Goal: Task Accomplishment & Management: Use online tool/utility

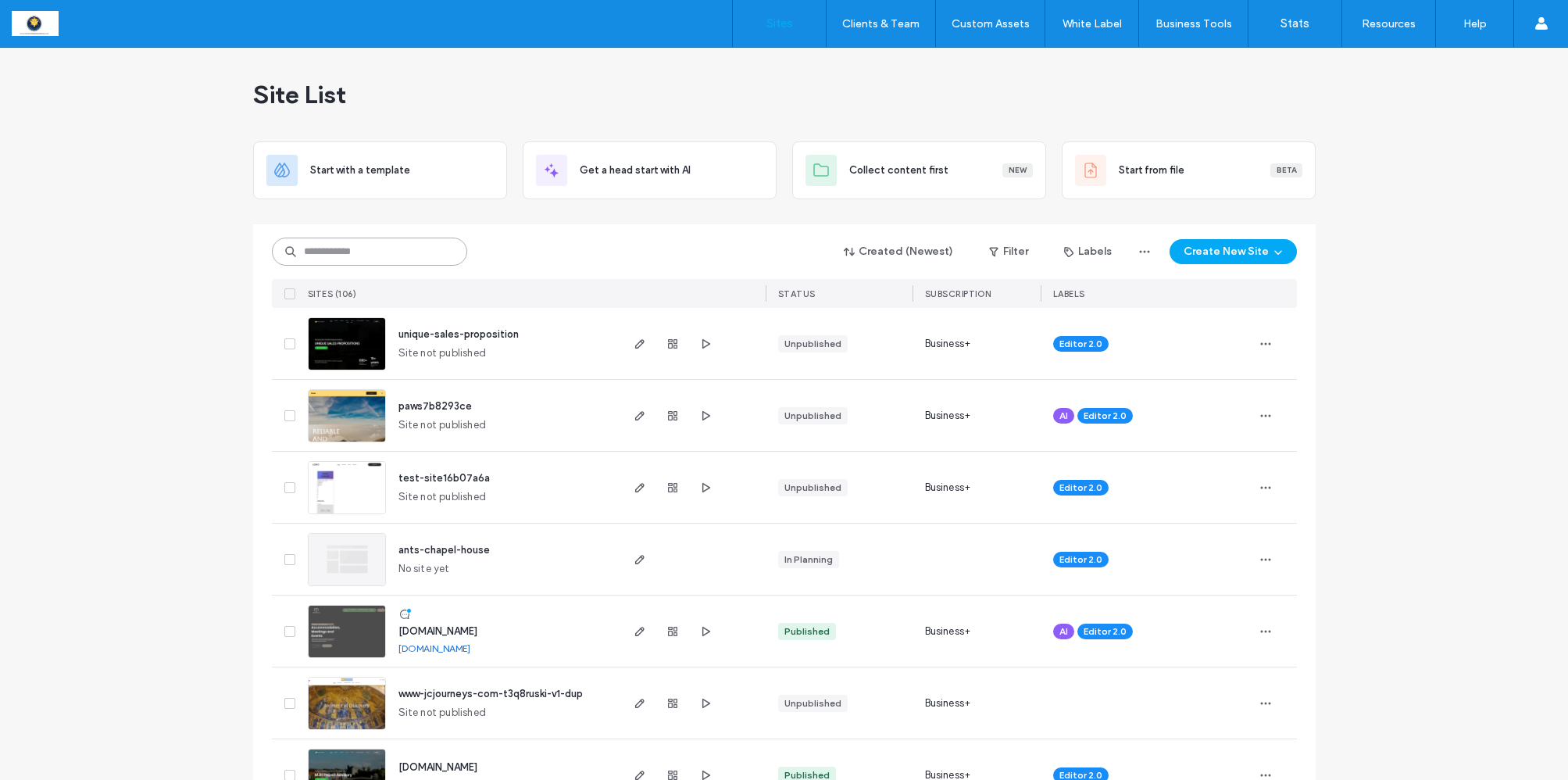
click at [323, 251] on input at bounding box center [370, 252] width 196 height 28
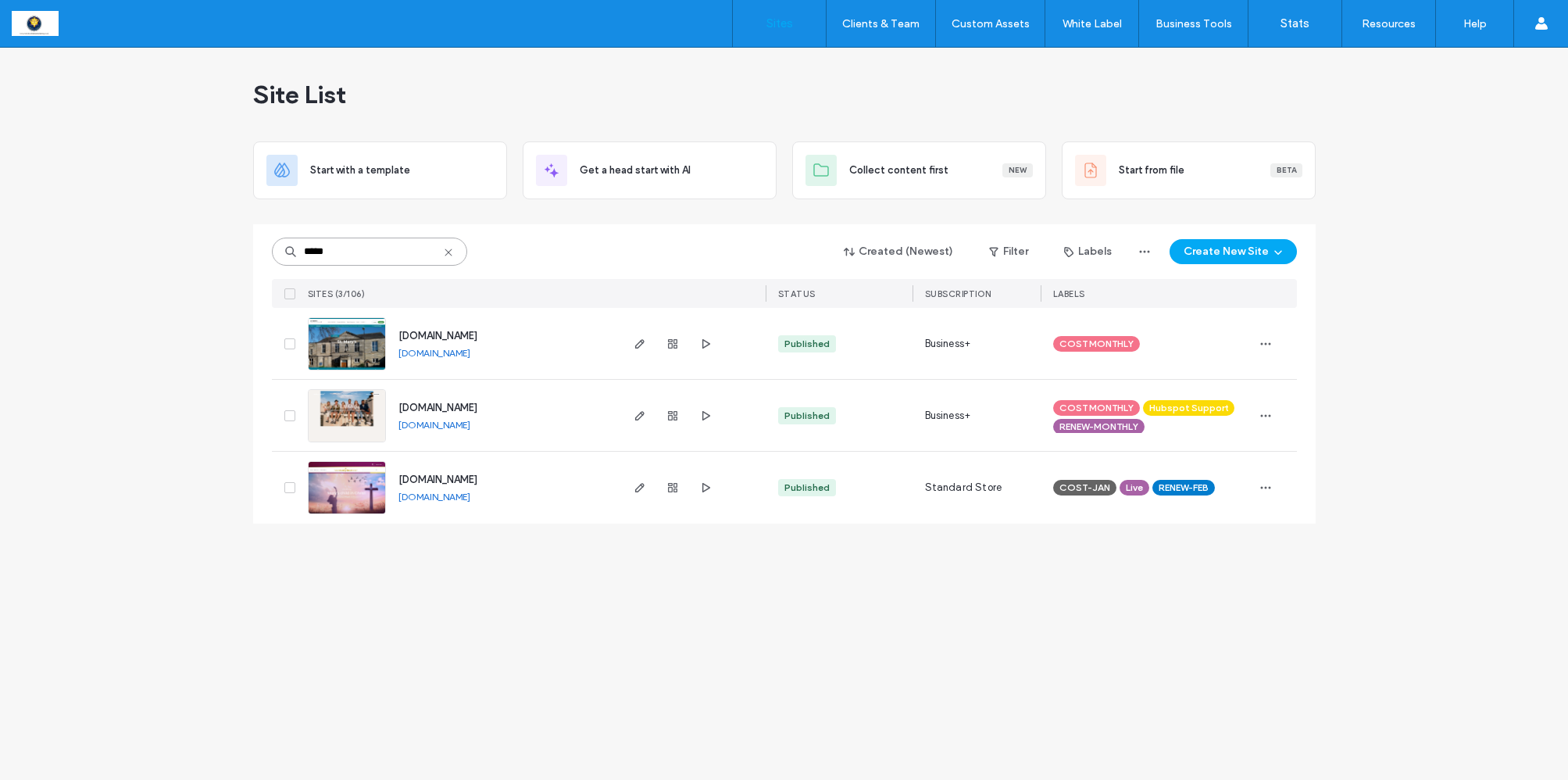
type input "*****"
drag, startPoint x: 360, startPoint y: 279, endPoint x: 637, endPoint y: 345, distance: 284.8
click at [637, 345] on use "button" at bounding box center [639, 344] width 9 height 9
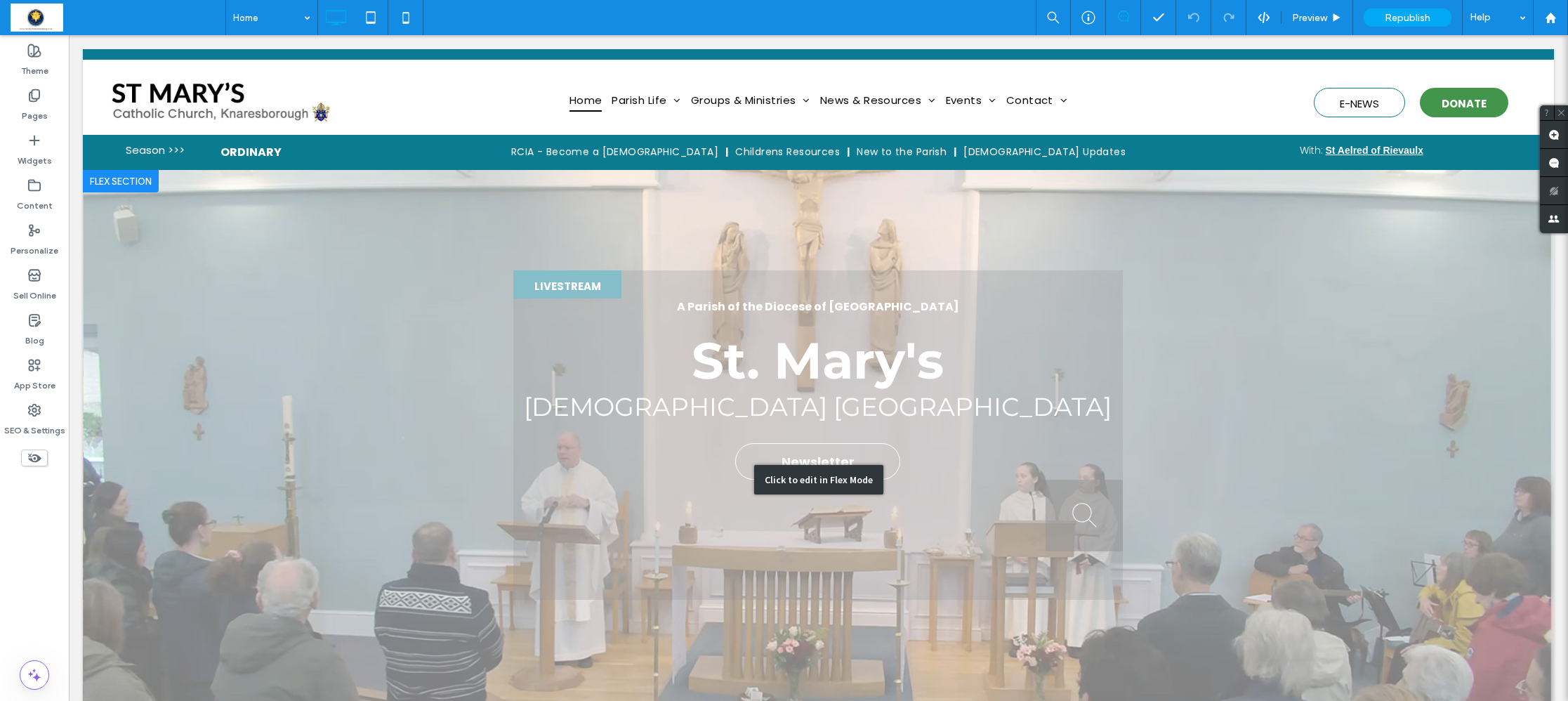
scroll to position [6, 0]
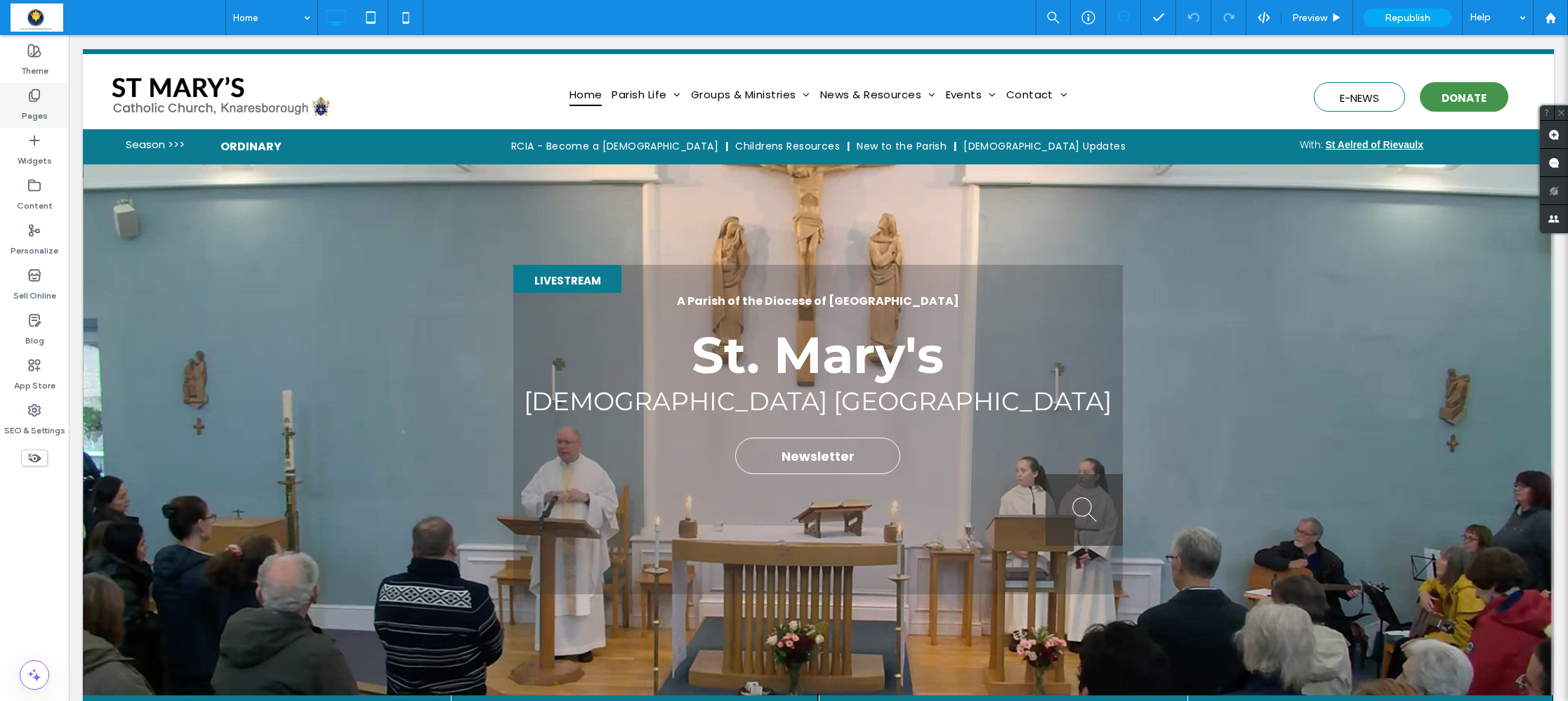
click at [36, 107] on label "Pages" at bounding box center [35, 113] width 26 height 20
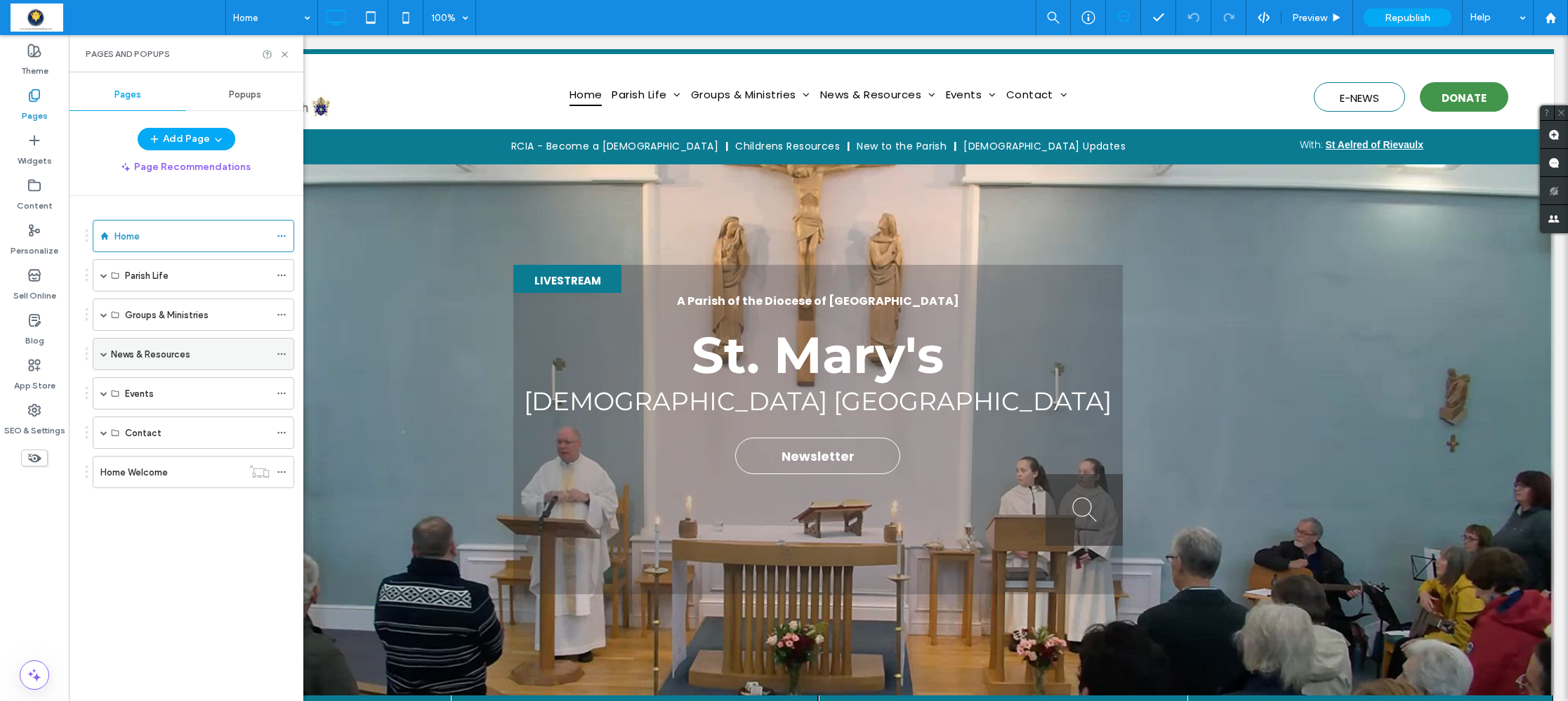
click at [106, 351] on span at bounding box center [104, 354] width 7 height 7
click at [103, 275] on span at bounding box center [104, 275] width 7 height 7
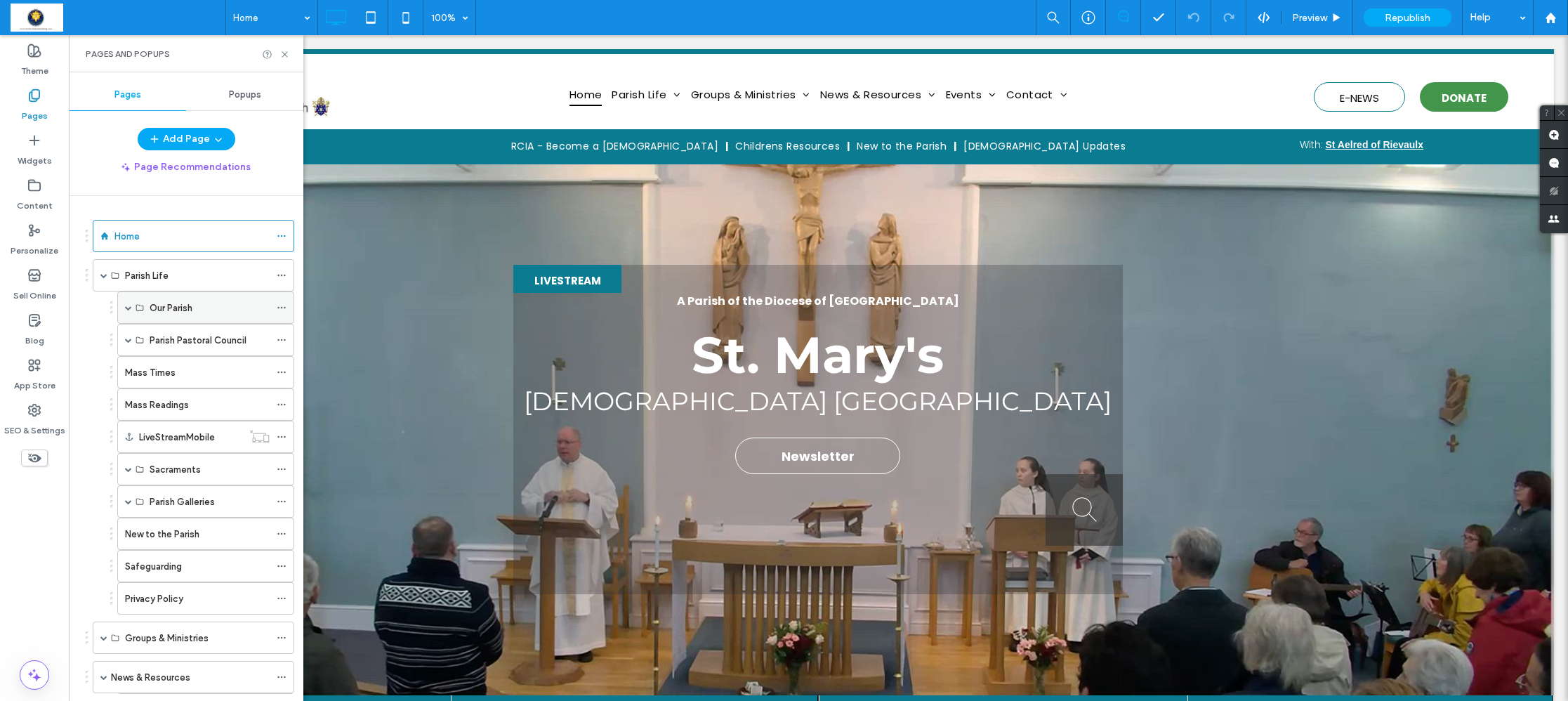
click at [128, 305] on span at bounding box center [128, 308] width 7 height 7
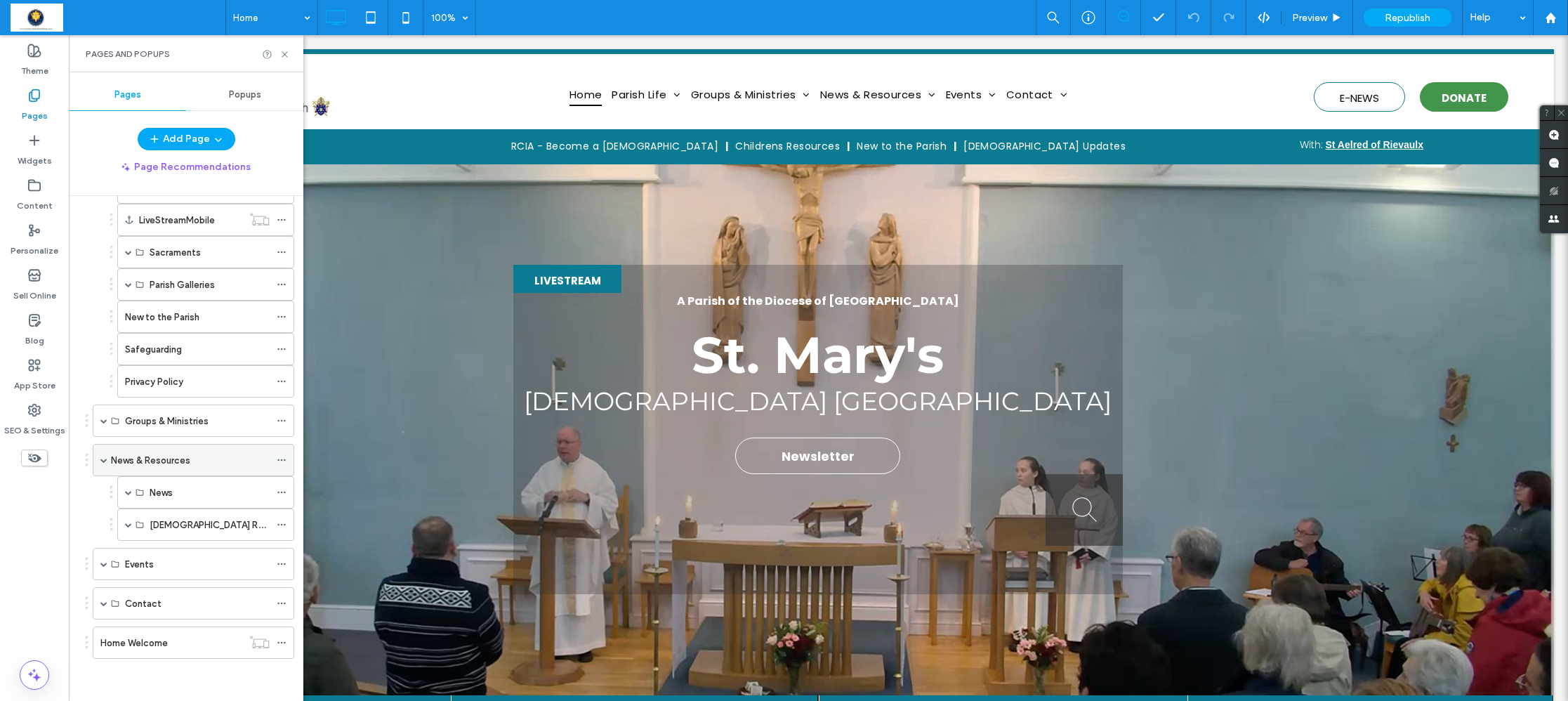
scroll to position [411, 0]
click at [128, 492] on span at bounding box center [128, 492] width 7 height 7
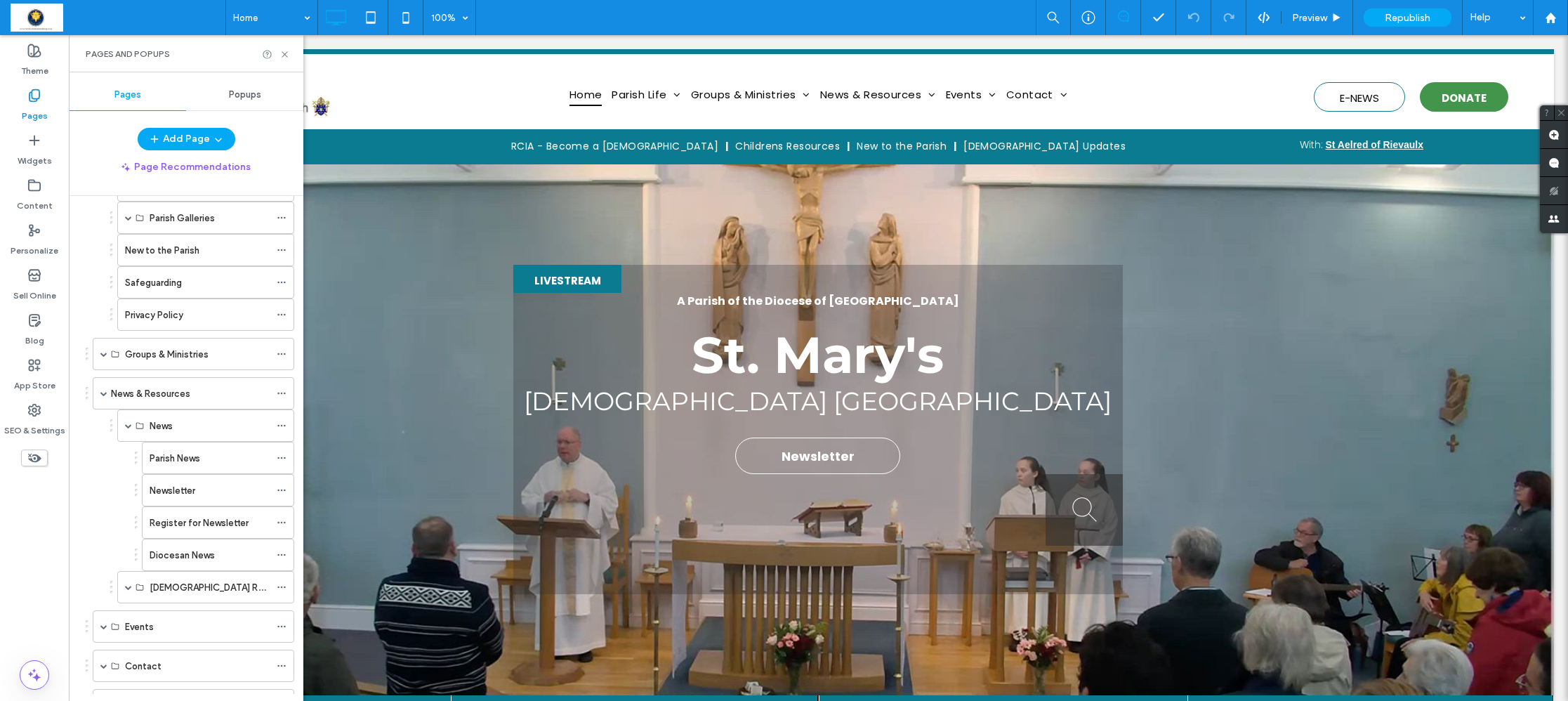
scroll to position [505, 0]
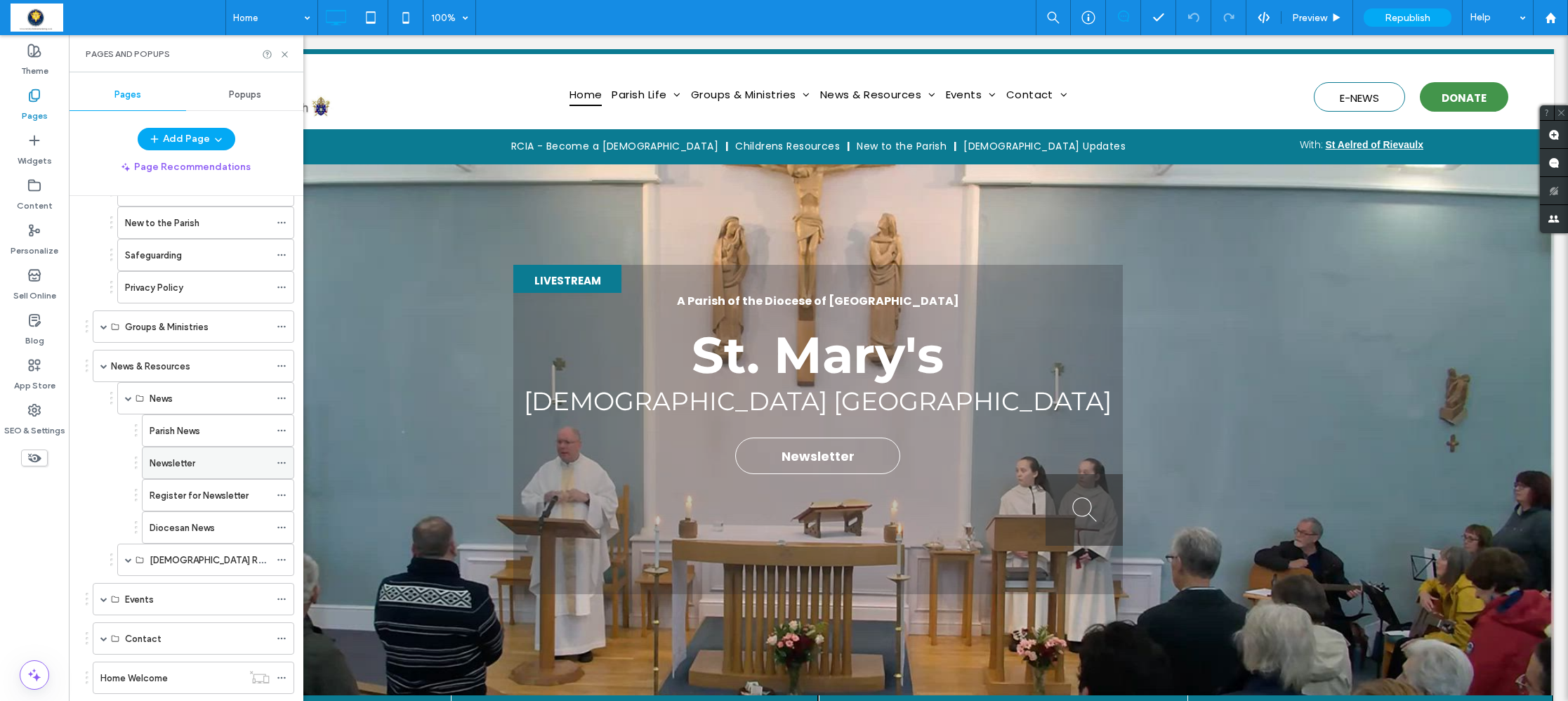
click at [169, 466] on label "Newsletter" at bounding box center [172, 463] width 45 height 25
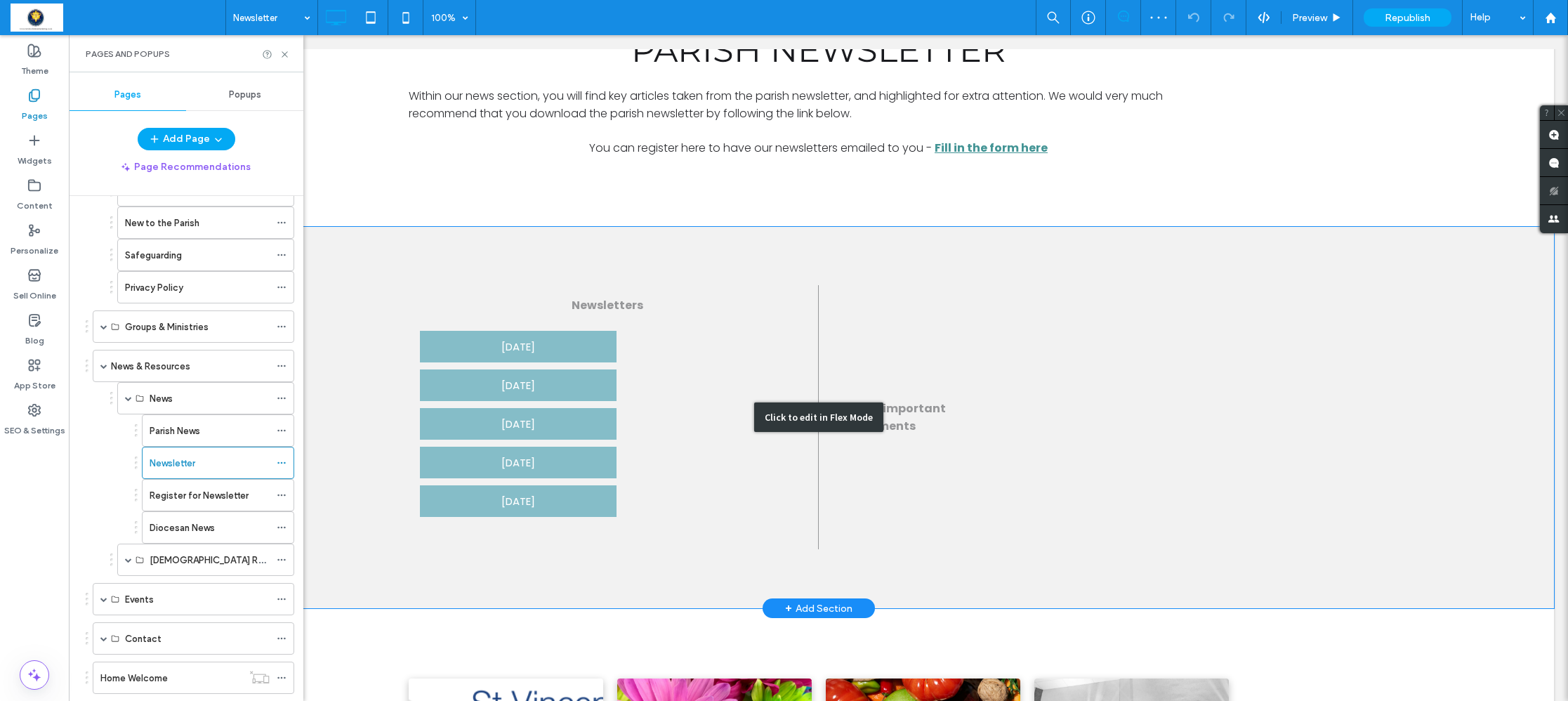
scroll to position [465, 0]
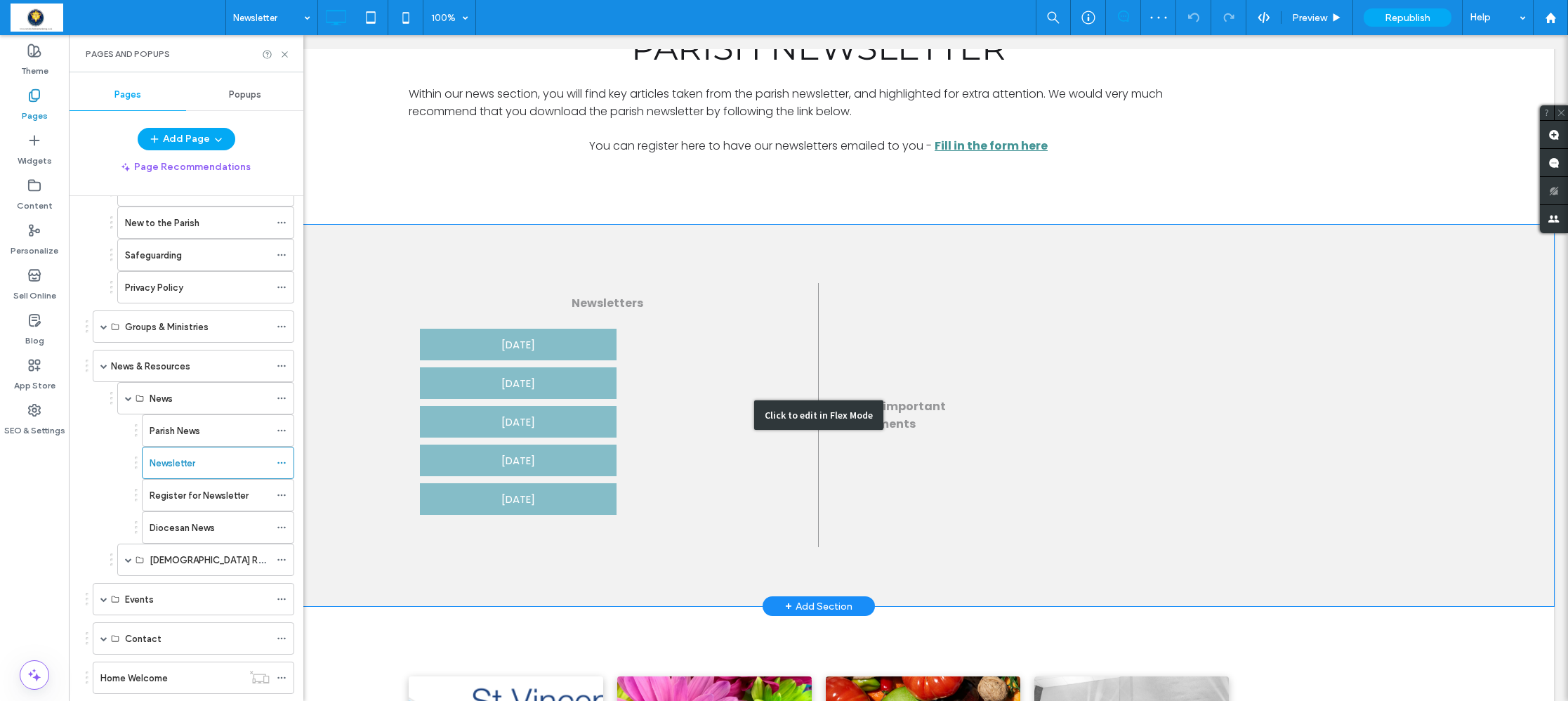
click at [449, 498] on div "Click to edit in Flex Mode" at bounding box center [818, 415] width 1471 height 382
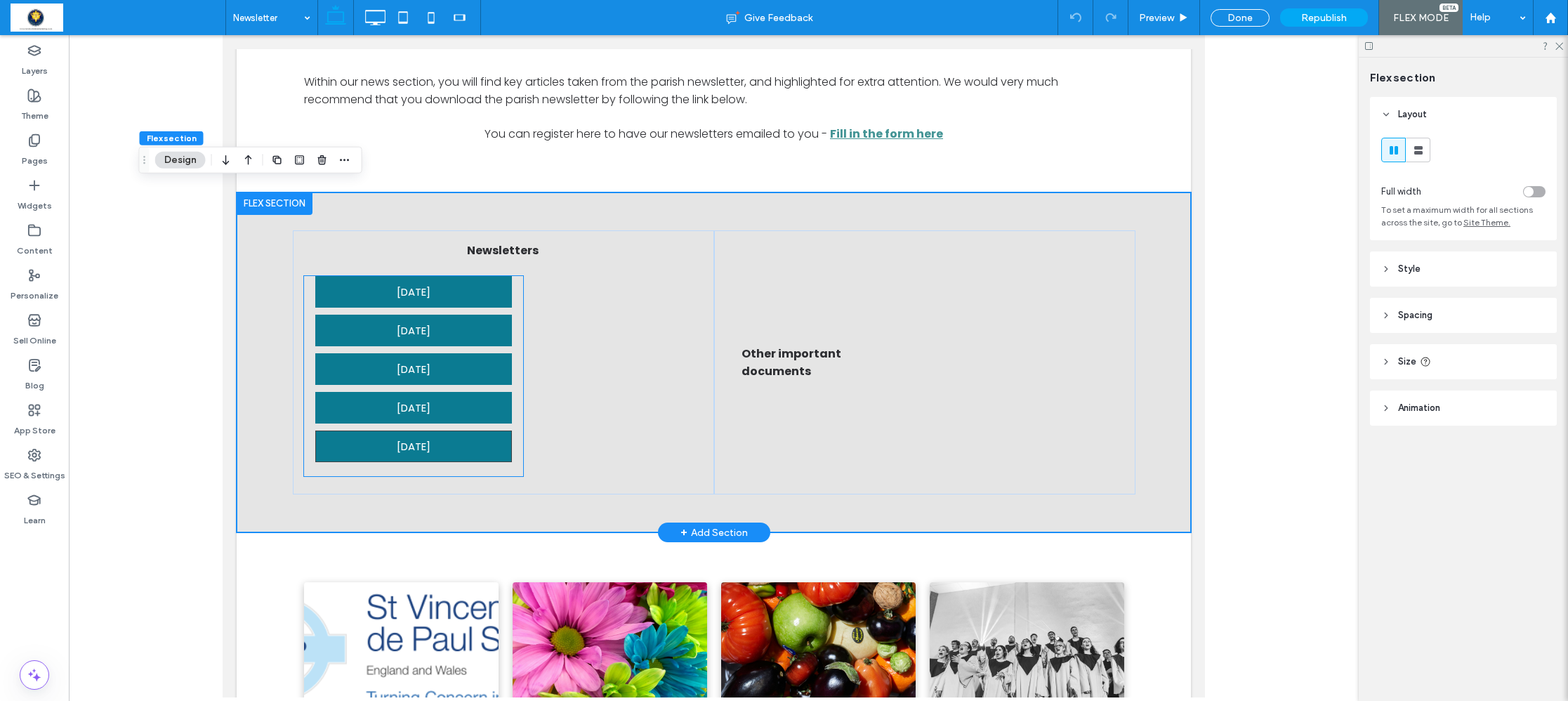
click at [398, 439] on span "10th August 2025" at bounding box center [414, 446] width 34 height 30
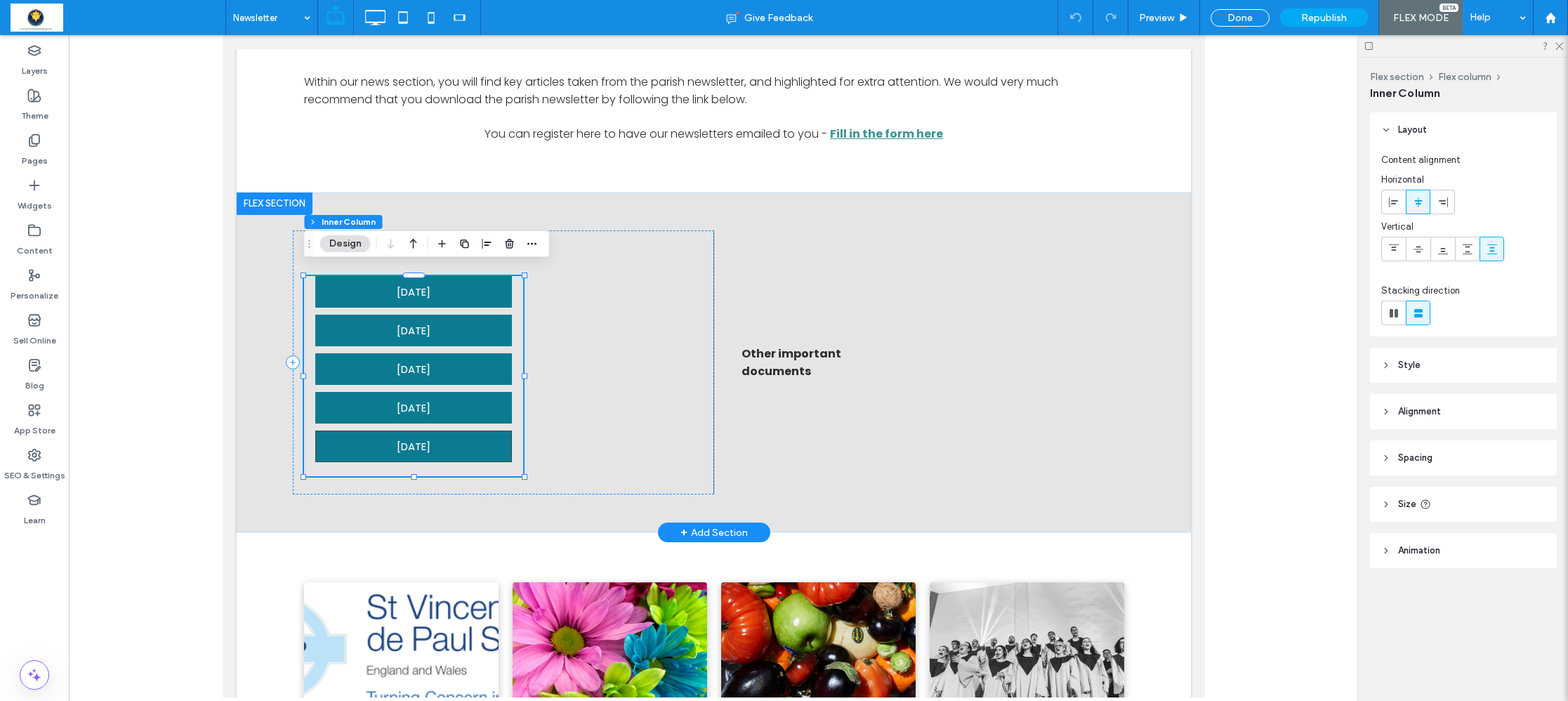
click at [398, 439] on span "10th August 2025" at bounding box center [414, 446] width 34 height 30
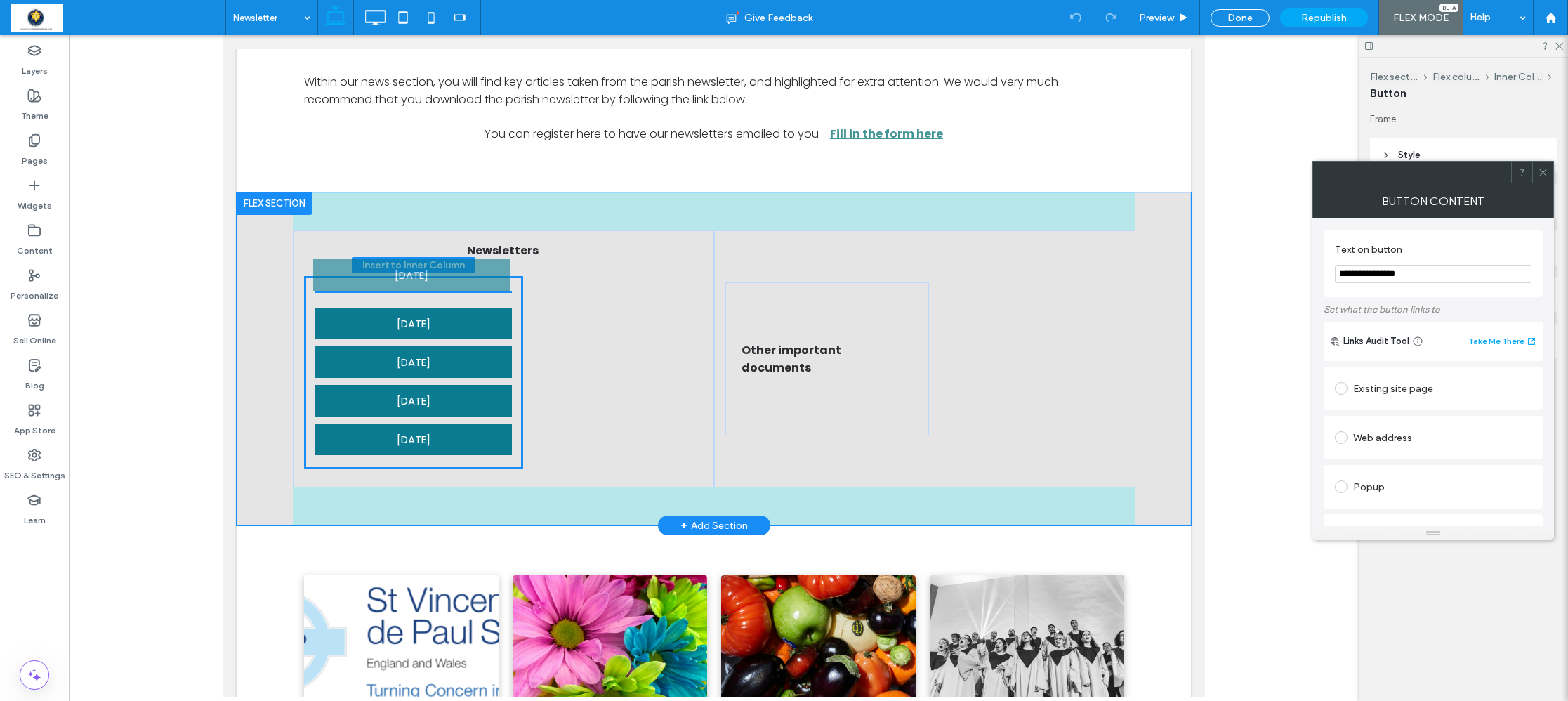
drag, startPoint x: 402, startPoint y: 441, endPoint x: 402, endPoint y: 276, distance: 165.0
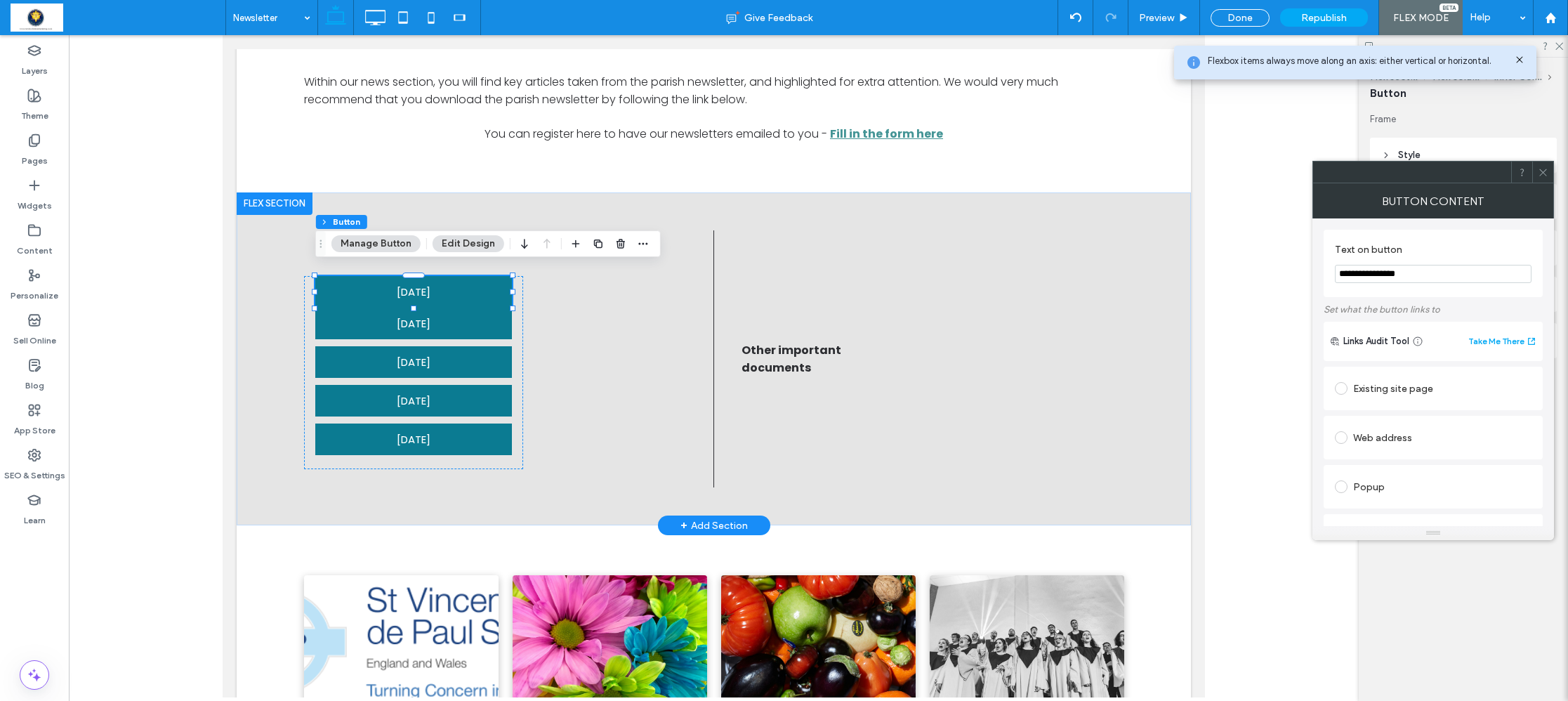
drag, startPoint x: 1542, startPoint y: 168, endPoint x: 1487, endPoint y: 259, distance: 106.3
click at [1542, 169] on icon at bounding box center [1542, 172] width 11 height 11
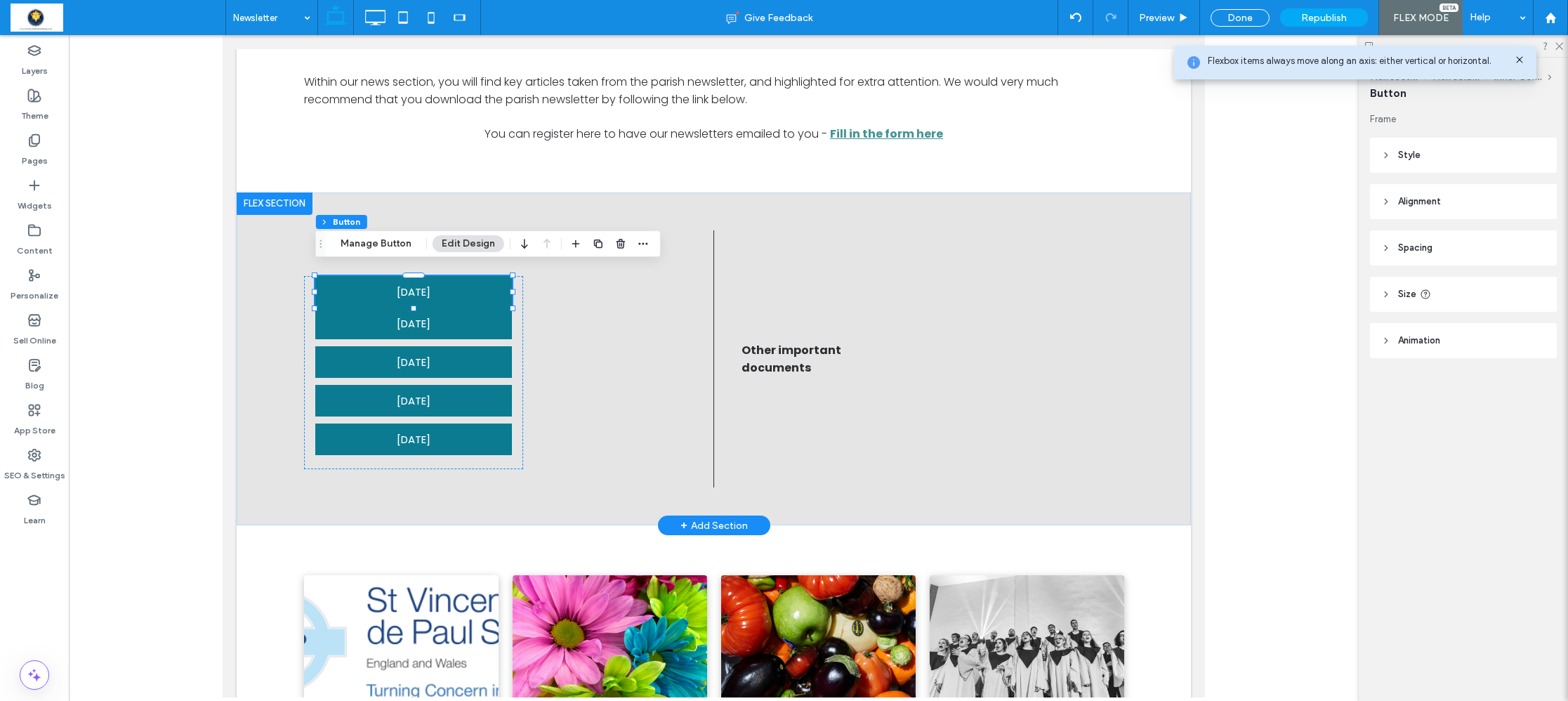
drag, startPoint x: 1445, startPoint y: 245, endPoint x: 1438, endPoint y: 309, distance: 64.4
click at [1445, 245] on header "Spacing" at bounding box center [1464, 248] width 187 height 35
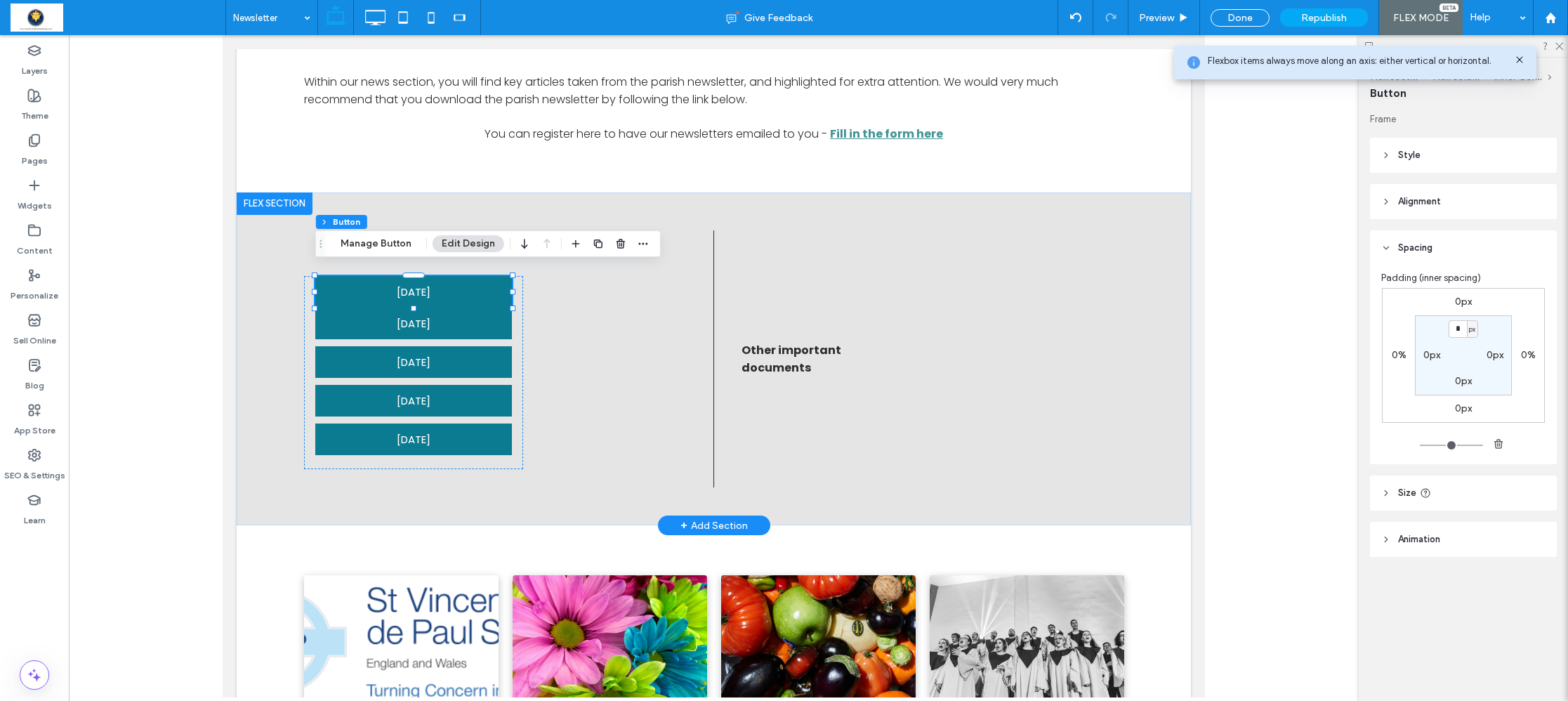
click at [1461, 408] on label "0px" at bounding box center [1464, 408] width 17 height 12
type input "**"
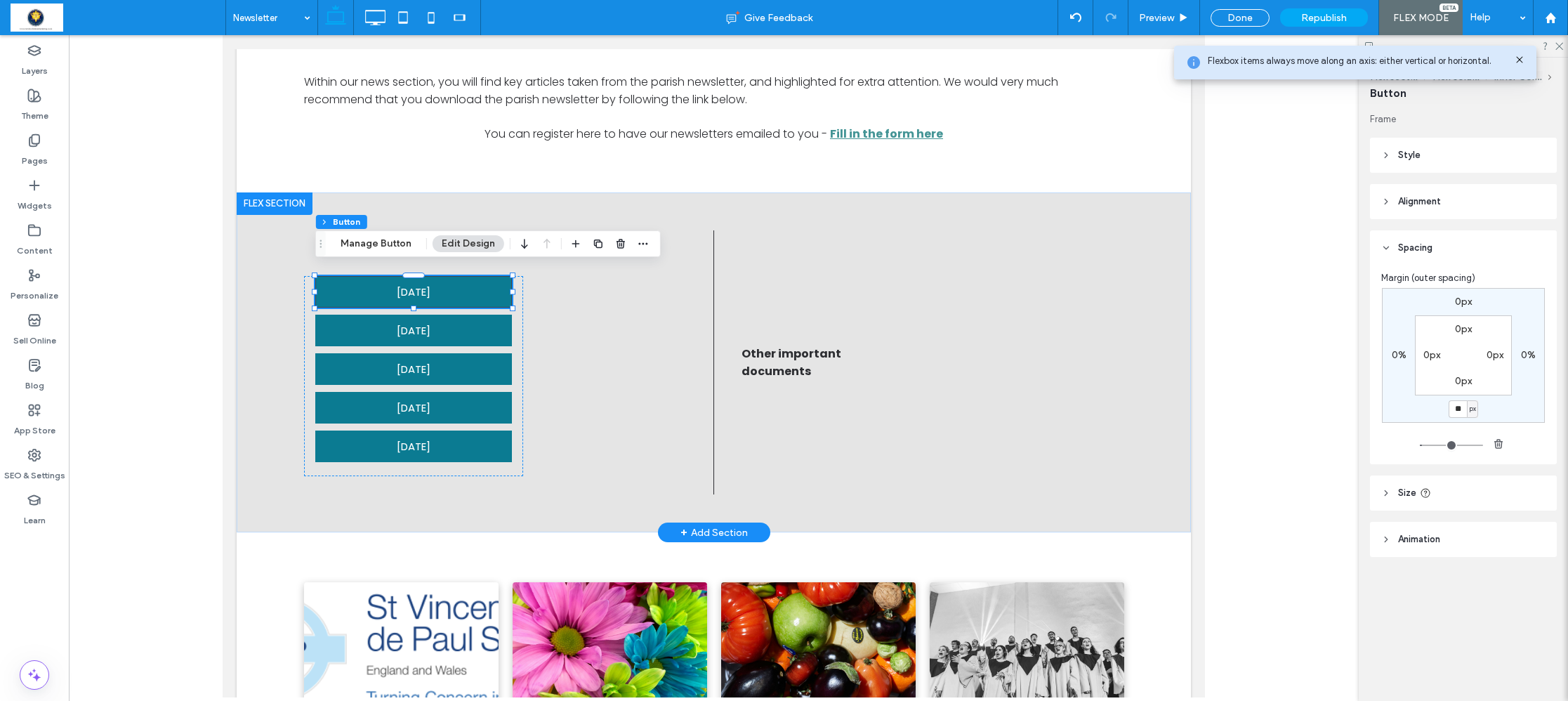
click at [430, 284] on span "10th August 2025" at bounding box center [414, 291] width 34 height 30
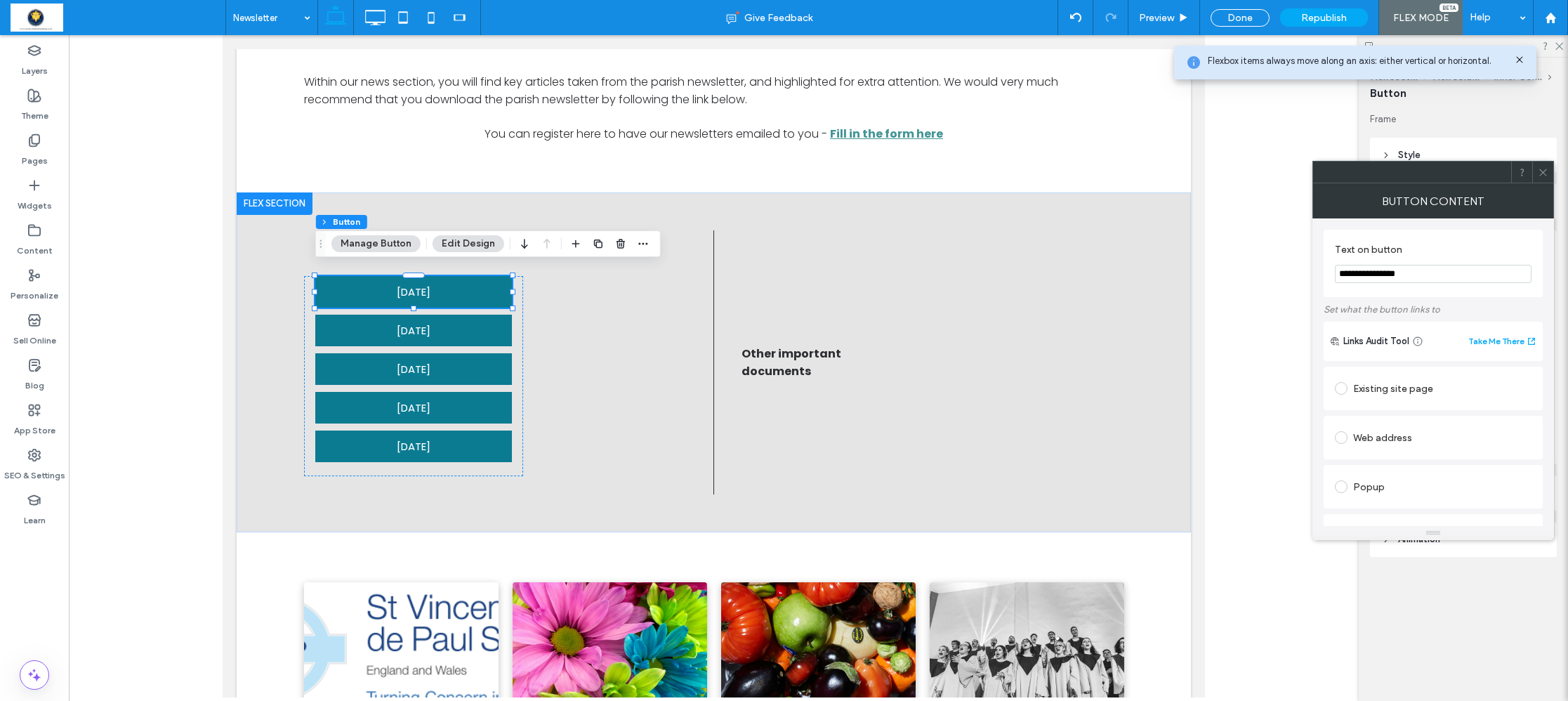
drag, startPoint x: 1359, startPoint y: 274, endPoint x: 1311, endPoint y: 265, distance: 48.8
click at [1311, 265] on body ".wqwq-1{fill:#231f20;} .cls-1q, .cls-2q { fill-rule: evenodd; } .cls-2q { fill:…" at bounding box center [784, 350] width 1568 height 701
drag, startPoint x: 1438, startPoint y: 275, endPoint x: 1460, endPoint y: 272, distance: 22.2
click at [1439, 275] on input "**********" at bounding box center [1433, 274] width 196 height 18
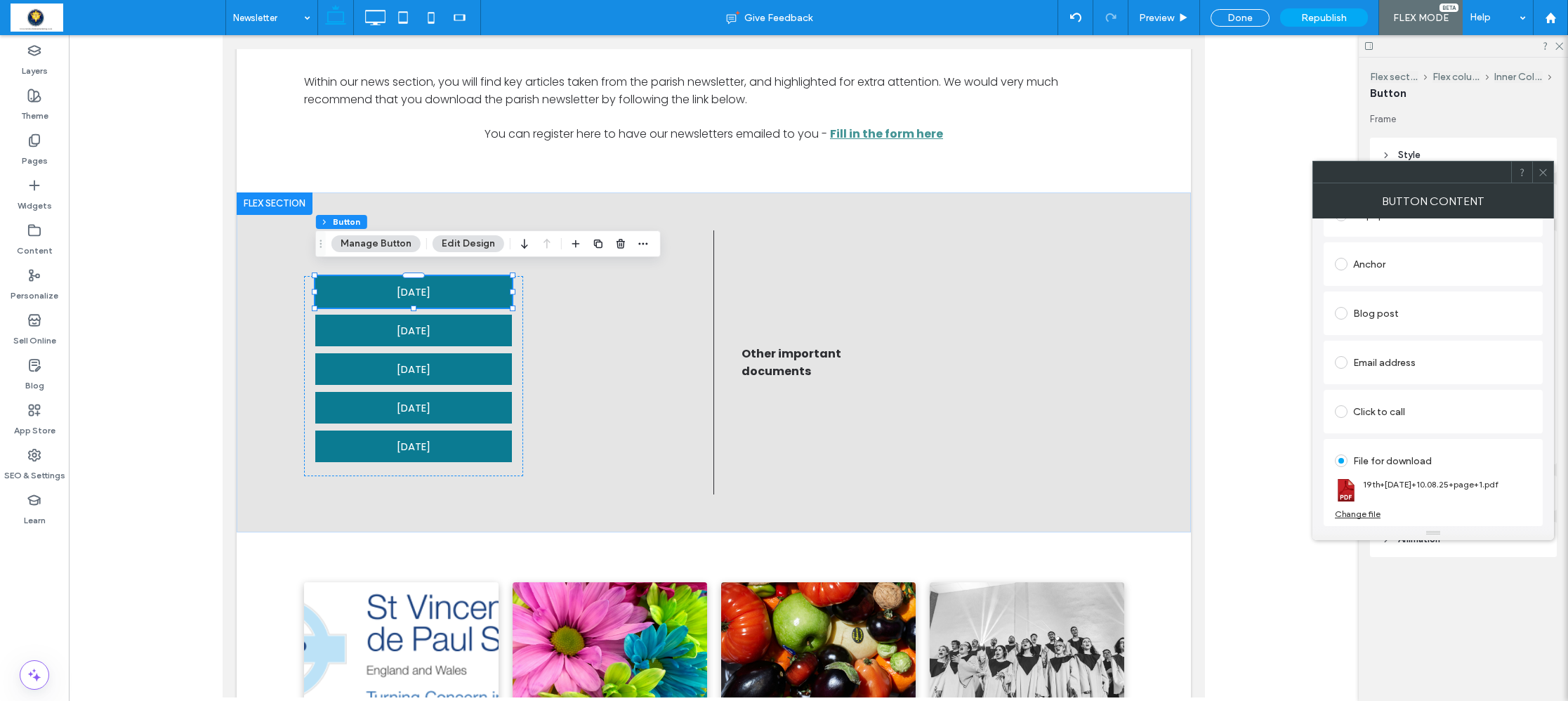
scroll to position [272, 0]
type input "**********"
click at [1370, 512] on div "Change file" at bounding box center [1357, 513] width 45 height 11
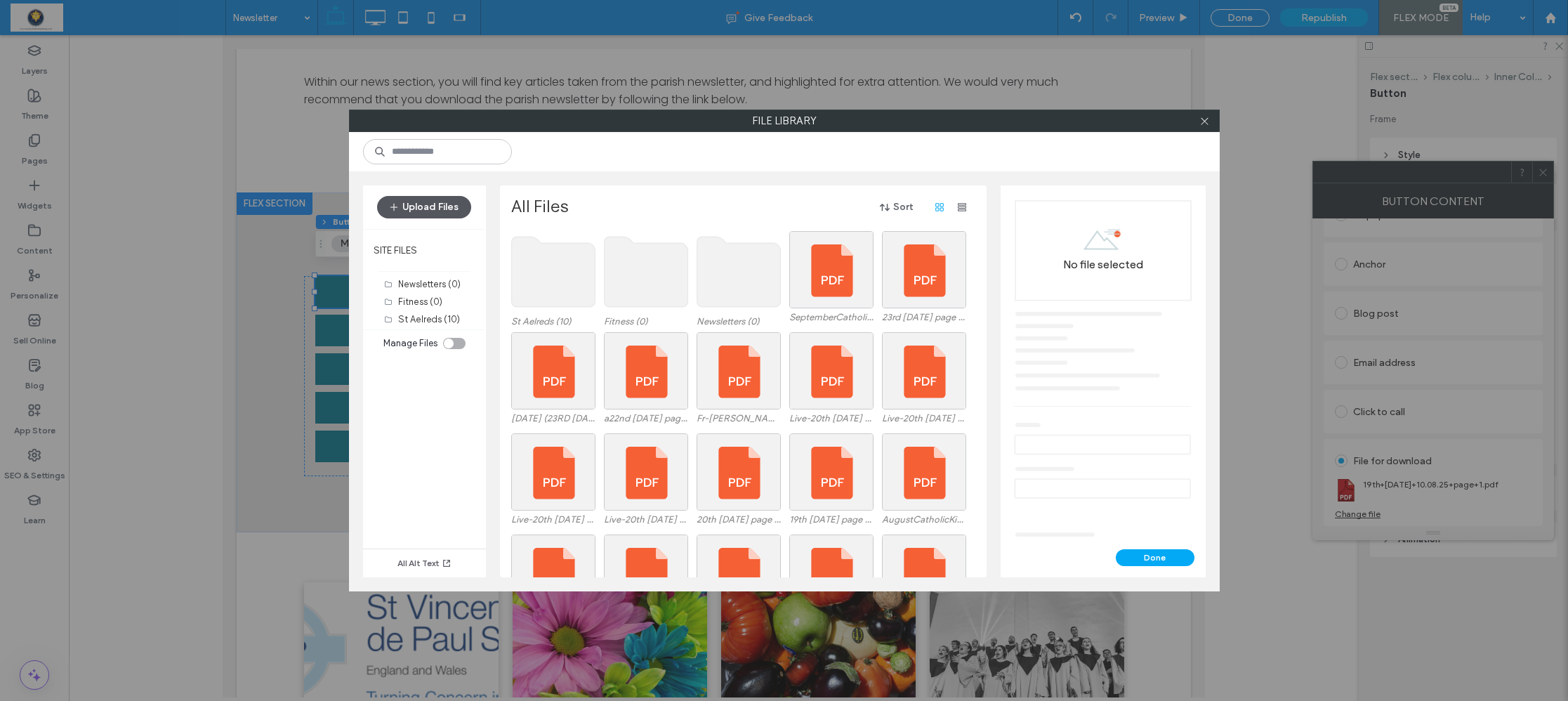
click at [428, 203] on button "Upload Files" at bounding box center [424, 207] width 94 height 23
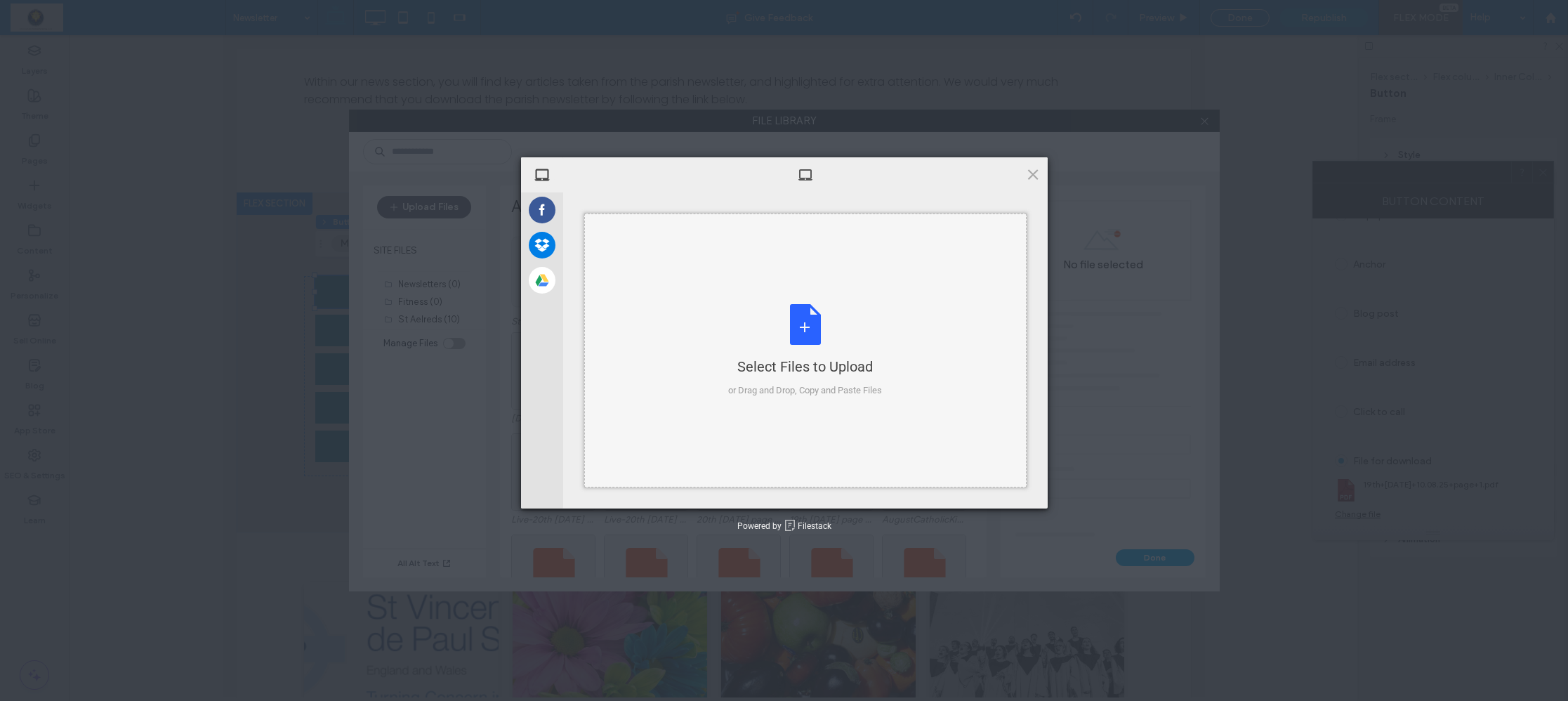
click at [803, 335] on div "Select Files to Upload or Drag and Drop, Copy and Paste Files" at bounding box center [805, 351] width 154 height 94
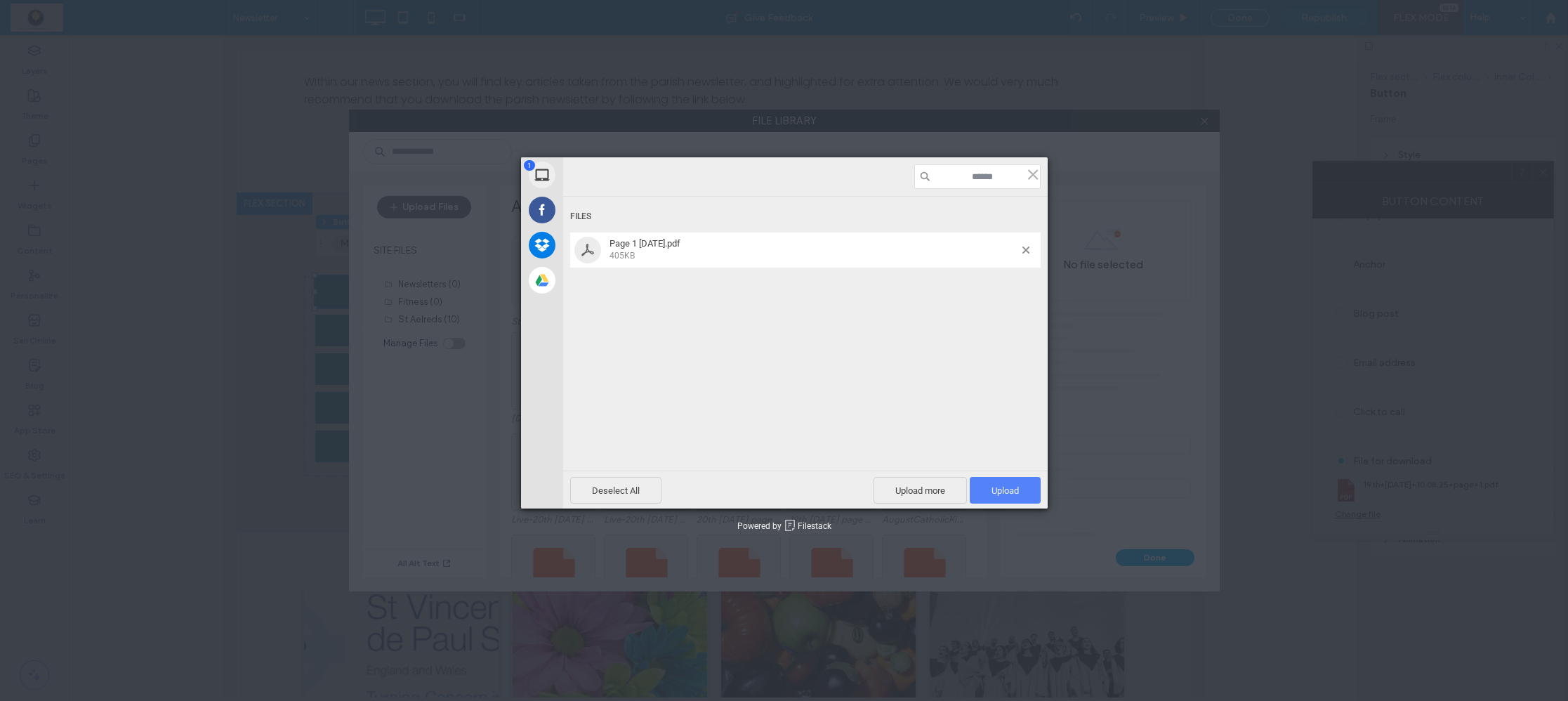
click at [993, 476] on div "Deselect All Upload more Upload 1" at bounding box center [805, 489] width 485 height 38
click at [995, 488] on span "Upload 1" at bounding box center [1005, 490] width 28 height 11
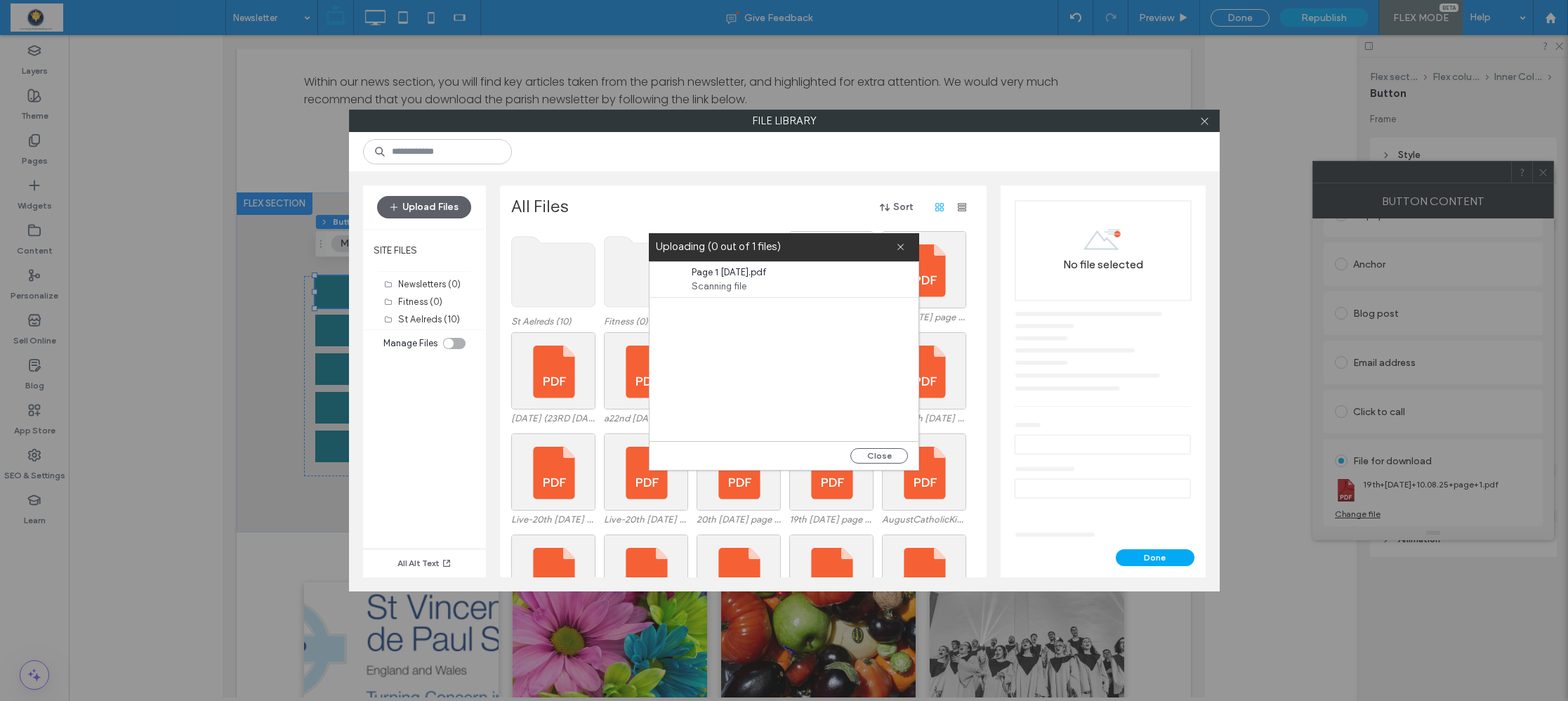
drag, startPoint x: 874, startPoint y: 458, endPoint x: 842, endPoint y: 452, distance: 32.6
click at [874, 458] on button "Close" at bounding box center [879, 456] width 57 height 16
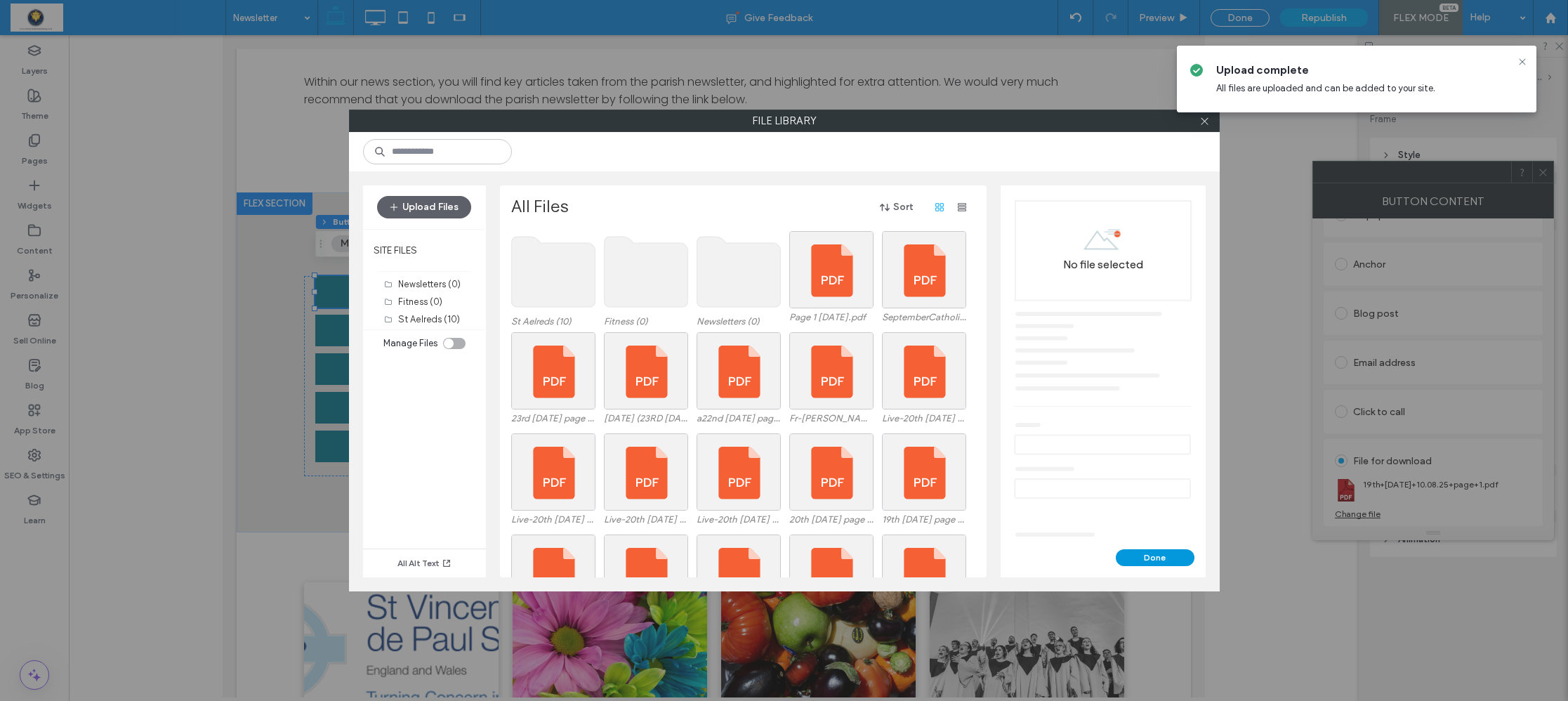
click at [1156, 558] on button "Done" at bounding box center [1155, 558] width 79 height 17
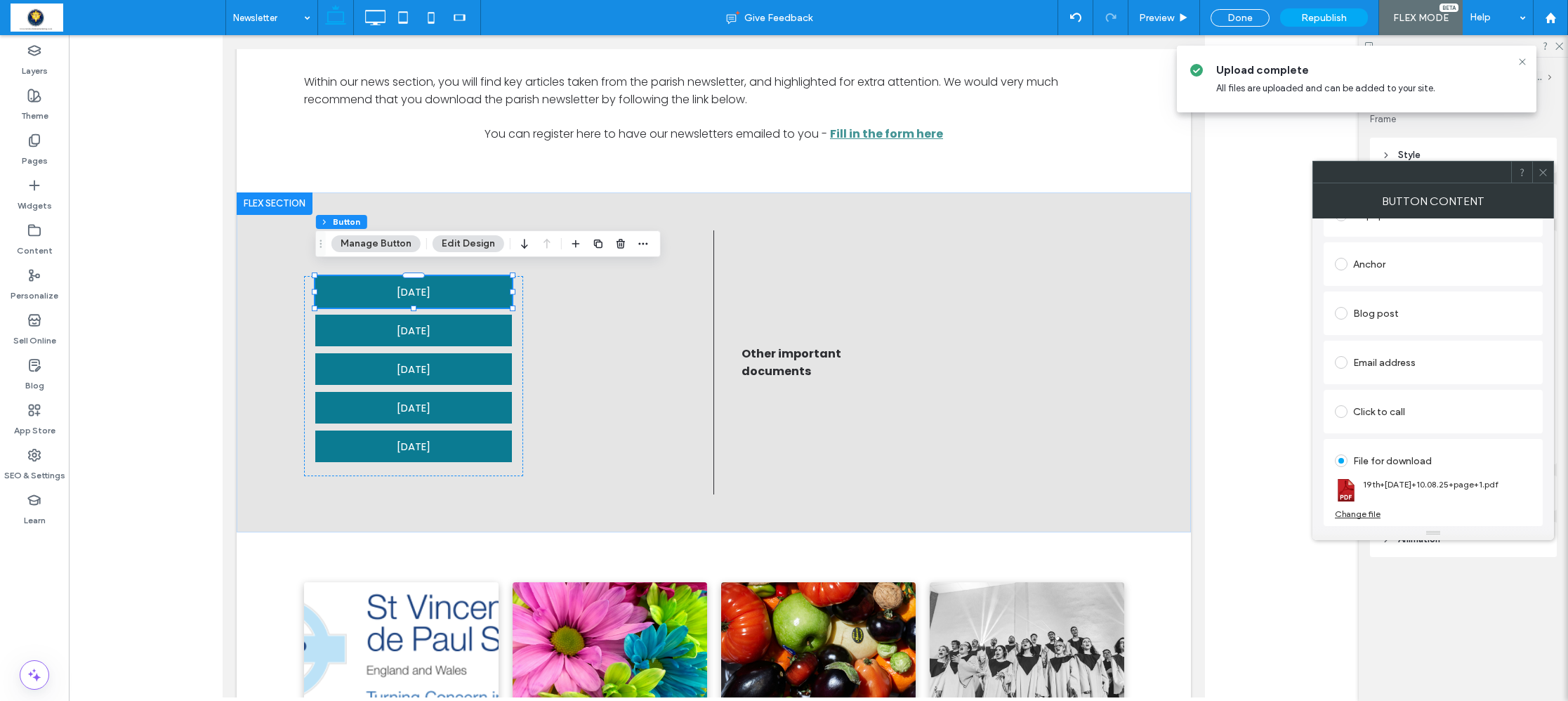
click at [1365, 513] on div "Change file" at bounding box center [1357, 513] width 45 height 11
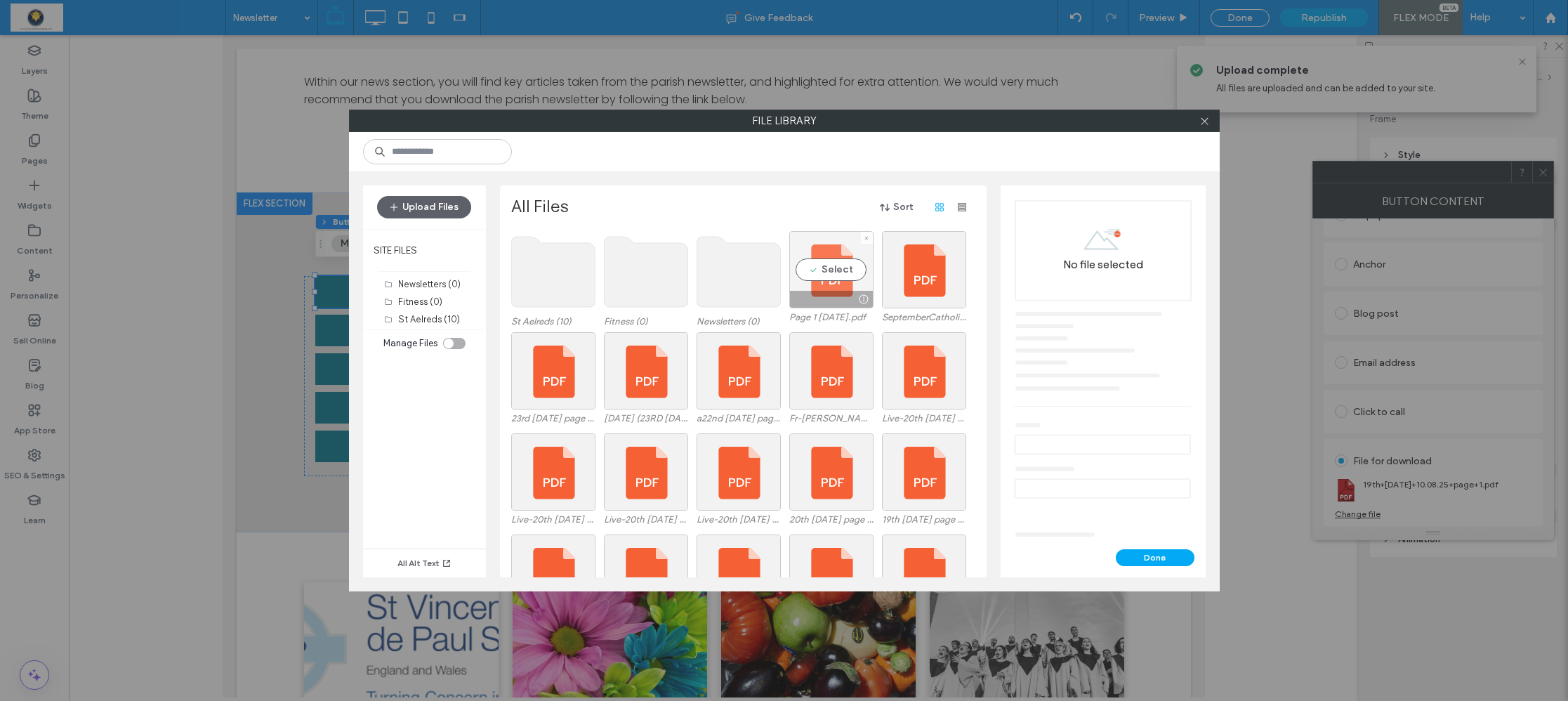
click at [827, 276] on div "Select" at bounding box center [831, 269] width 84 height 77
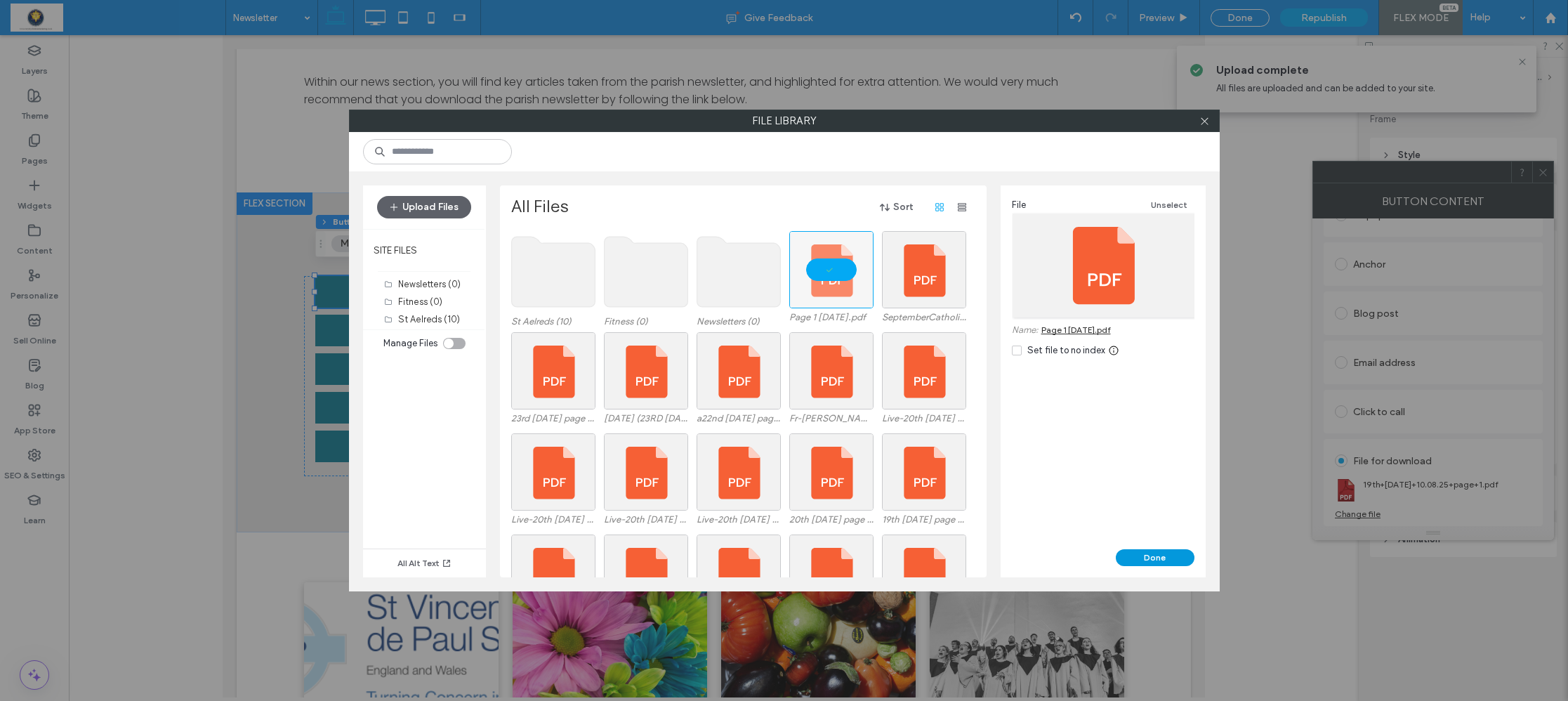
click at [1141, 564] on button "Done" at bounding box center [1155, 558] width 79 height 17
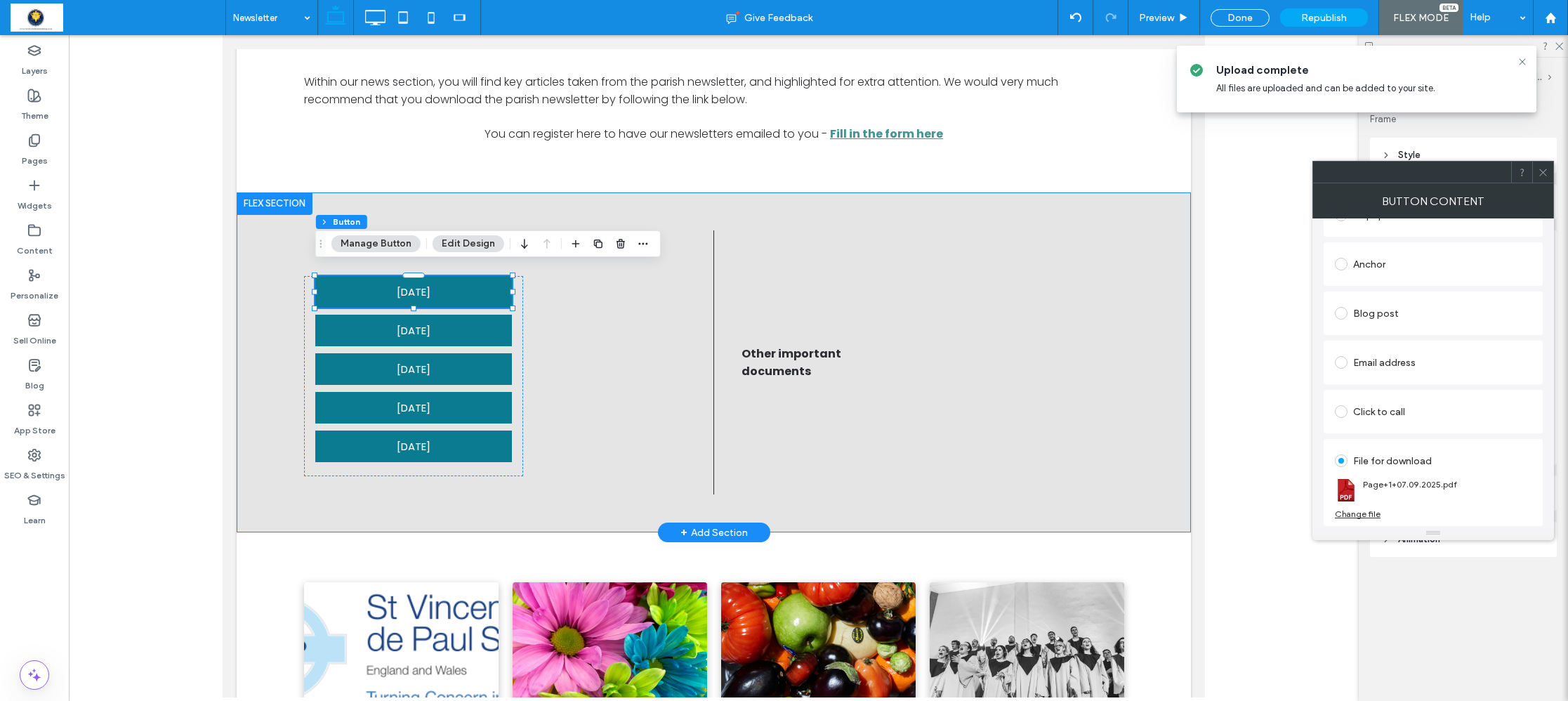
click at [1025, 503] on div "Newsletters 14th September 2025 7th September 2025 29th August 2025 22nd August…" at bounding box center [714, 362] width 843 height 340
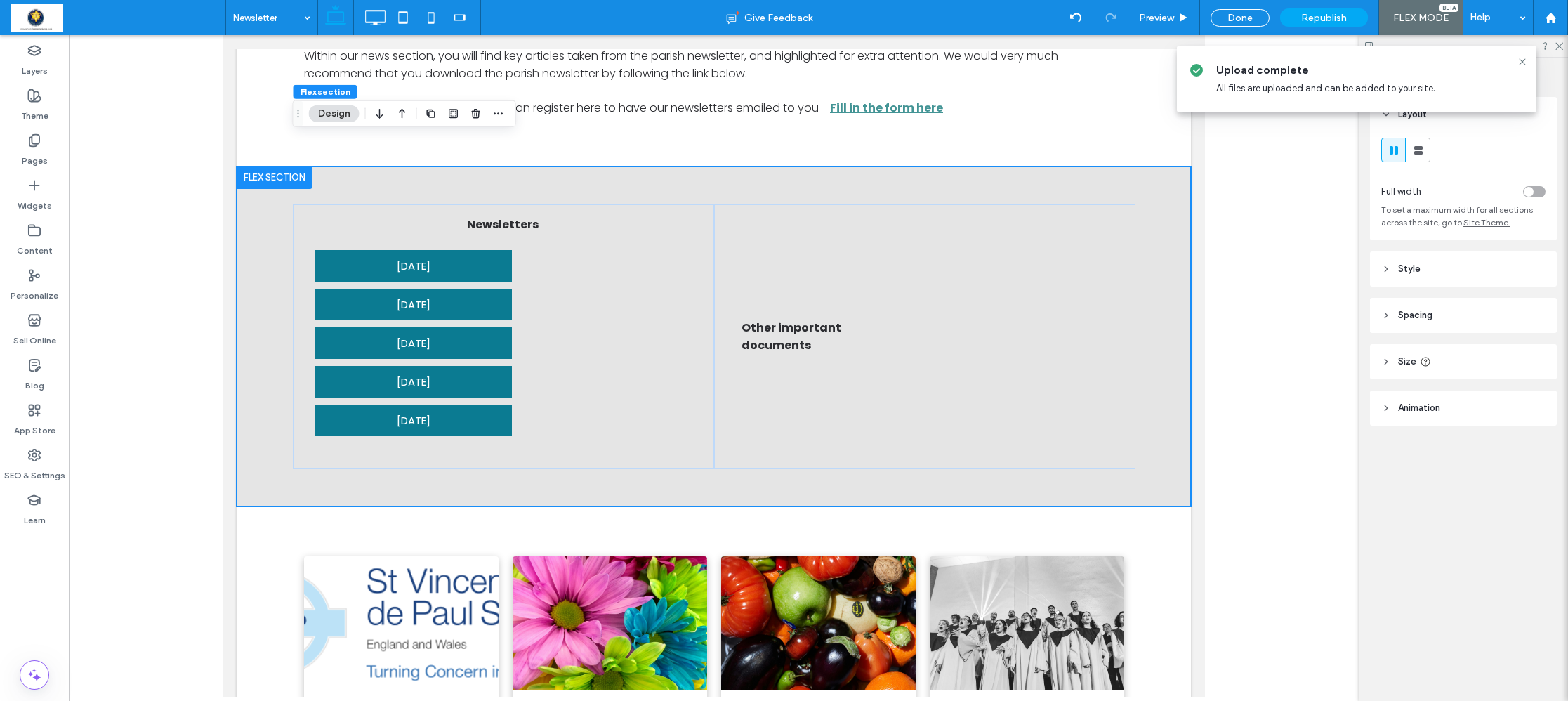
scroll to position [517, 0]
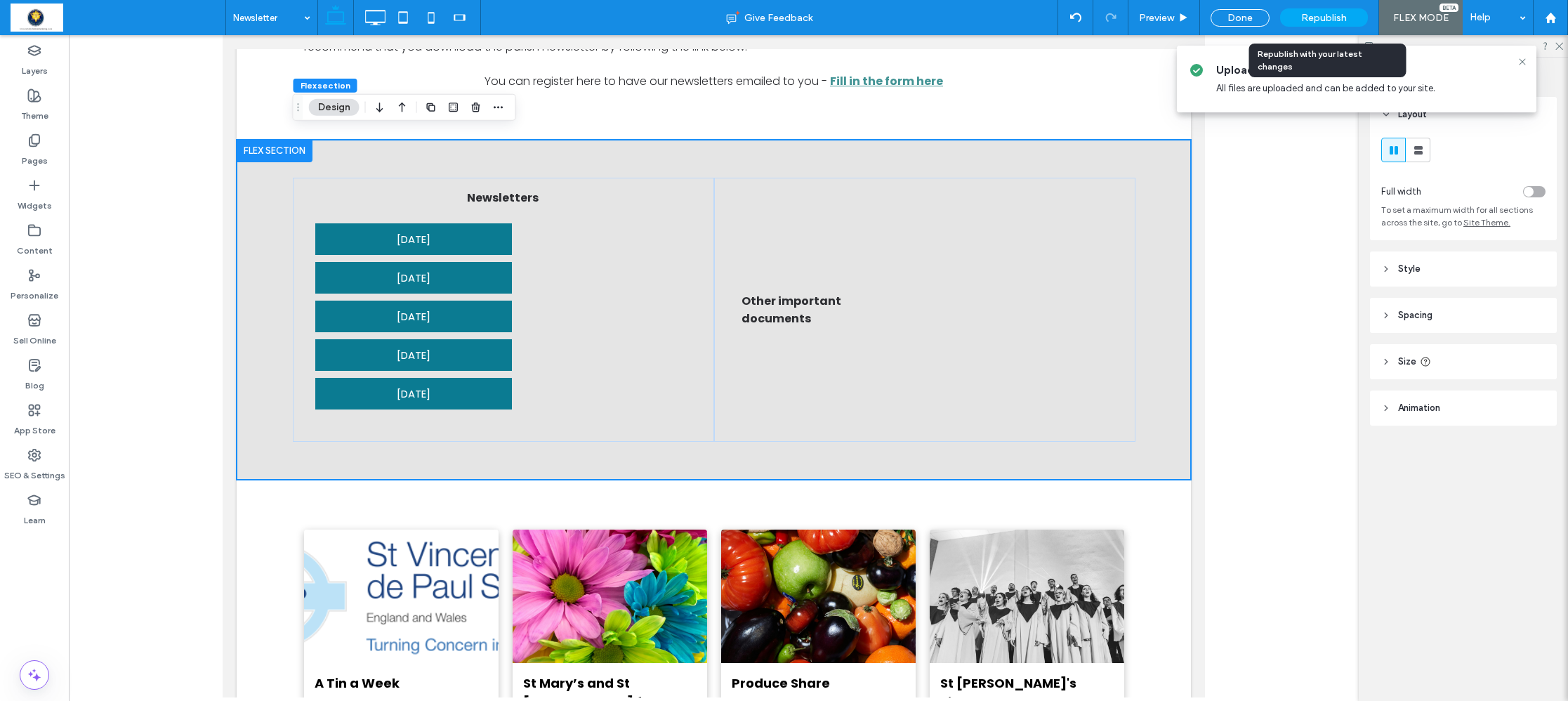
click at [1322, 14] on span "Republish" at bounding box center [1324, 18] width 45 height 12
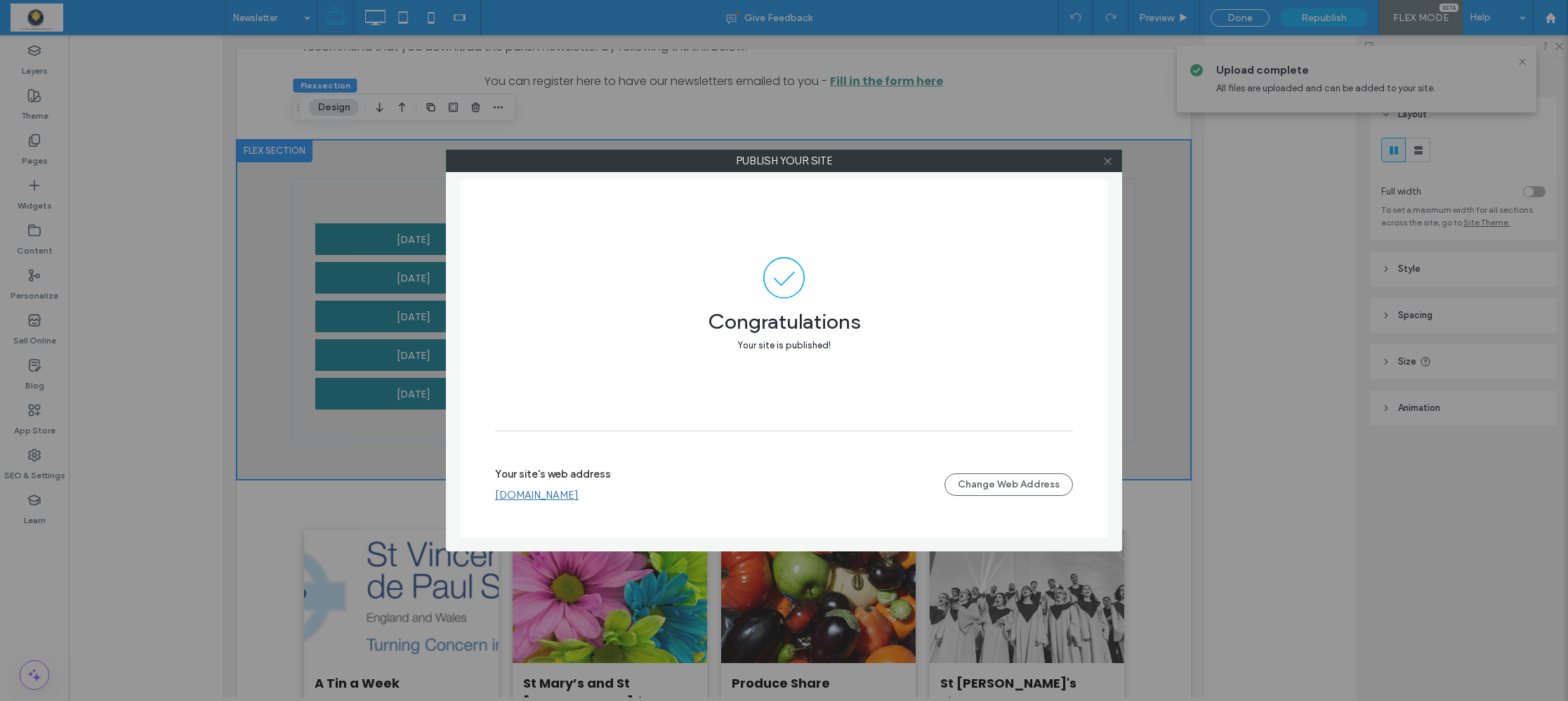
click at [1104, 160] on icon at bounding box center [1107, 161] width 11 height 11
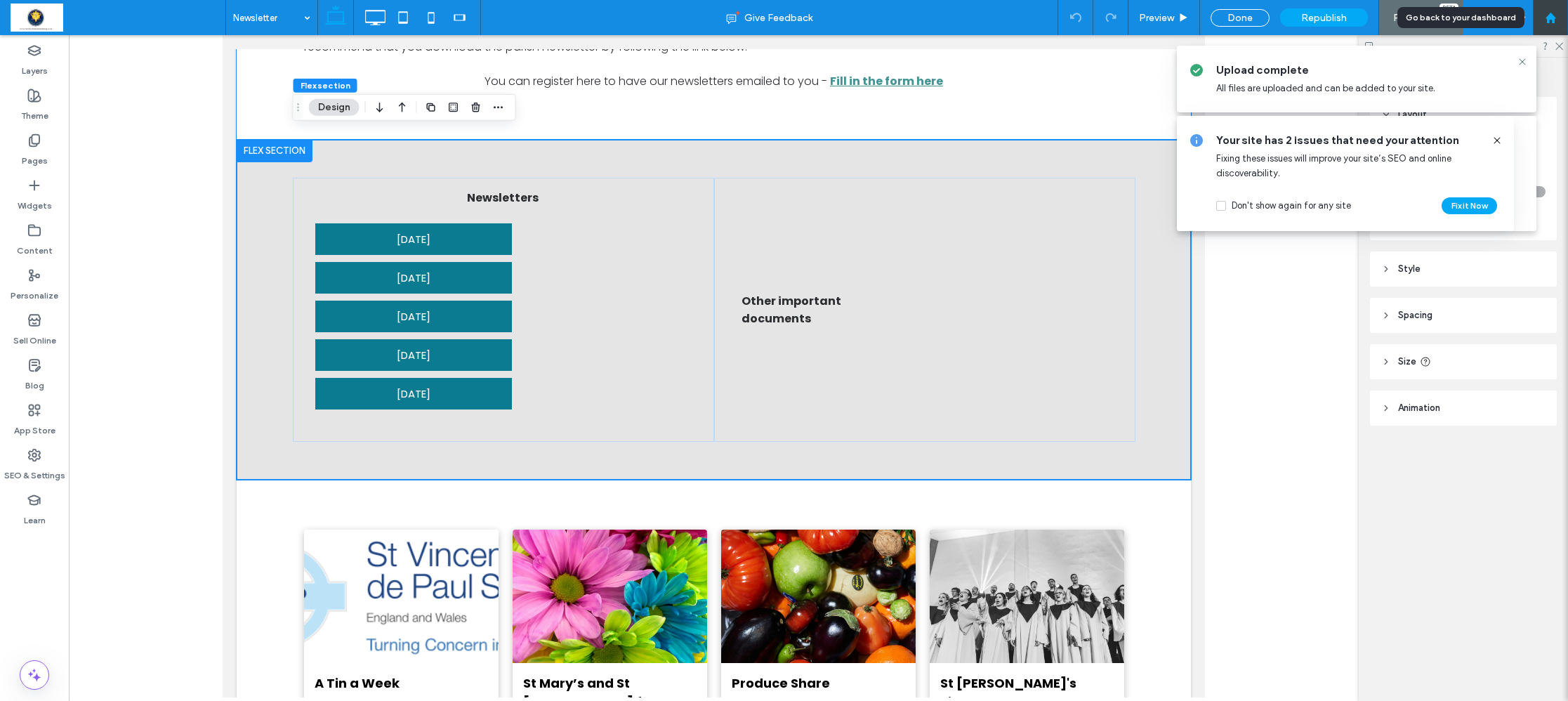
click at [1553, 12] on icon at bounding box center [1550, 18] width 12 height 12
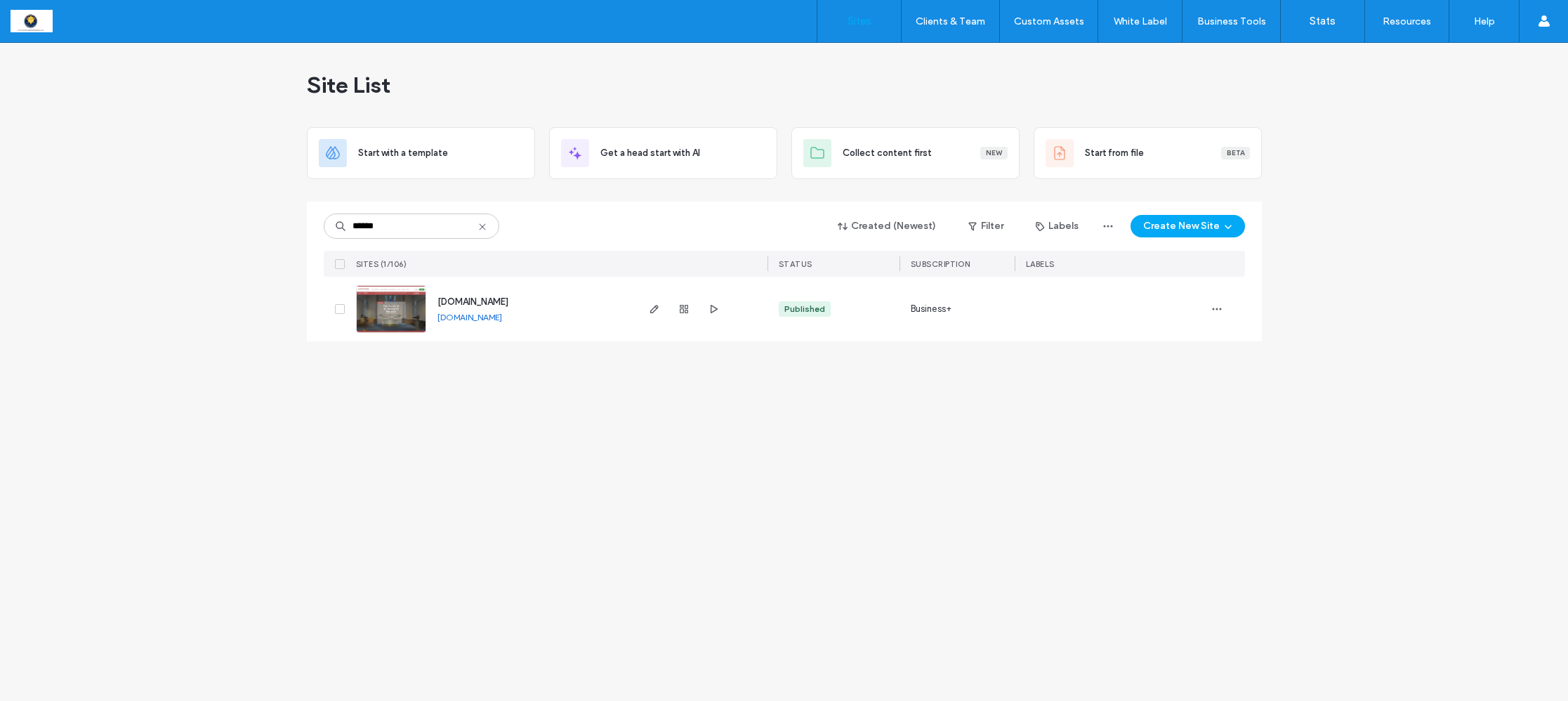
type input "******"
drag, startPoint x: 406, startPoint y: 227, endPoint x: 654, endPoint y: 313, distance: 262.5
click at [654, 313] on icon "button" at bounding box center [654, 309] width 11 height 11
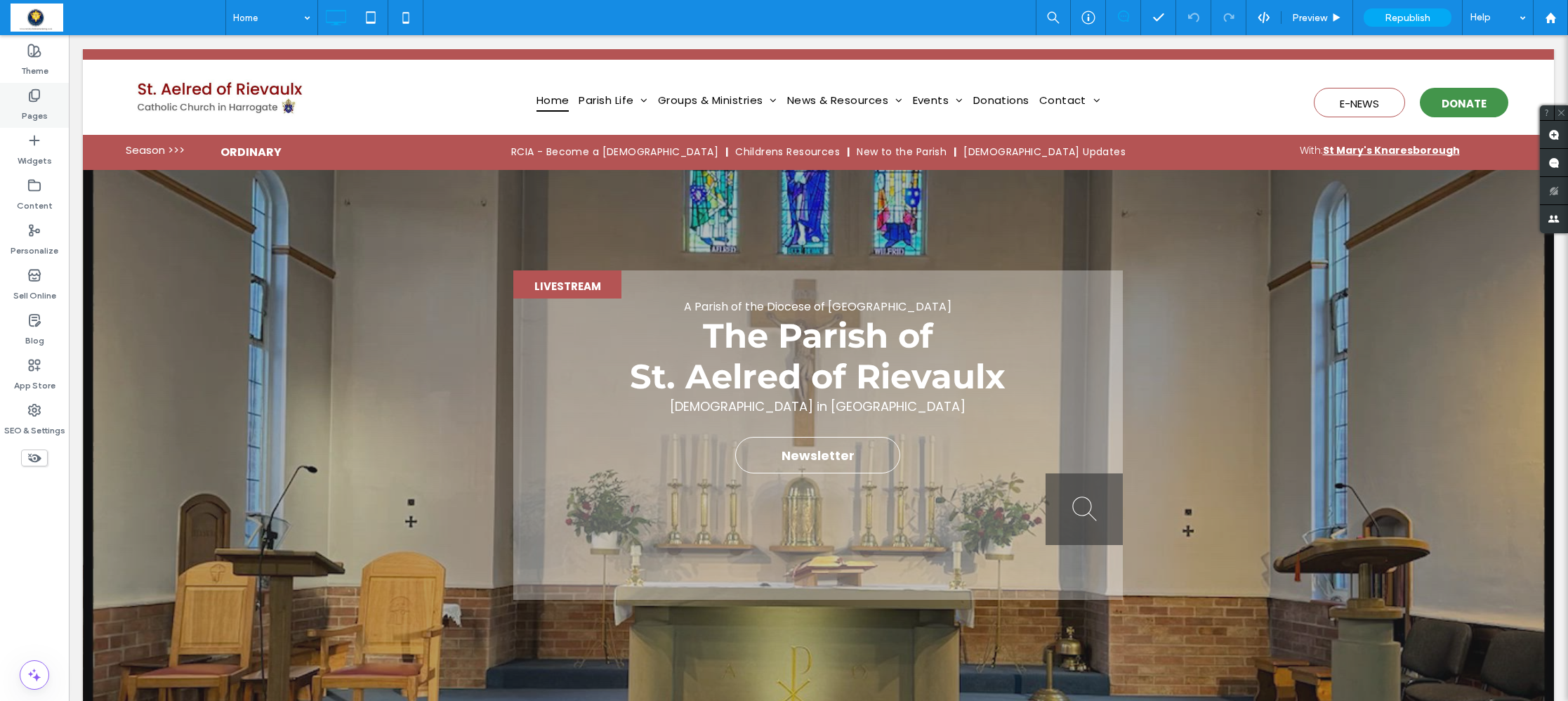
click at [30, 111] on label "Pages" at bounding box center [35, 113] width 26 height 20
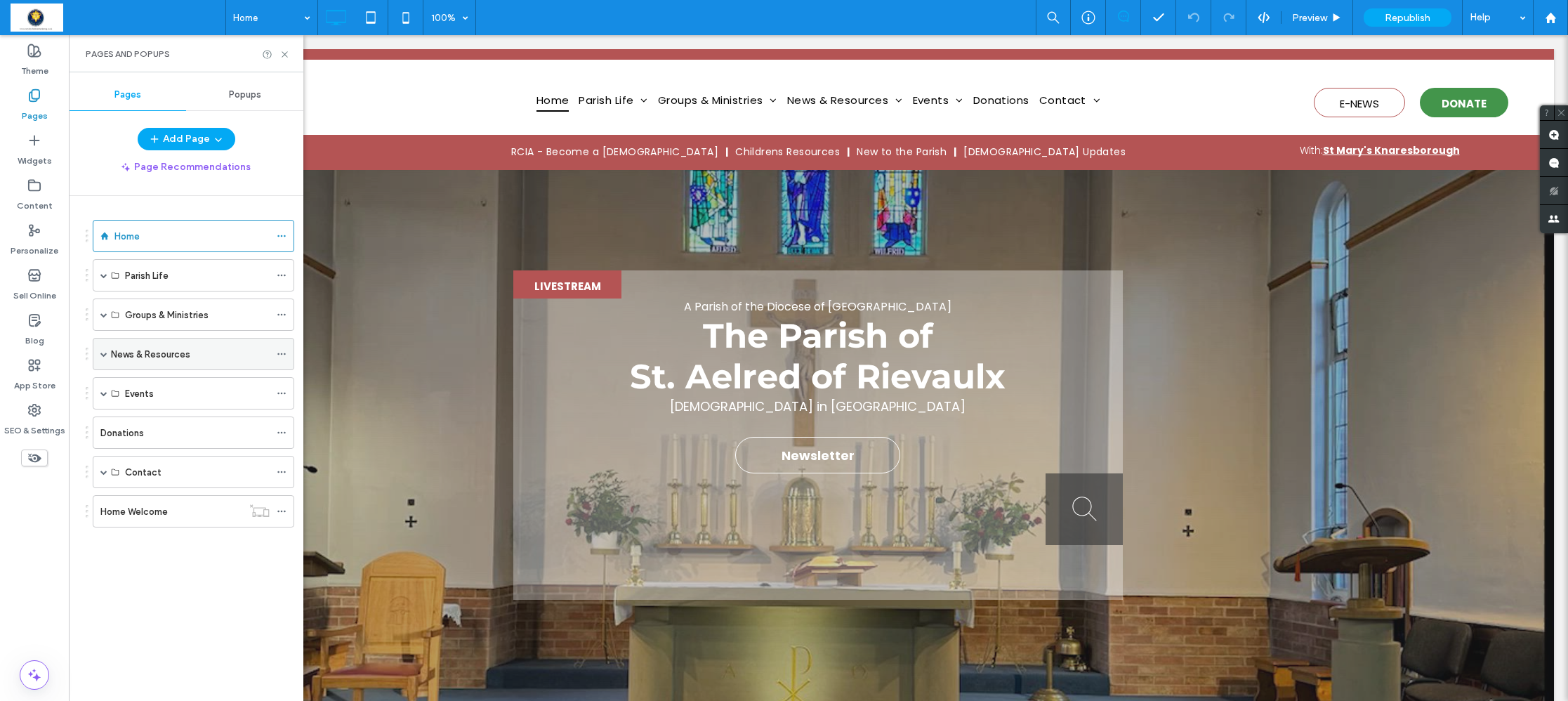
click at [103, 357] on span at bounding box center [104, 354] width 7 height 7
click at [128, 386] on span at bounding box center [128, 386] width 7 height 7
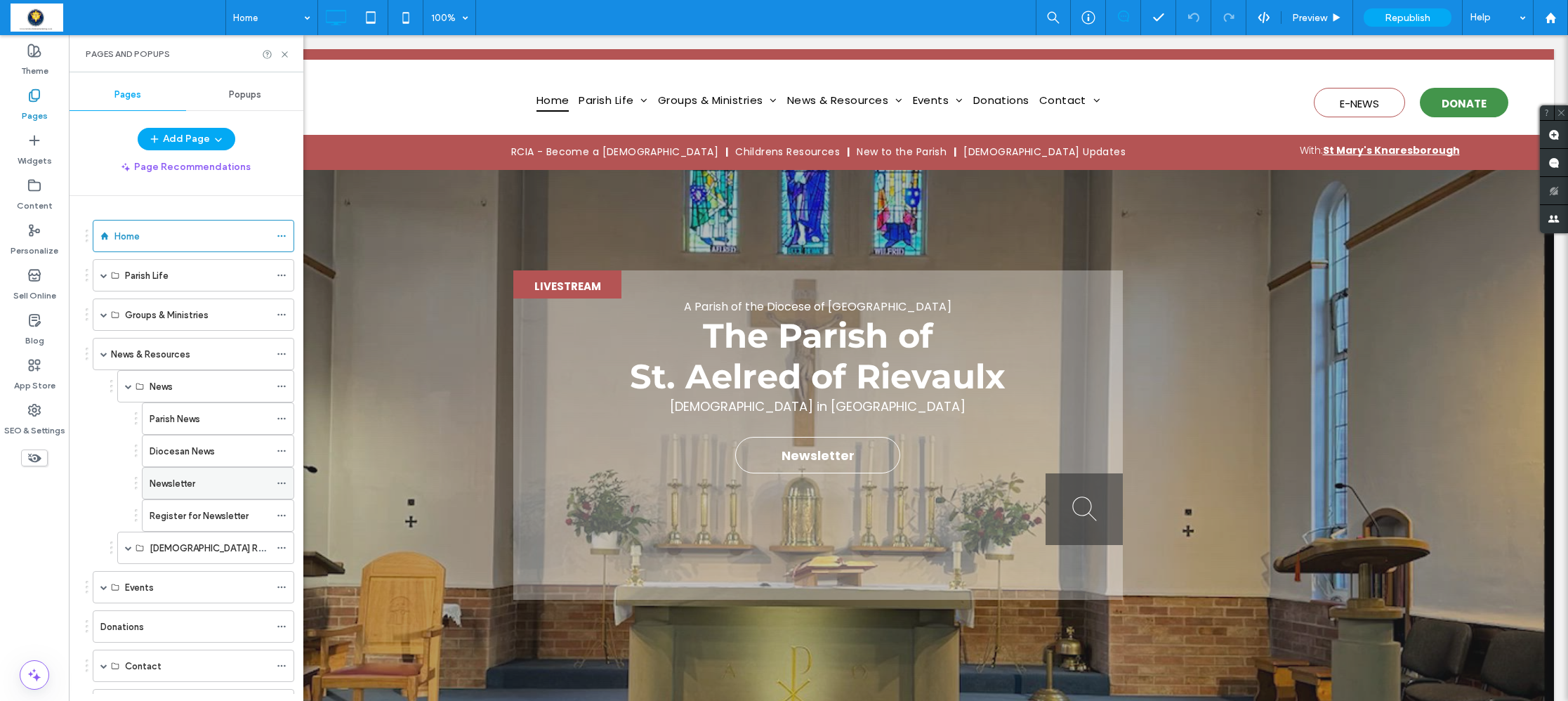
click at [164, 484] on label "Newsletter" at bounding box center [172, 483] width 45 height 25
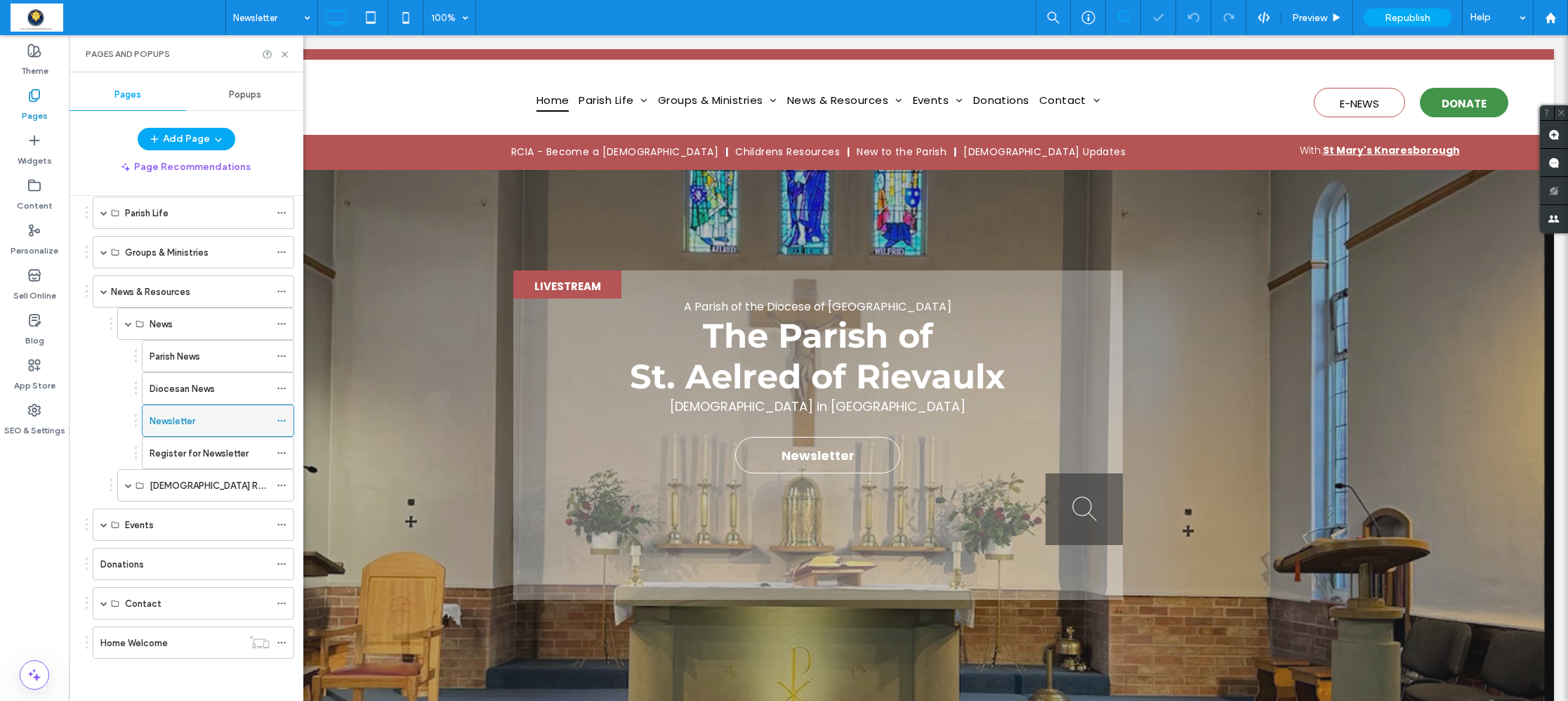
scroll to position [62, 0]
click at [167, 418] on label "Newsletter" at bounding box center [172, 421] width 45 height 25
click at [286, 58] on icon at bounding box center [284, 54] width 11 height 11
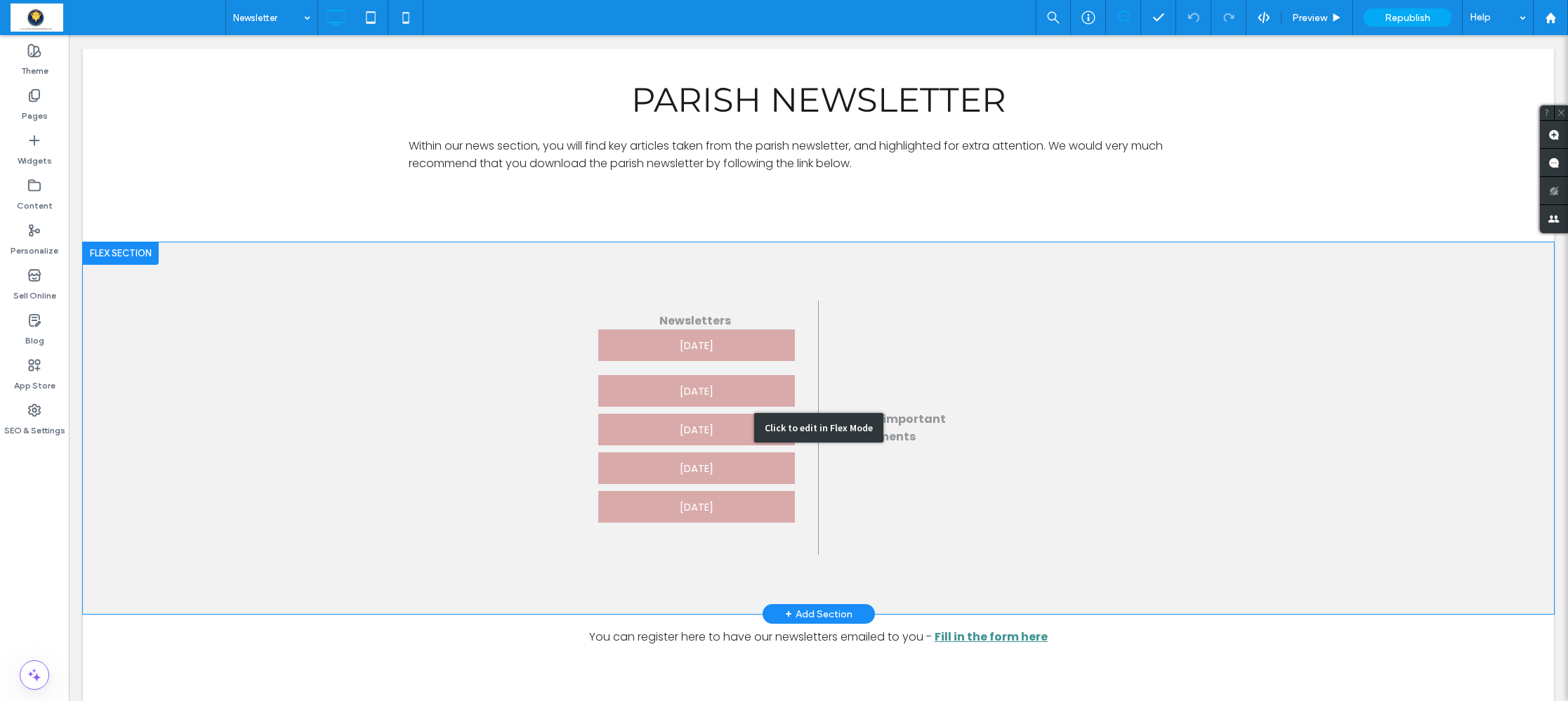
scroll to position [422, 0]
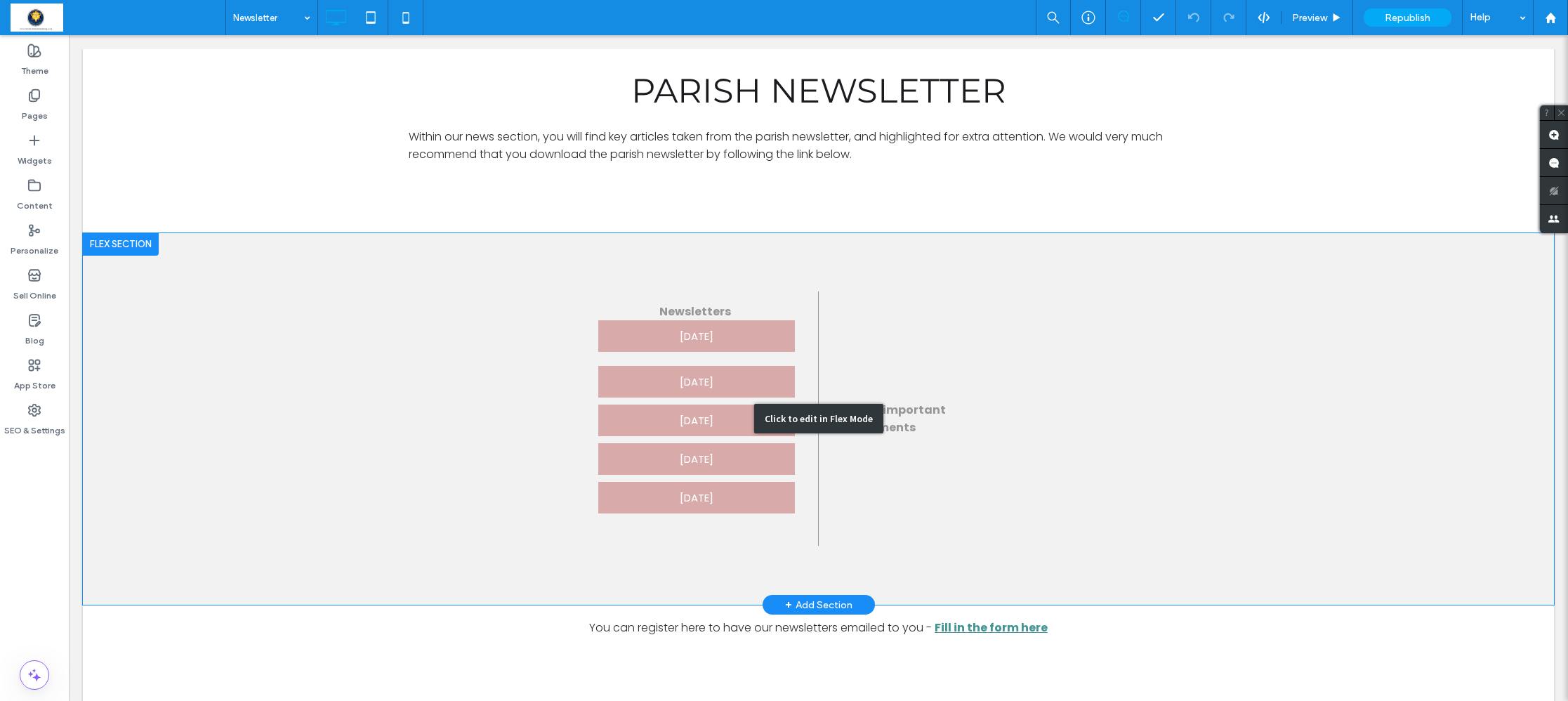
click at [665, 499] on div "Click to edit in Flex Mode" at bounding box center [818, 419] width 1471 height 372
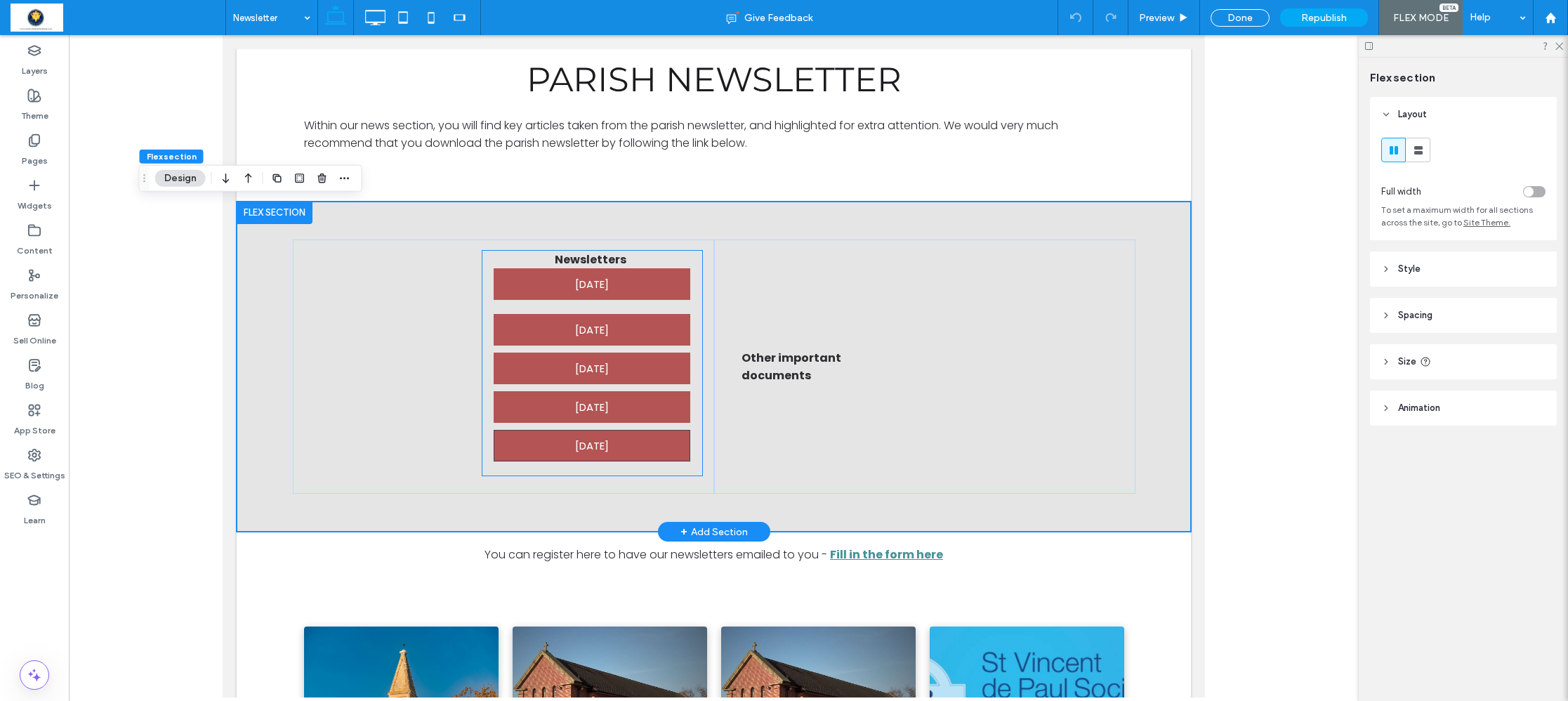
click at [581, 441] on span "[DATE]" at bounding box center [592, 445] width 34 height 30
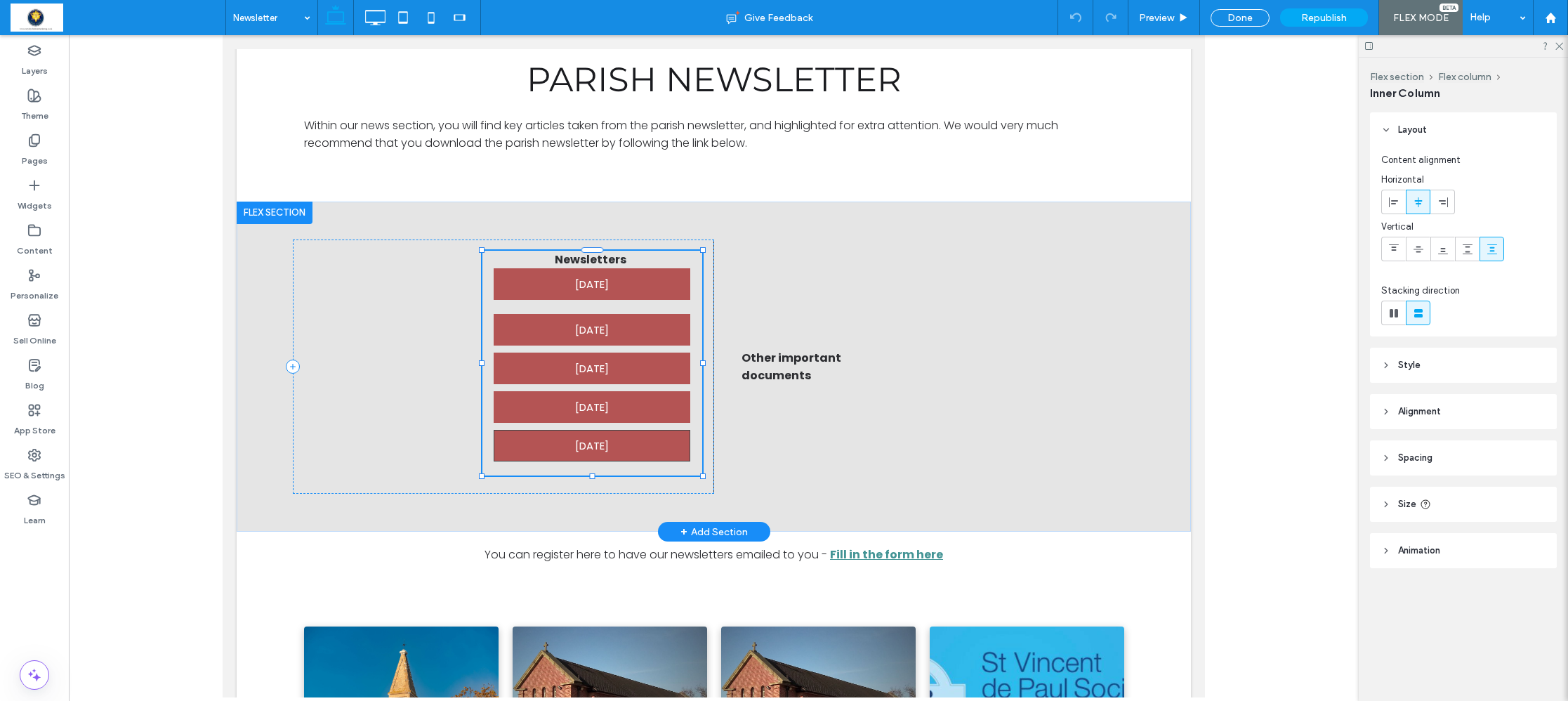
type input "**"
click at [581, 441] on span "[DATE]" at bounding box center [592, 445] width 34 height 30
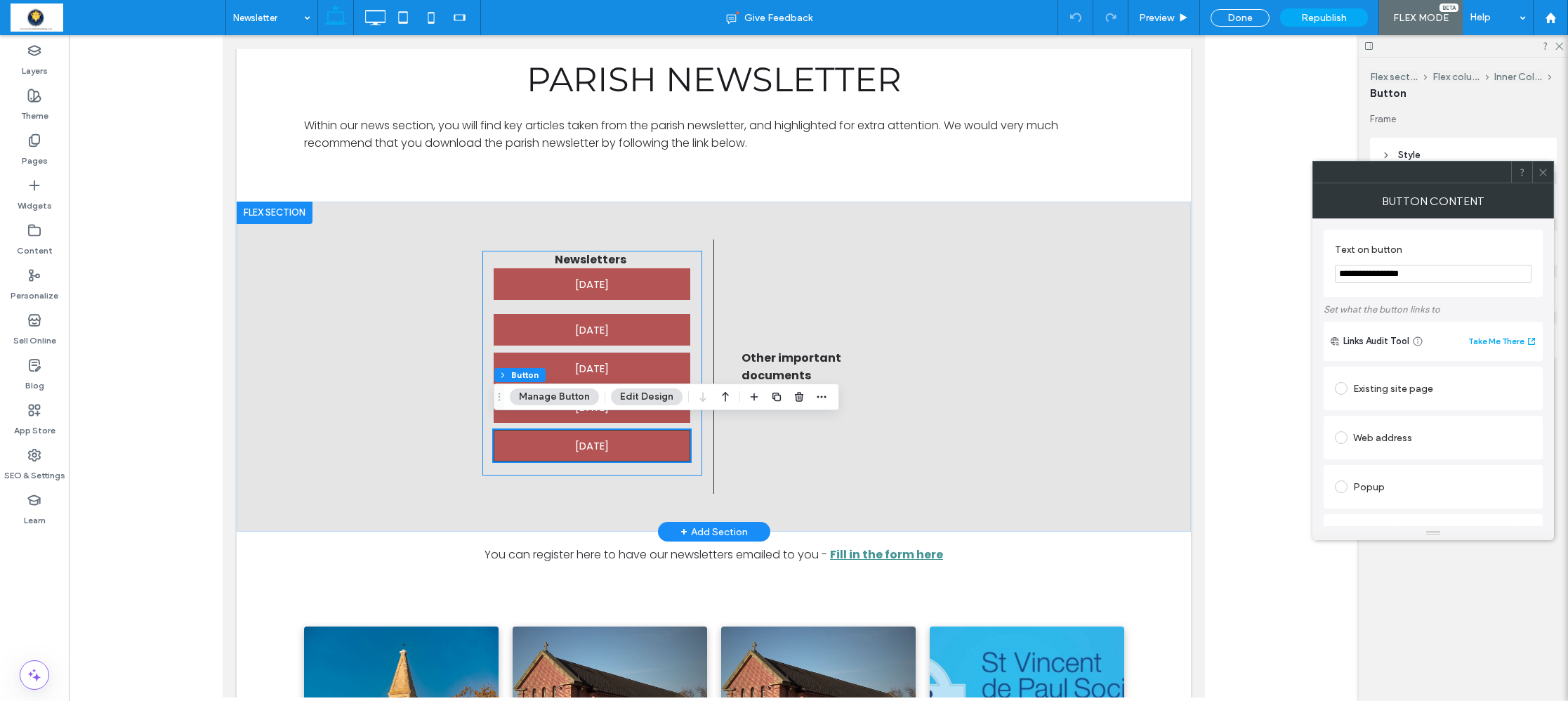
scroll to position [434, 0]
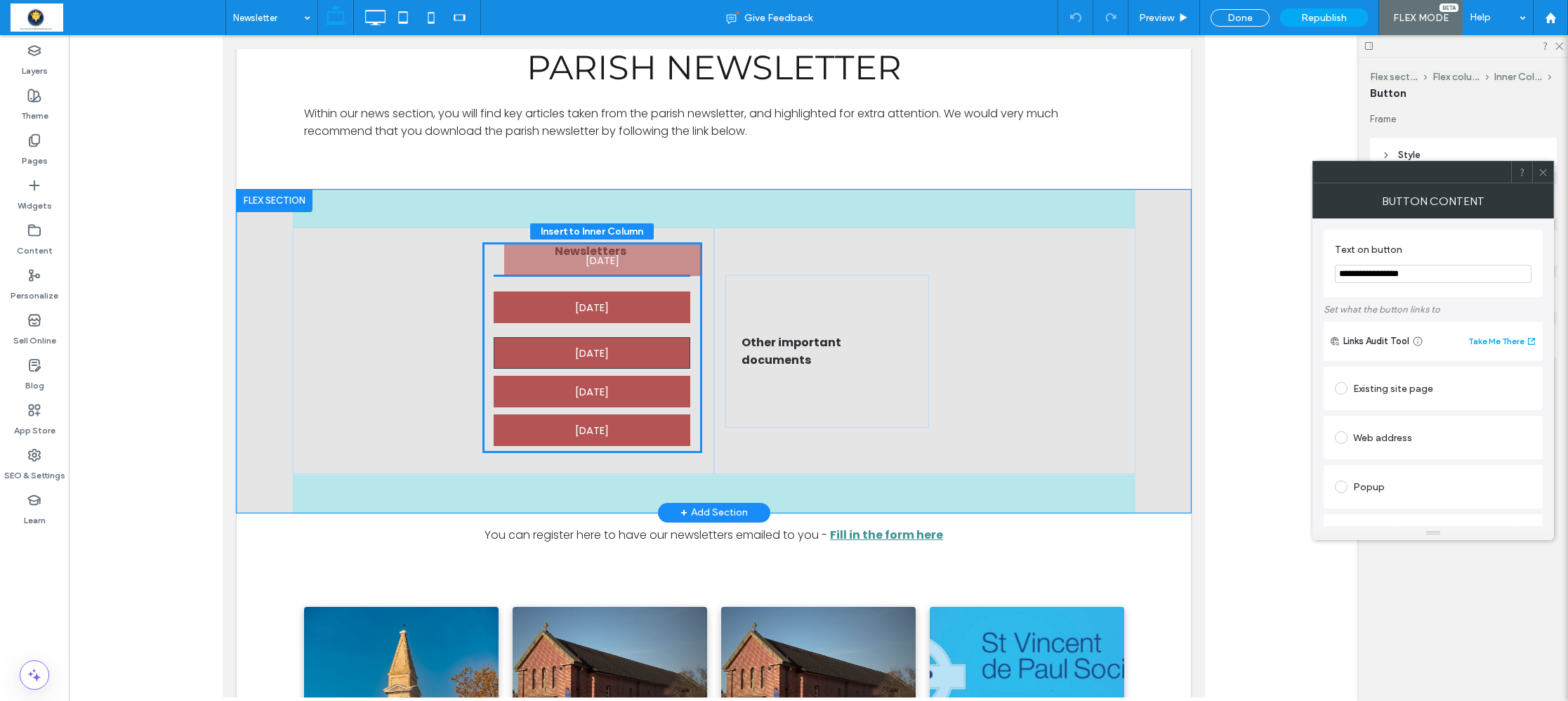
drag, startPoint x: 584, startPoint y: 439, endPoint x: 629, endPoint y: 366, distance: 85.8
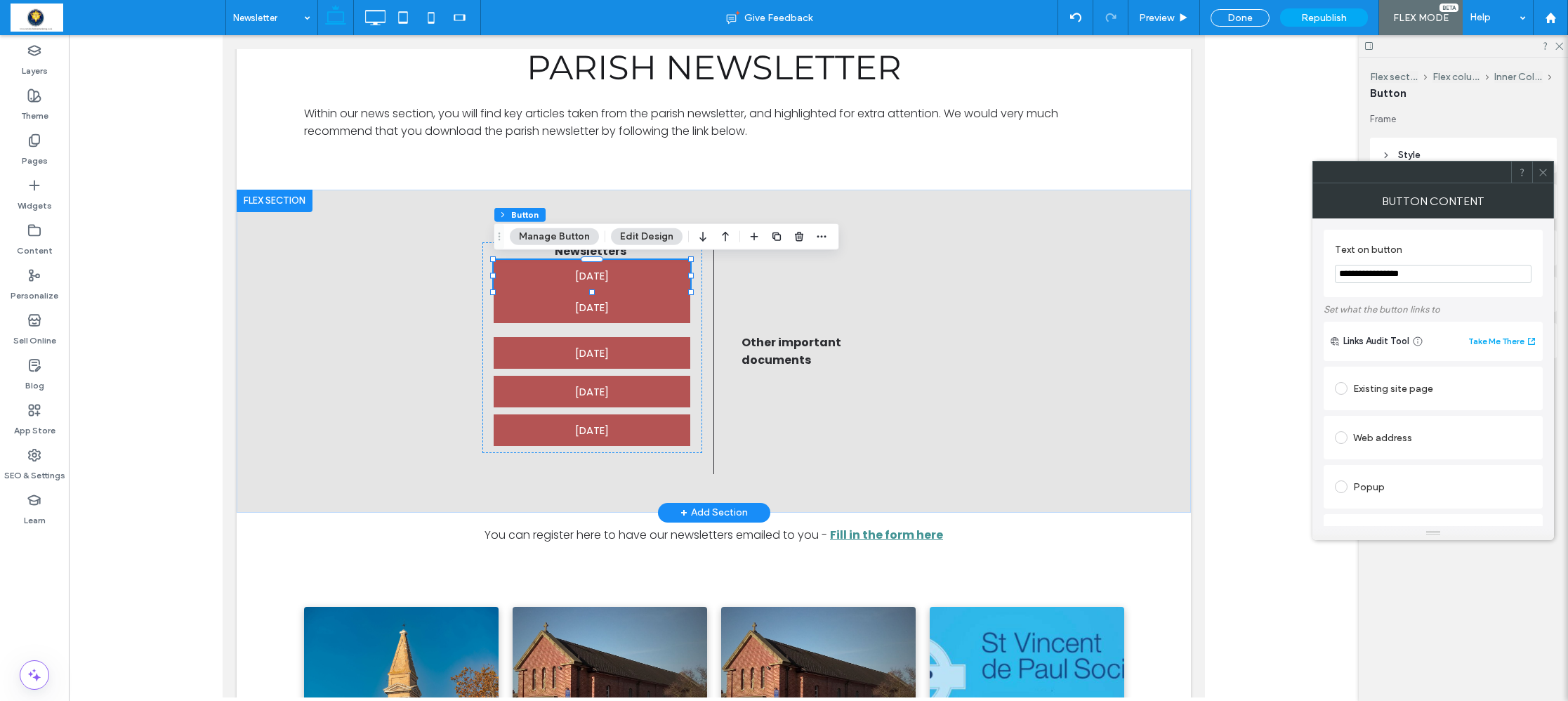
drag, startPoint x: 1388, startPoint y: 276, endPoint x: 1301, endPoint y: 264, distance: 87.8
click at [1301, 264] on body ".wqwq-1{fill:#231f20;} .cls-1q, .cls-2q { fill-rule: evenodd; } .cls-2q { fill:…" at bounding box center [784, 350] width 1568 height 701
click at [1354, 272] on input "**********" at bounding box center [1433, 274] width 196 height 18
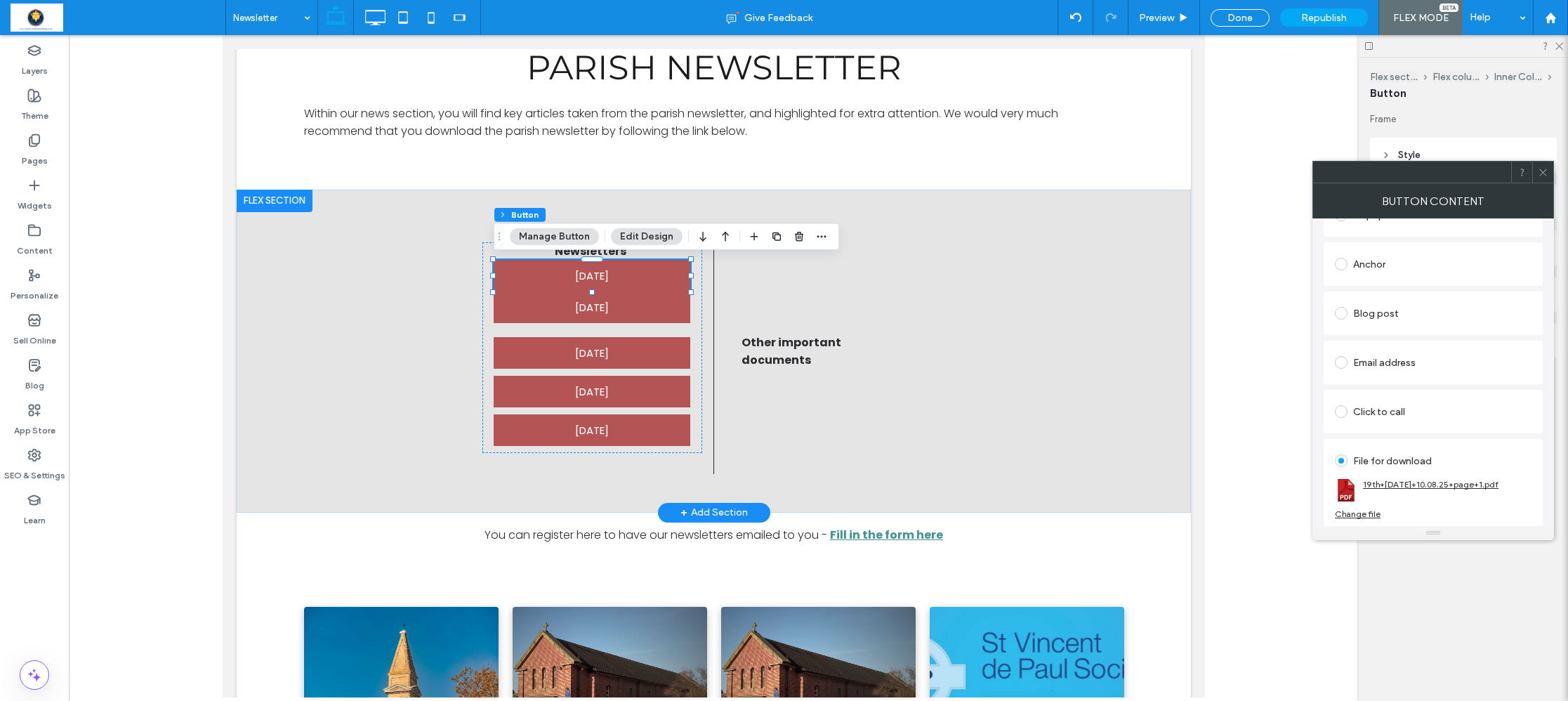
scroll to position [272, 0]
type input "**********"
click at [1360, 512] on div "Change file" at bounding box center [1357, 513] width 45 height 11
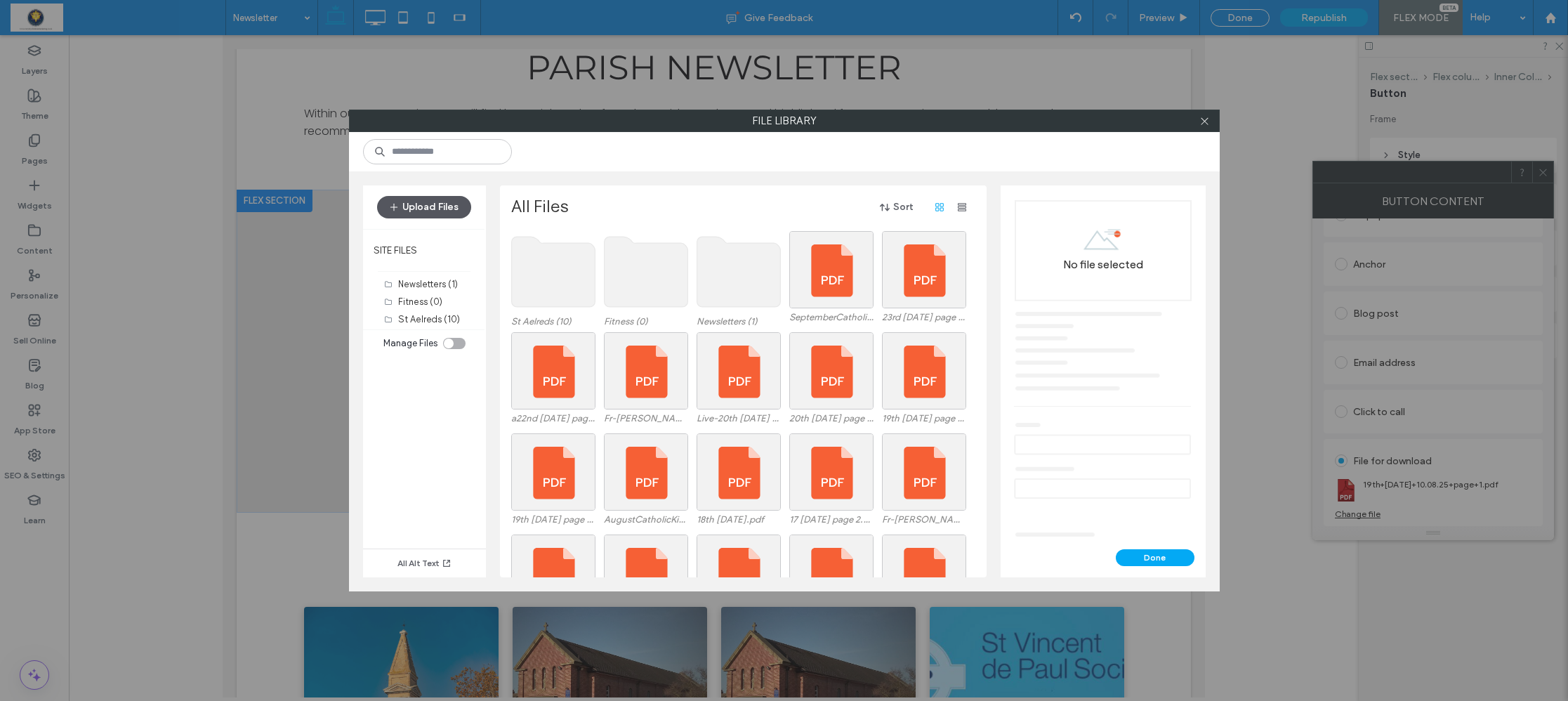
click at [398, 208] on icon "button" at bounding box center [394, 207] width 11 height 11
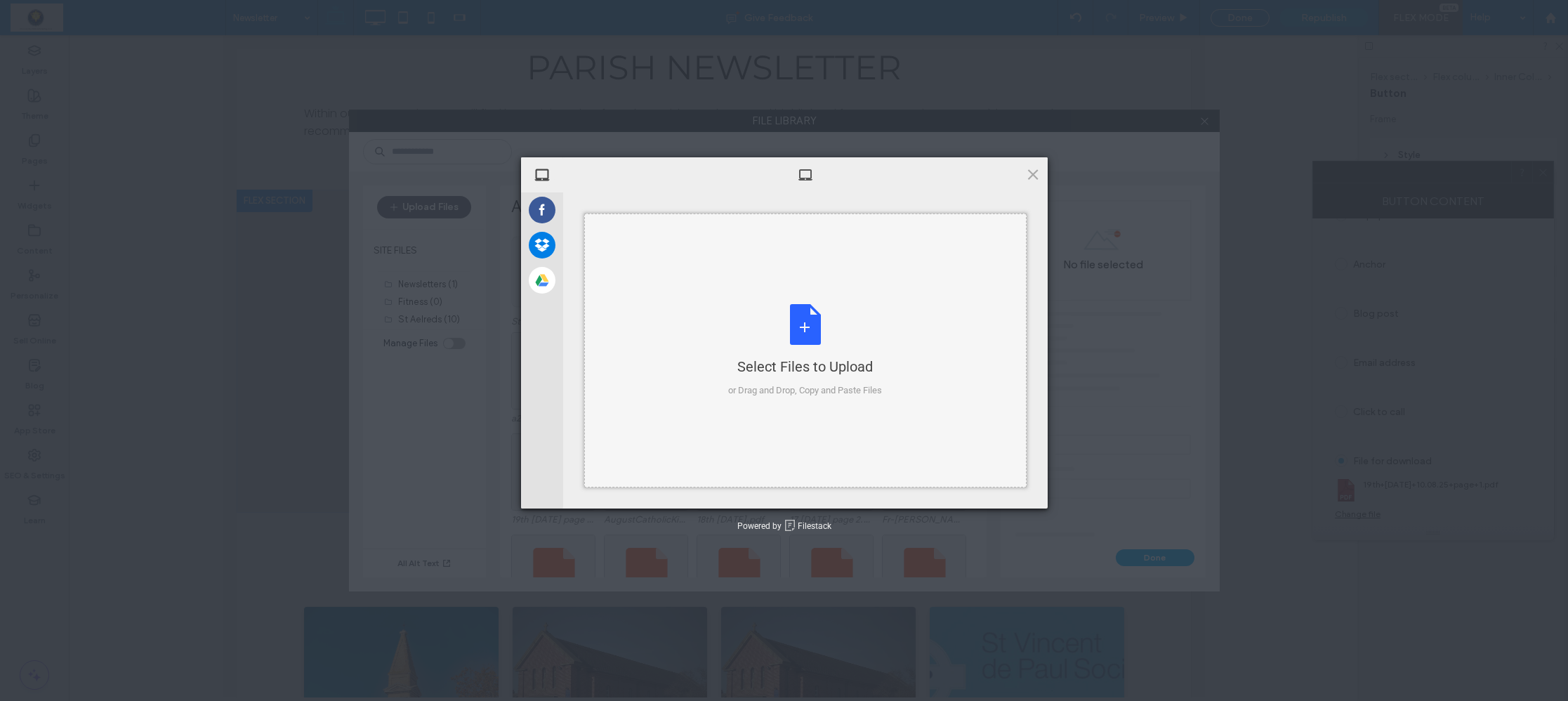
click at [807, 327] on div "Select Files to Upload or Drag and Drop, Copy and Paste Files" at bounding box center [805, 351] width 154 height 94
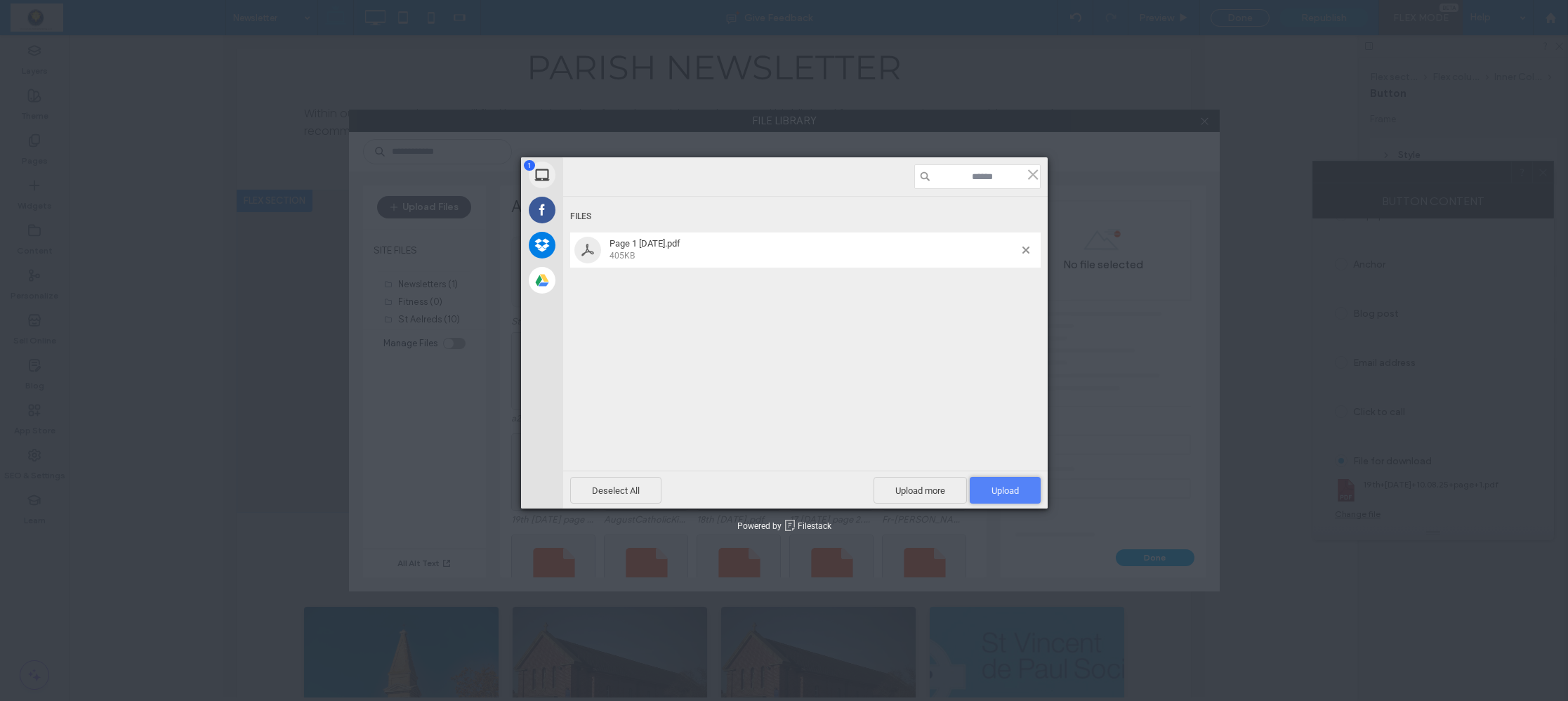
click at [1006, 493] on span "Upload 1" at bounding box center [1005, 490] width 28 height 11
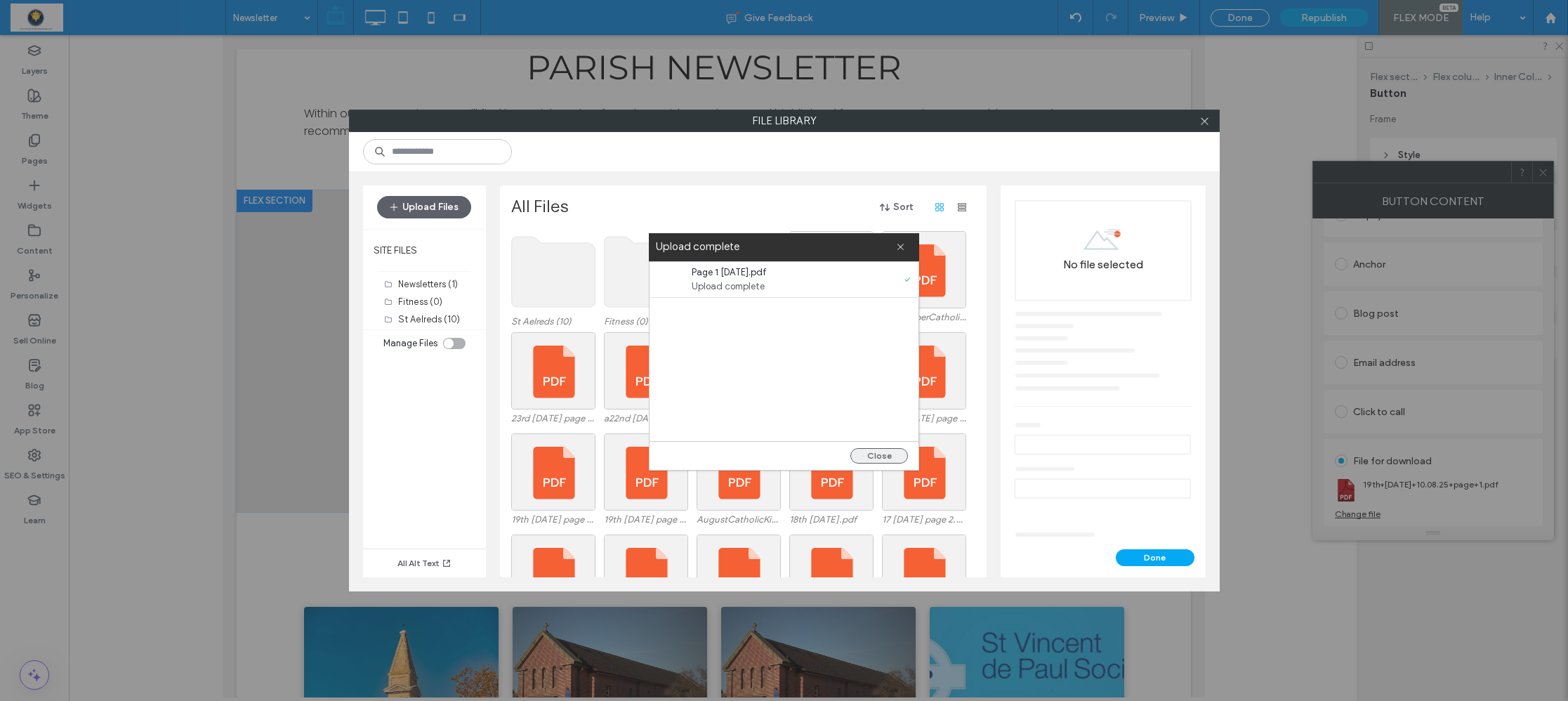
click at [870, 456] on button "Close" at bounding box center [879, 456] width 57 height 16
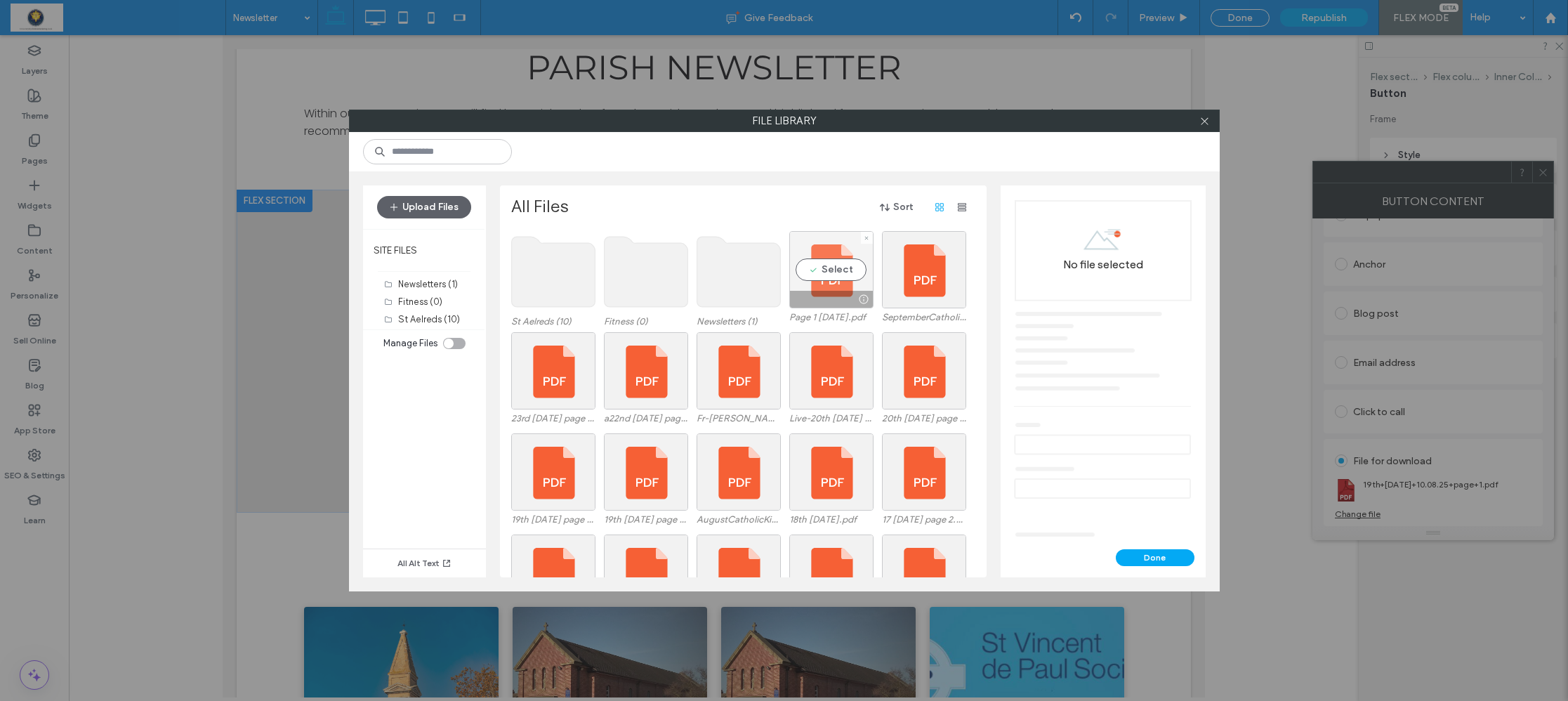
click at [829, 273] on div "Select" at bounding box center [831, 269] width 84 height 77
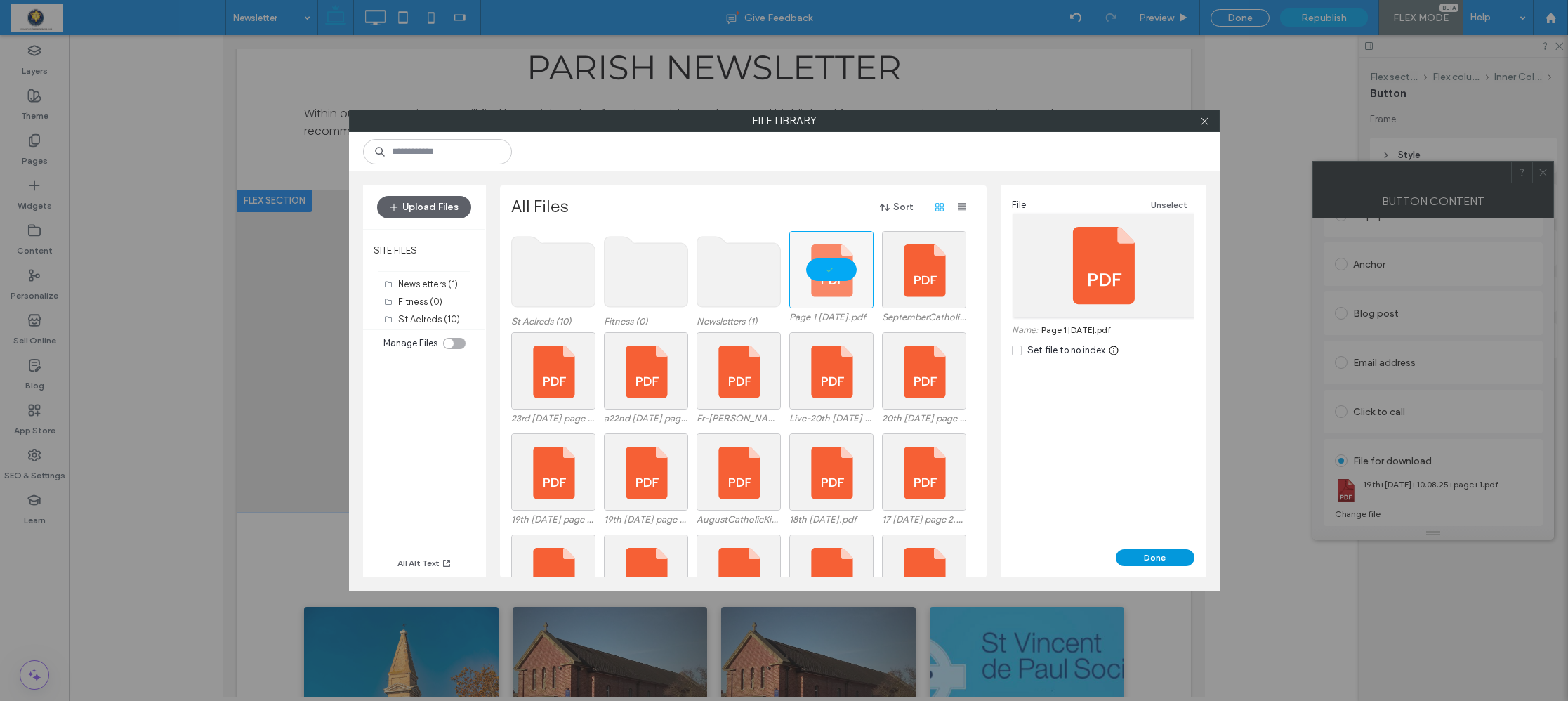
click at [1144, 560] on button "Done" at bounding box center [1155, 558] width 79 height 17
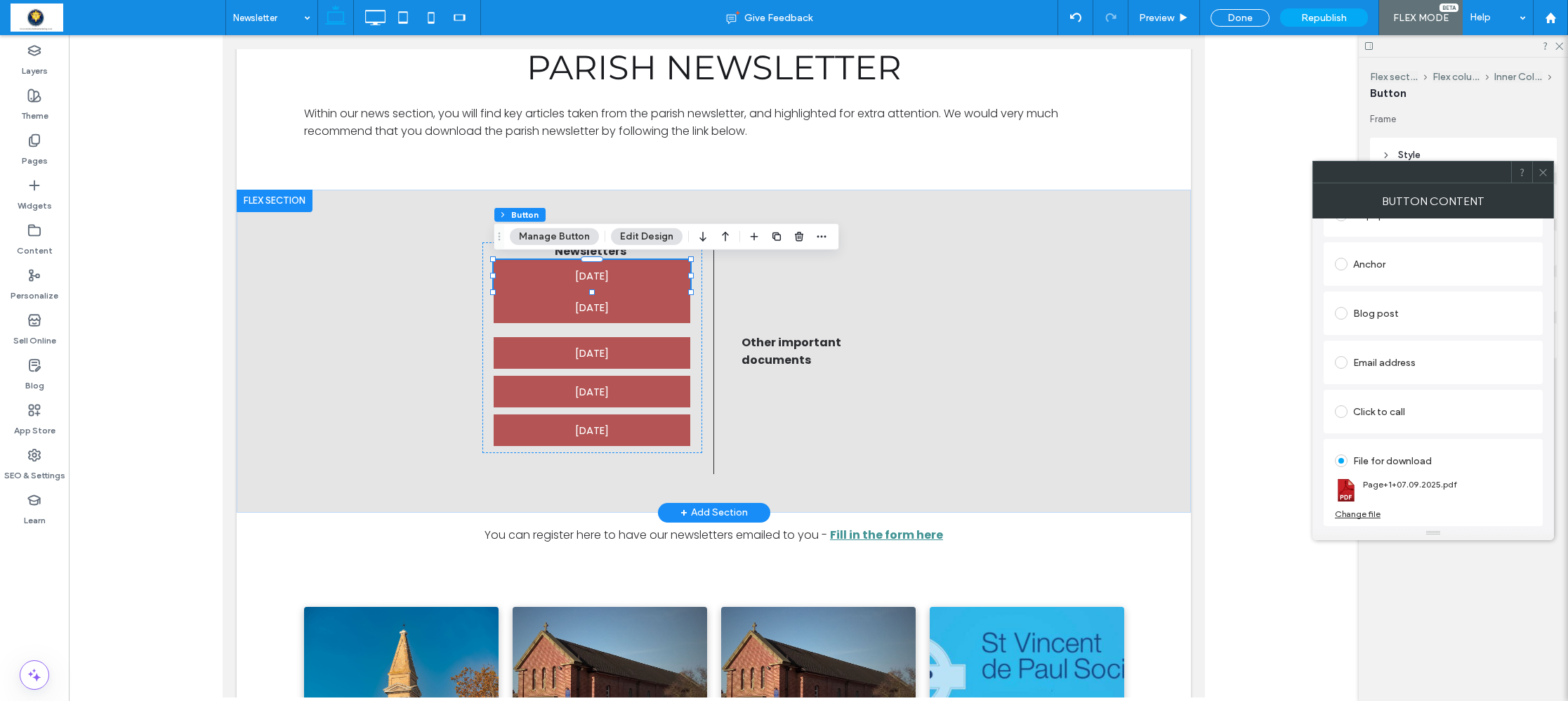
click at [1539, 172] on icon at bounding box center [1542, 172] width 11 height 11
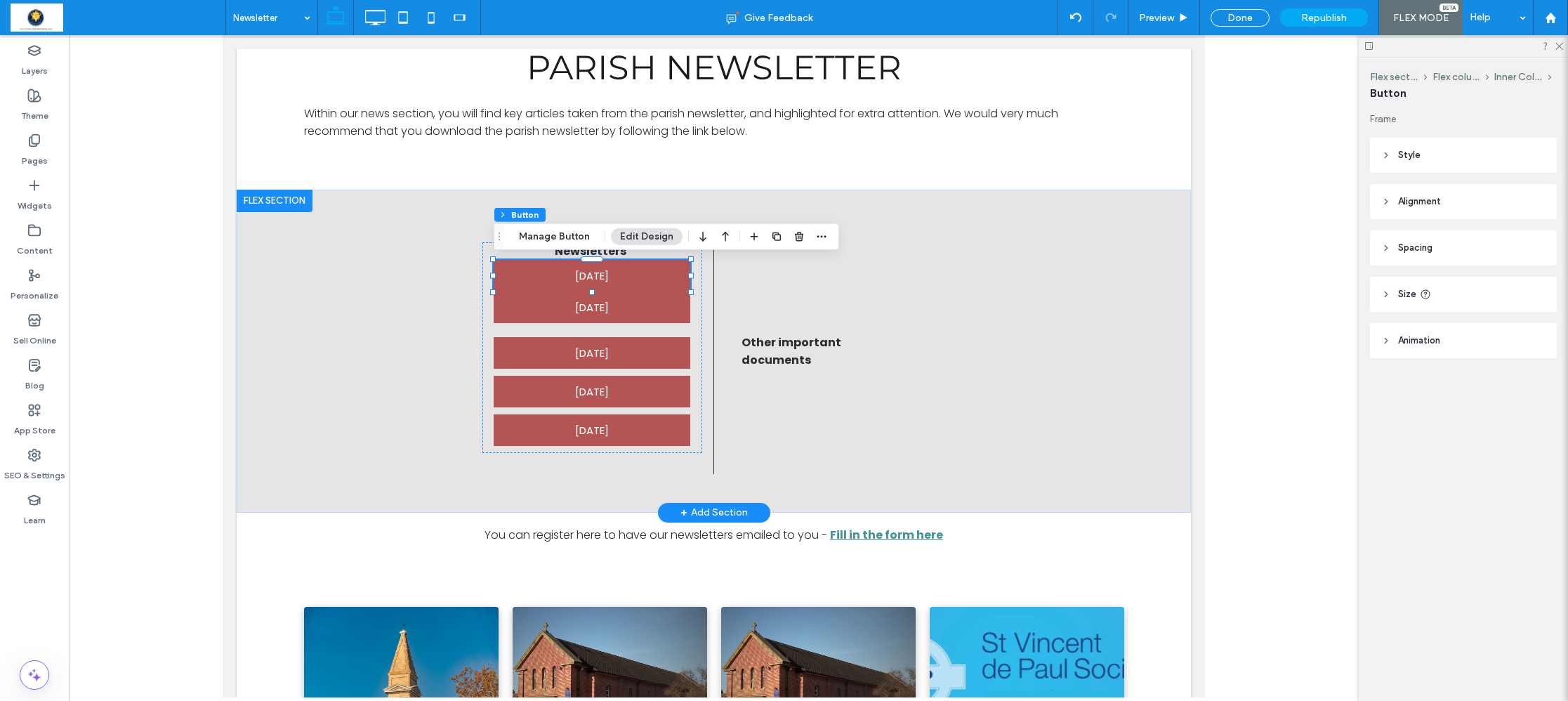
click at [1423, 240] on header "Spacing" at bounding box center [1464, 248] width 187 height 35
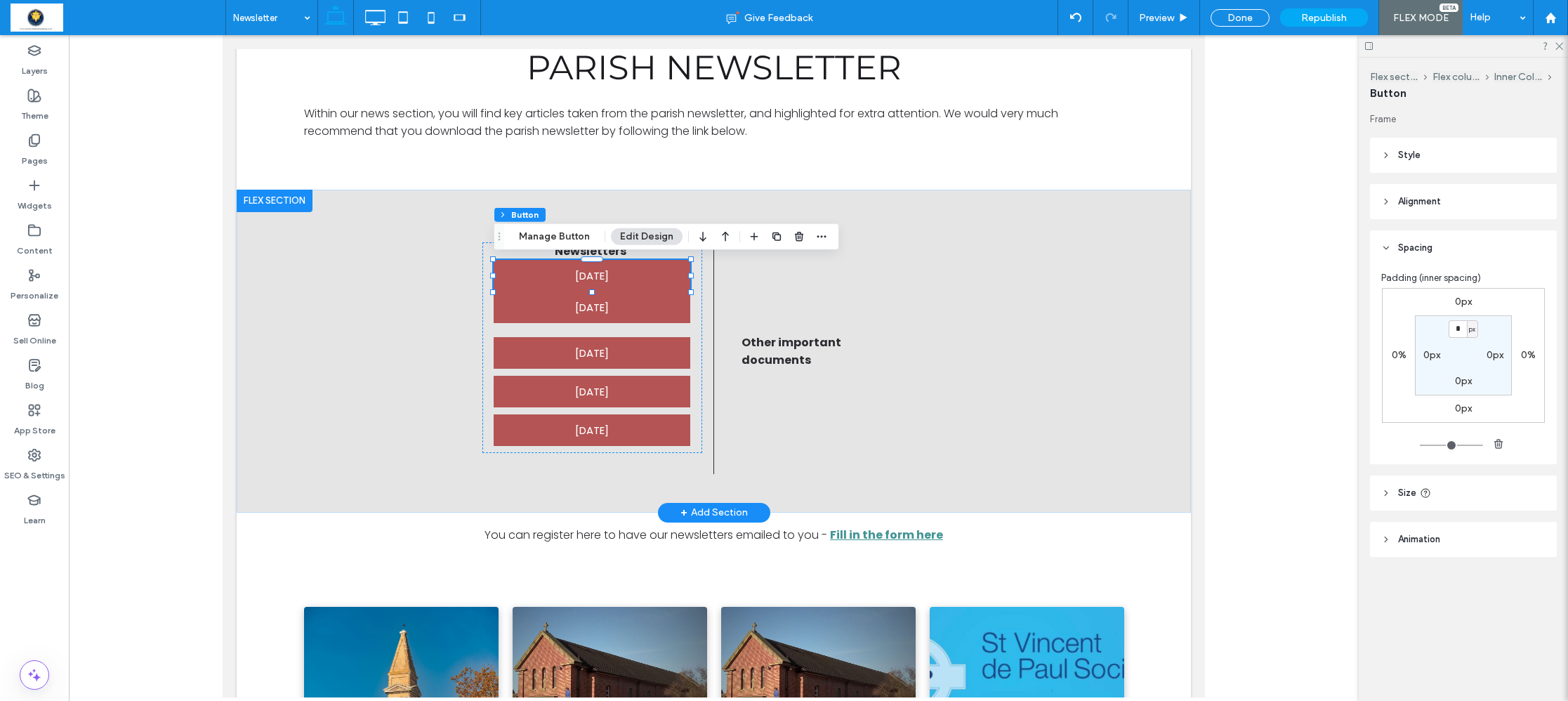
click at [1459, 409] on label "0px" at bounding box center [1464, 408] width 17 height 12
type input "**"
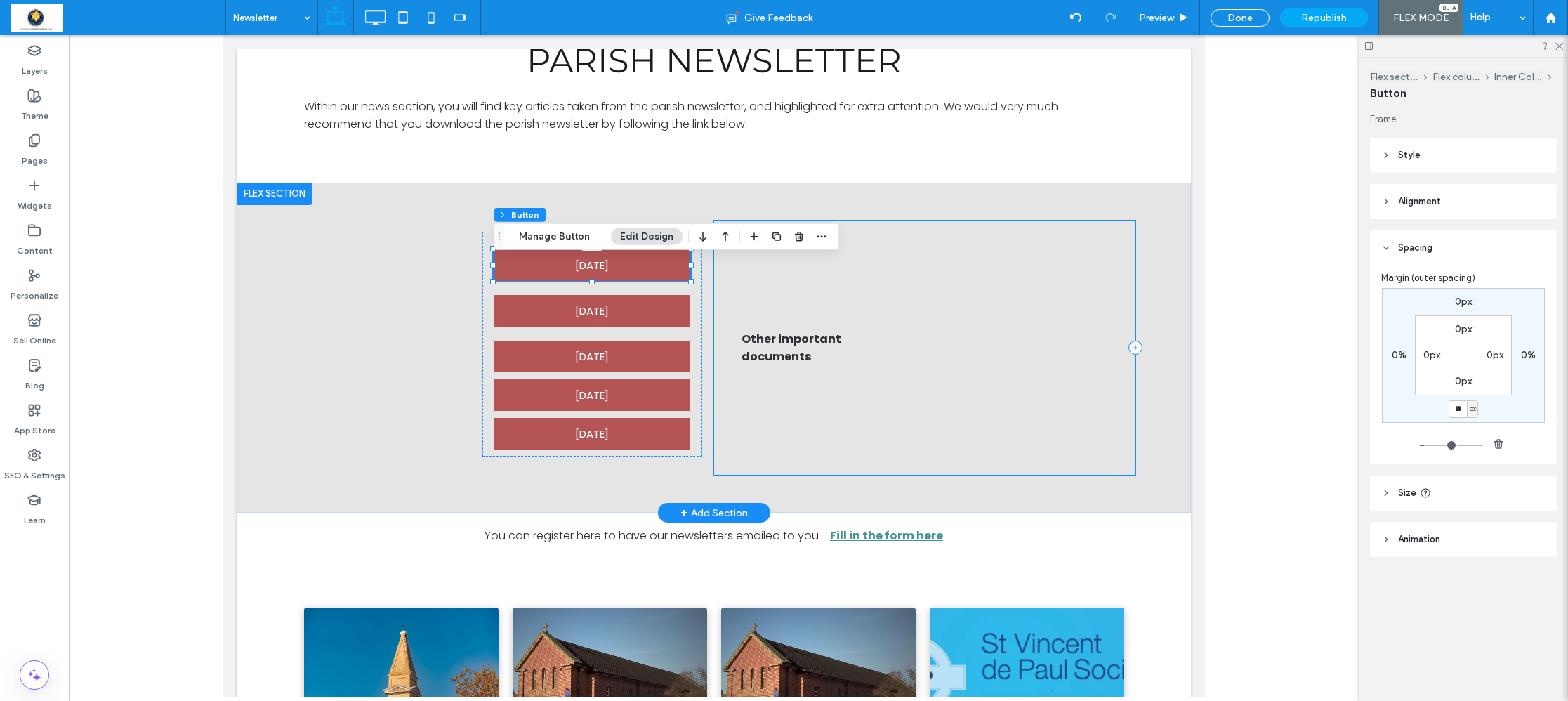
click at [1062, 297] on div "Other important documents" at bounding box center [924, 347] width 421 height 254
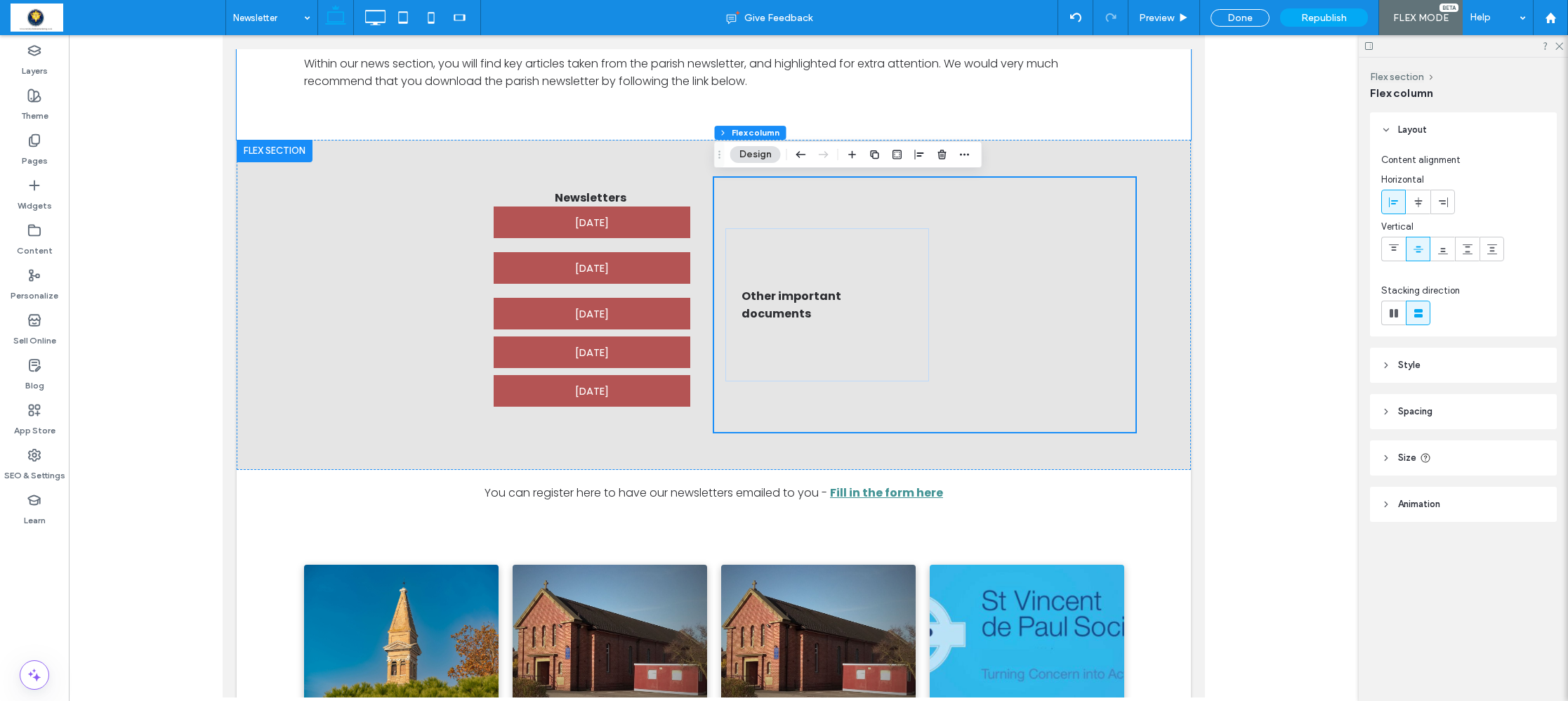
scroll to position [485, 0]
click at [1242, 17] on div "Done" at bounding box center [1240, 18] width 59 height 18
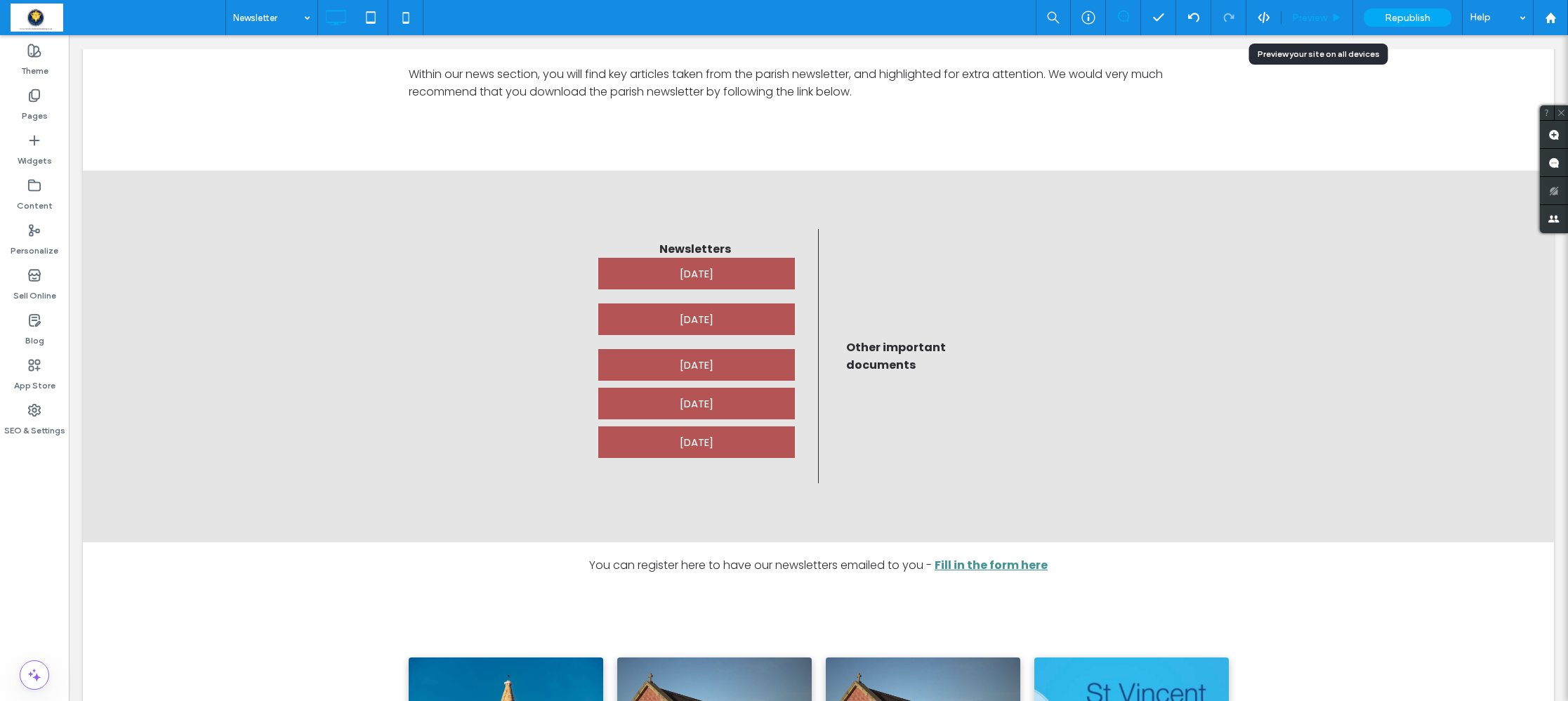
click at [1304, 20] on span "Preview" at bounding box center [1310, 18] width 35 height 12
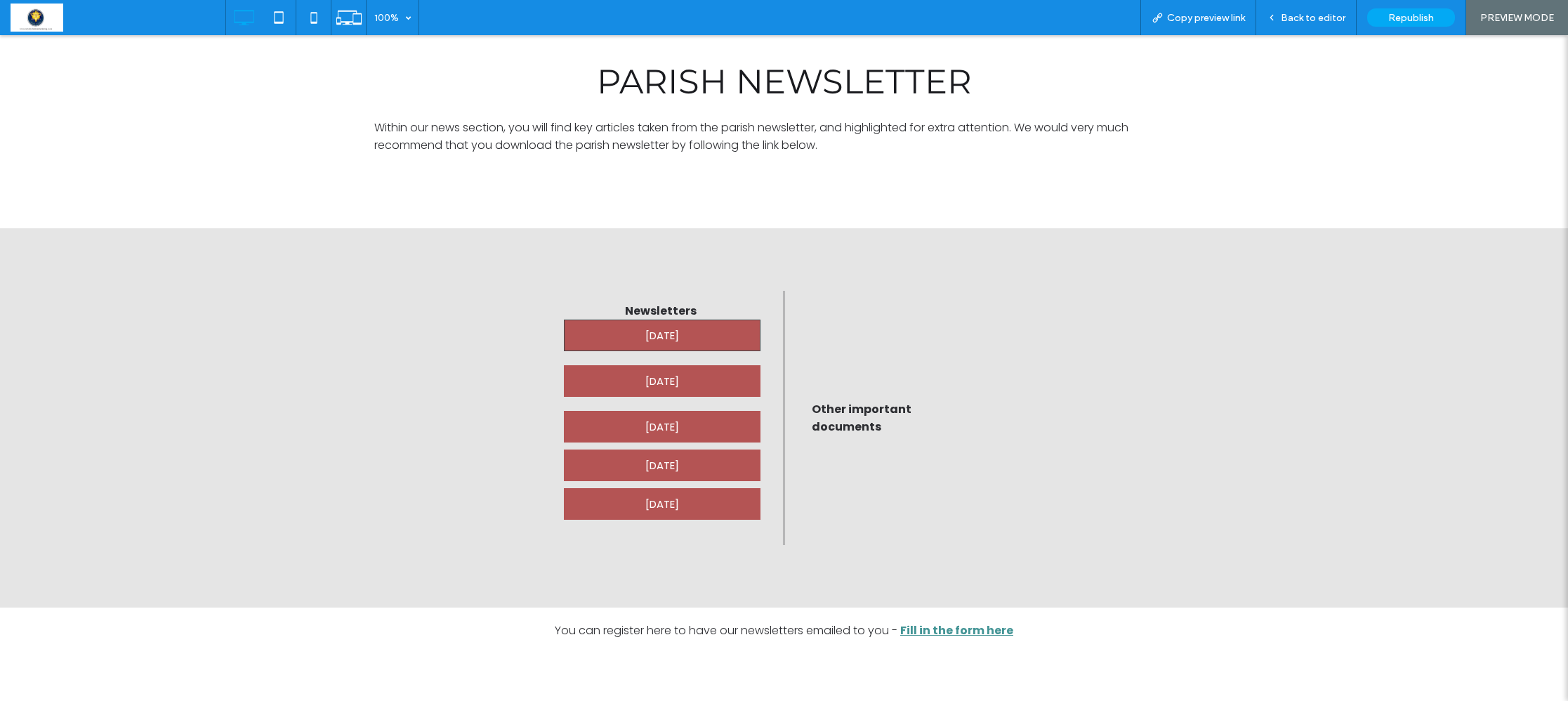
click at [658, 339] on span "[DATE]" at bounding box center [662, 335] width 34 height 30
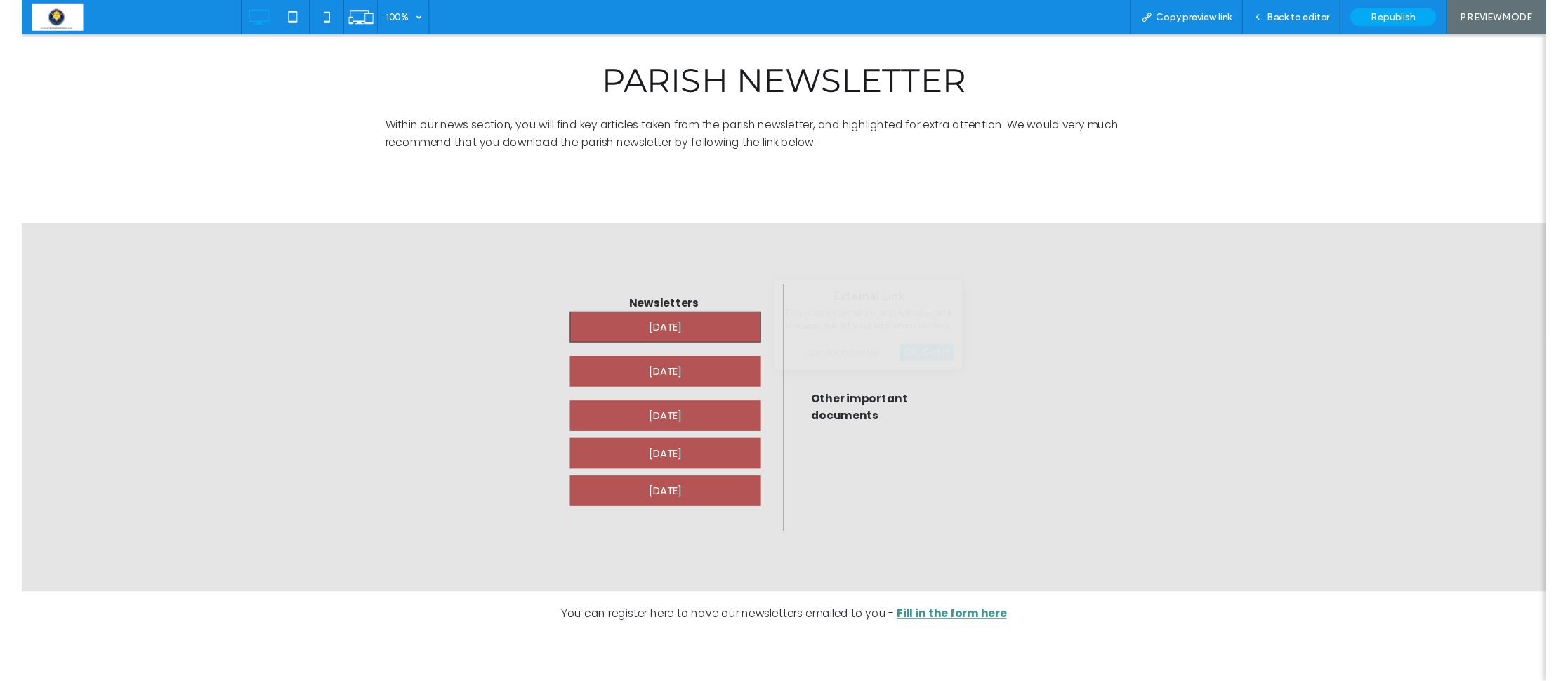
scroll to position [415, 0]
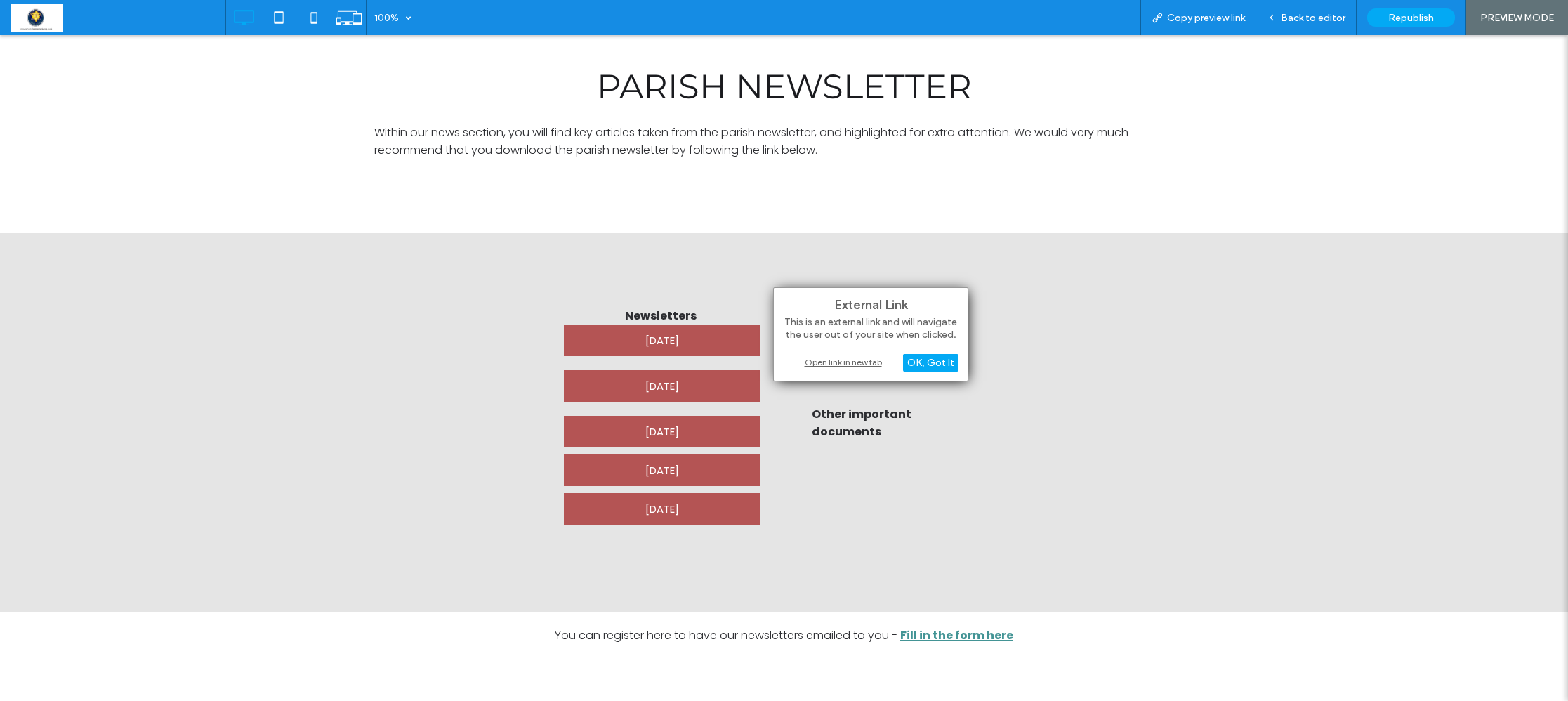
click at [818, 362] on div "Open link in new tab" at bounding box center [871, 361] width 176 height 15
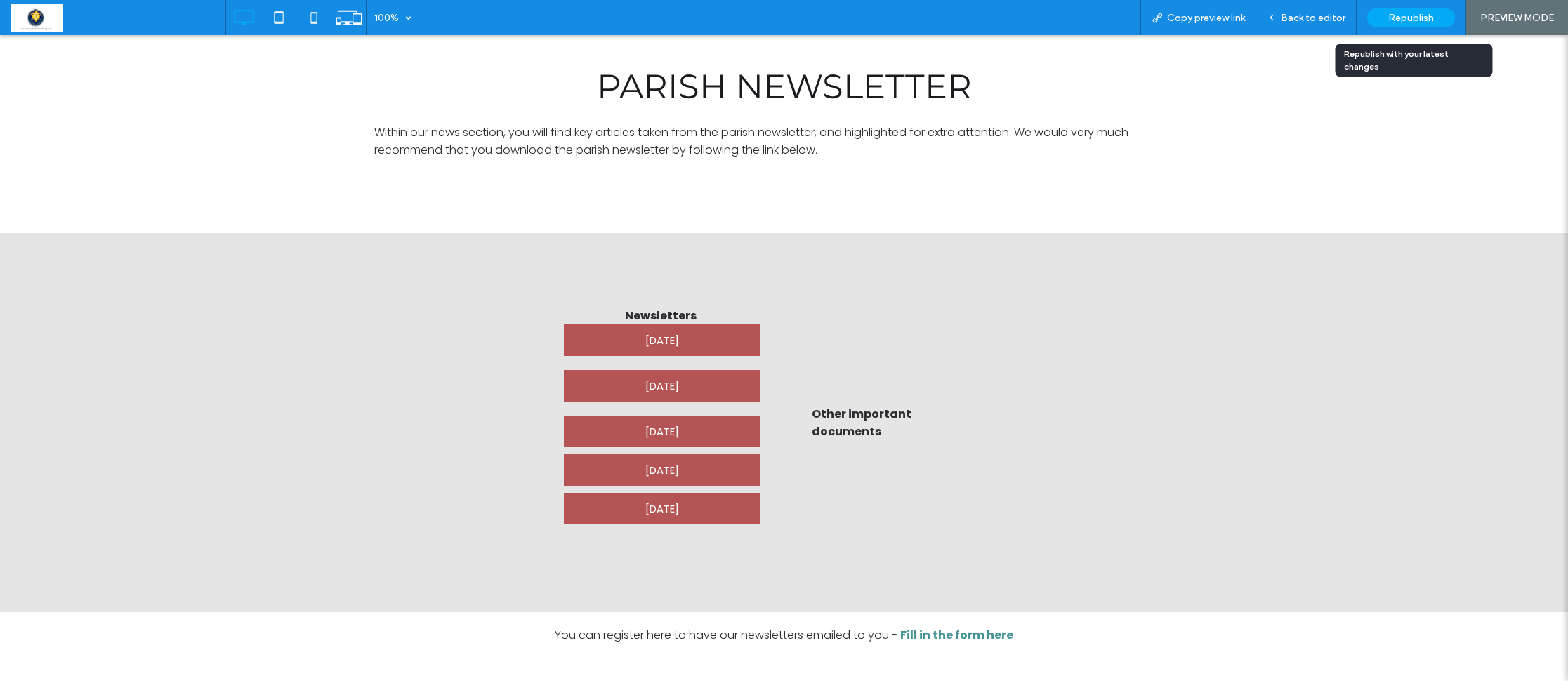
click at [1424, 18] on span "Republish" at bounding box center [1411, 18] width 45 height 12
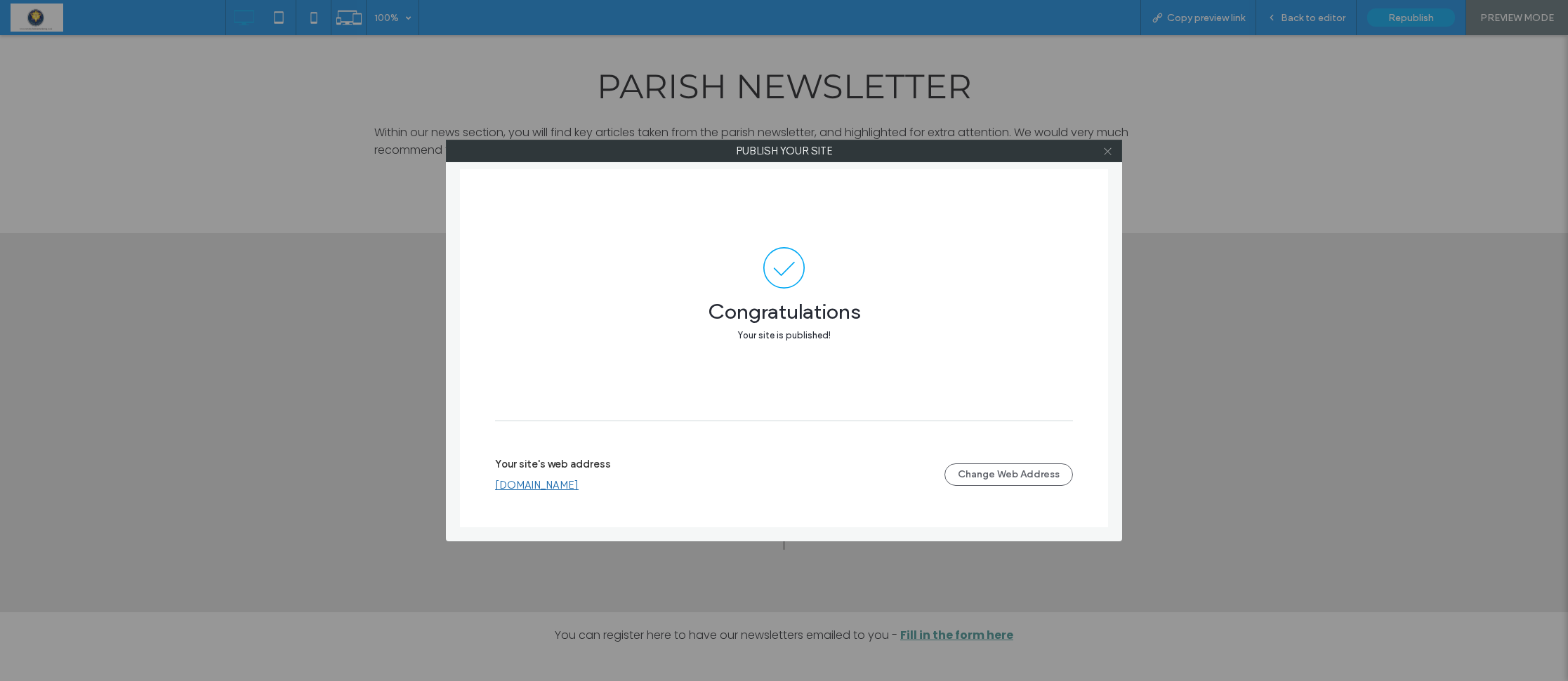
click at [1104, 156] on icon at bounding box center [1107, 151] width 11 height 11
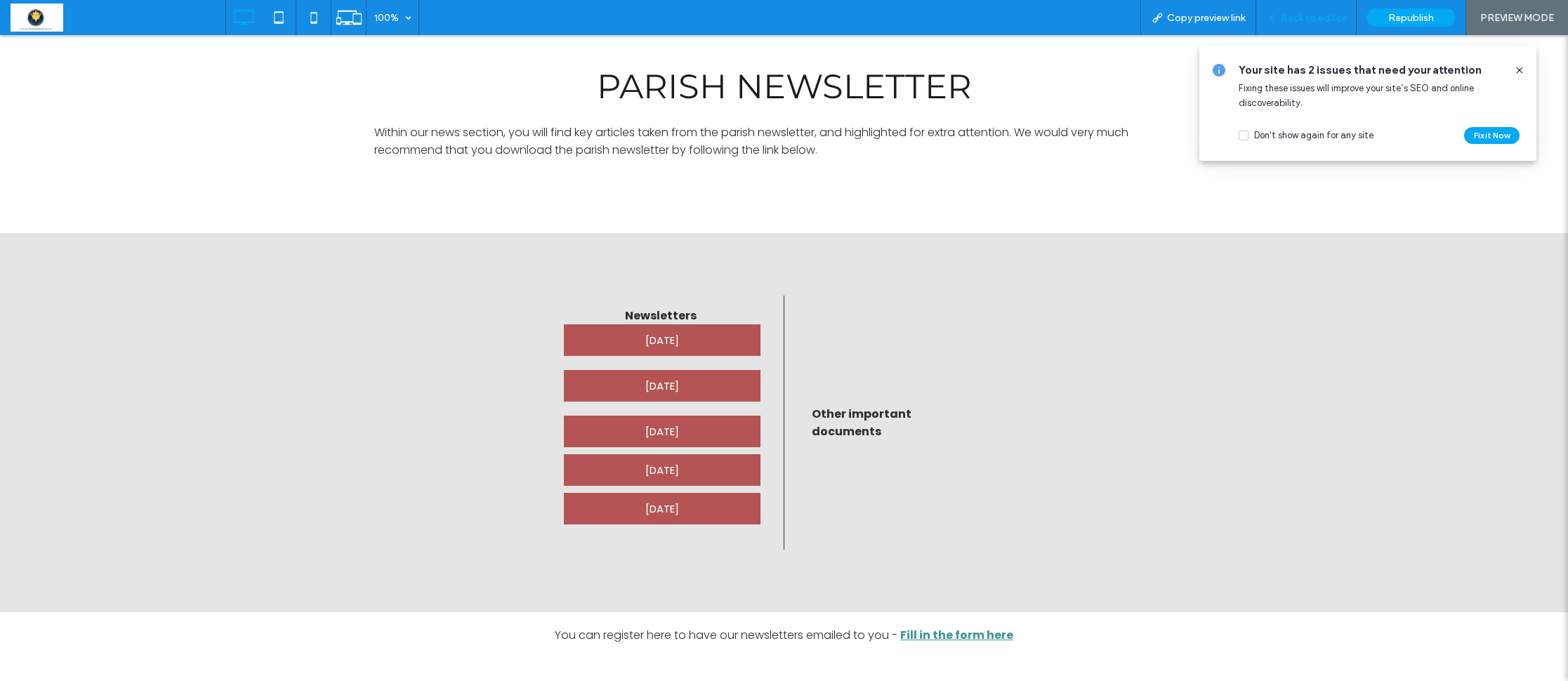
click at [1304, 19] on span "Back to editor" at bounding box center [1313, 18] width 65 height 12
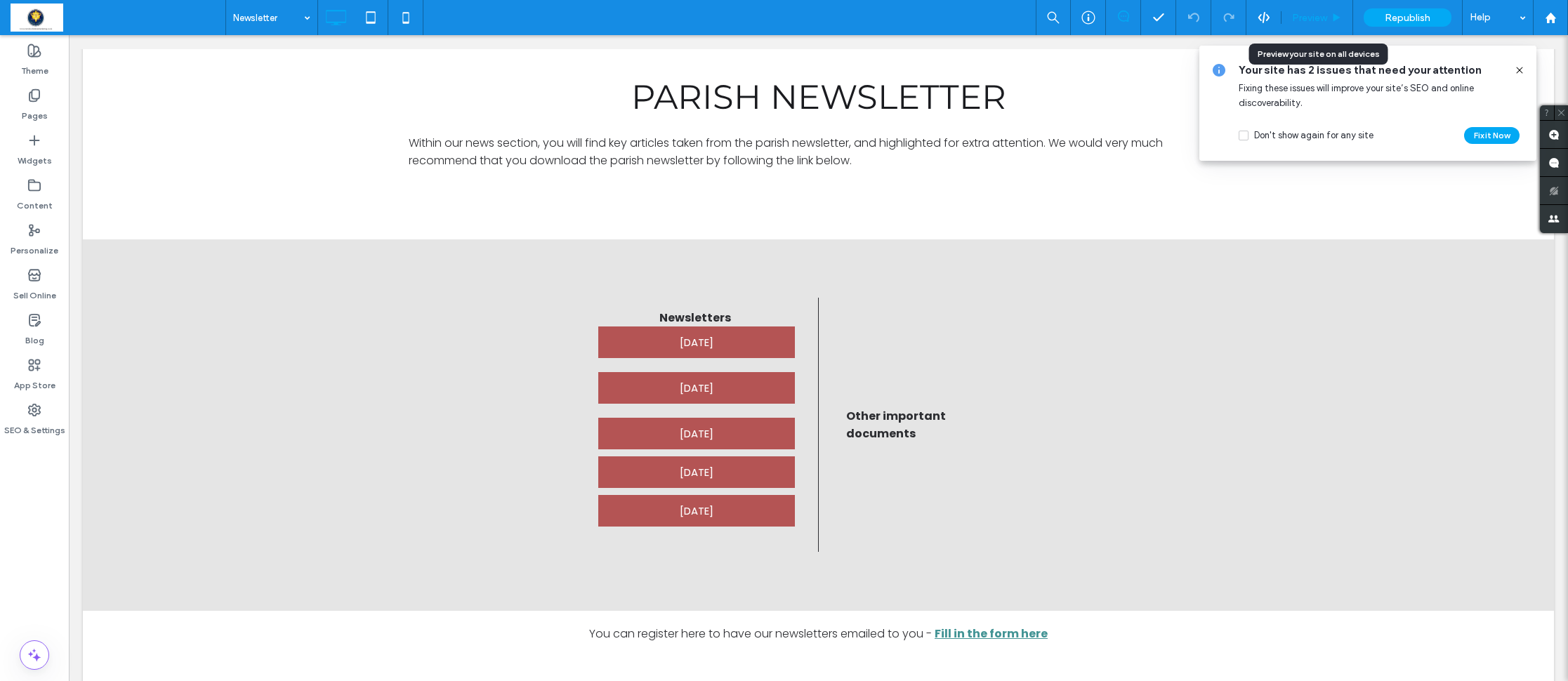
click at [1321, 22] on span "Preview" at bounding box center [1310, 18] width 35 height 12
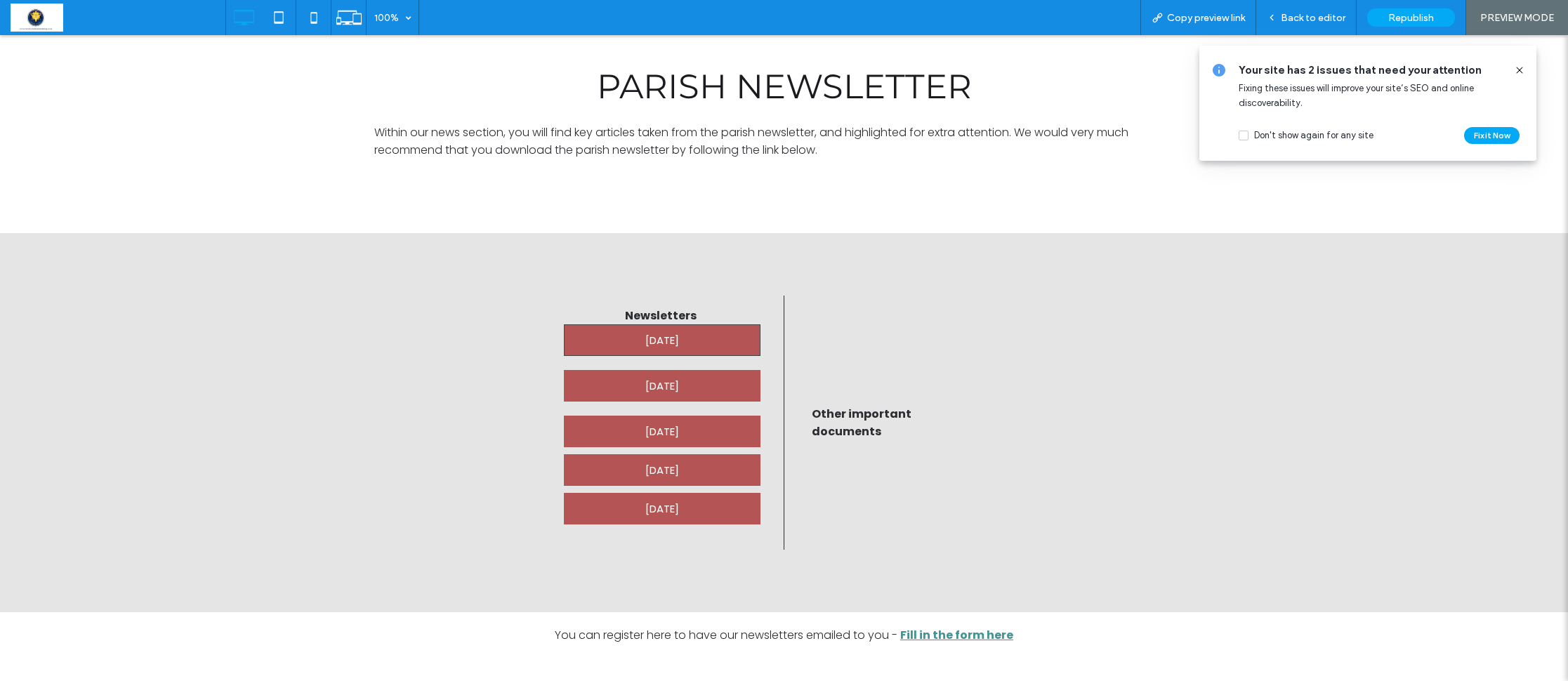
click at [657, 342] on span "[DATE]" at bounding box center [662, 340] width 34 height 30
click at [679, 345] on span "[DATE]" at bounding box center [662, 340] width 34 height 30
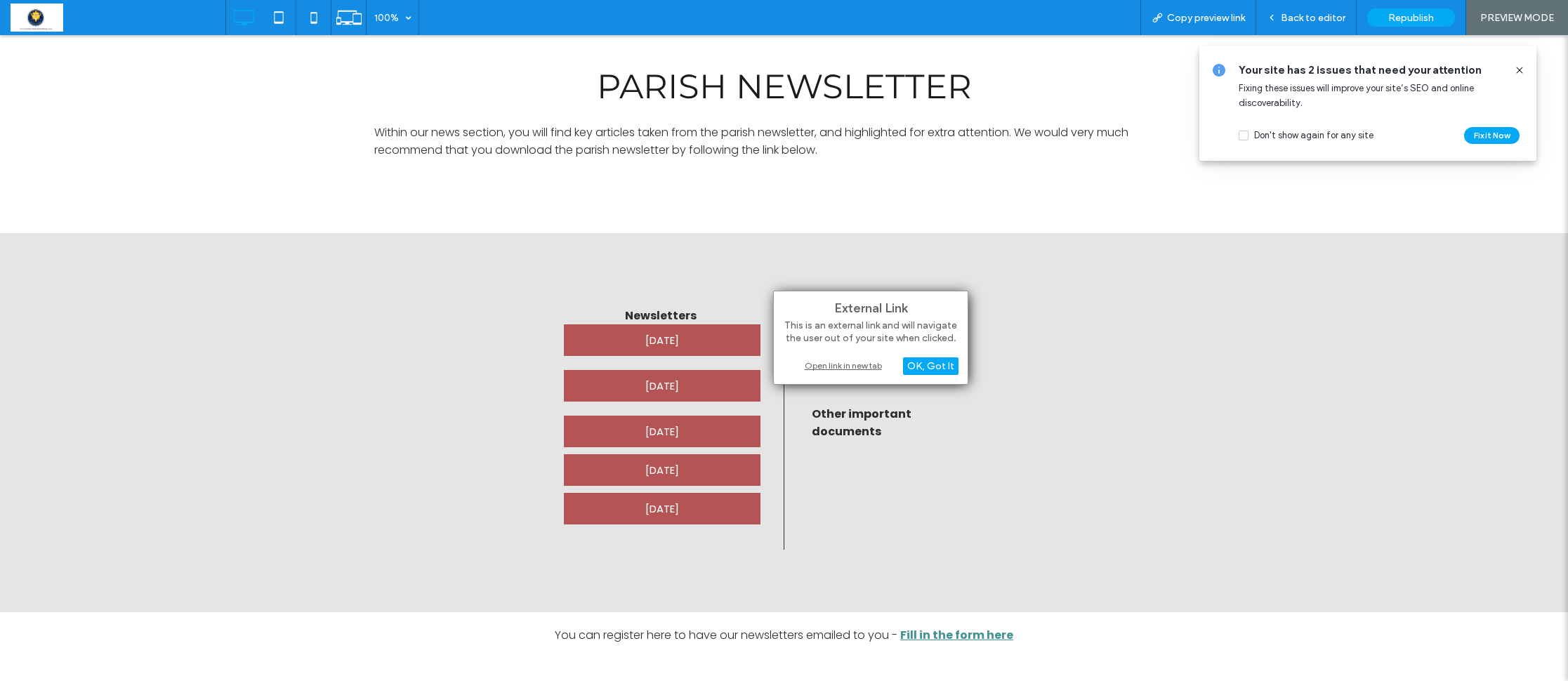
click at [829, 365] on div "Open link in new tab" at bounding box center [871, 365] width 176 height 15
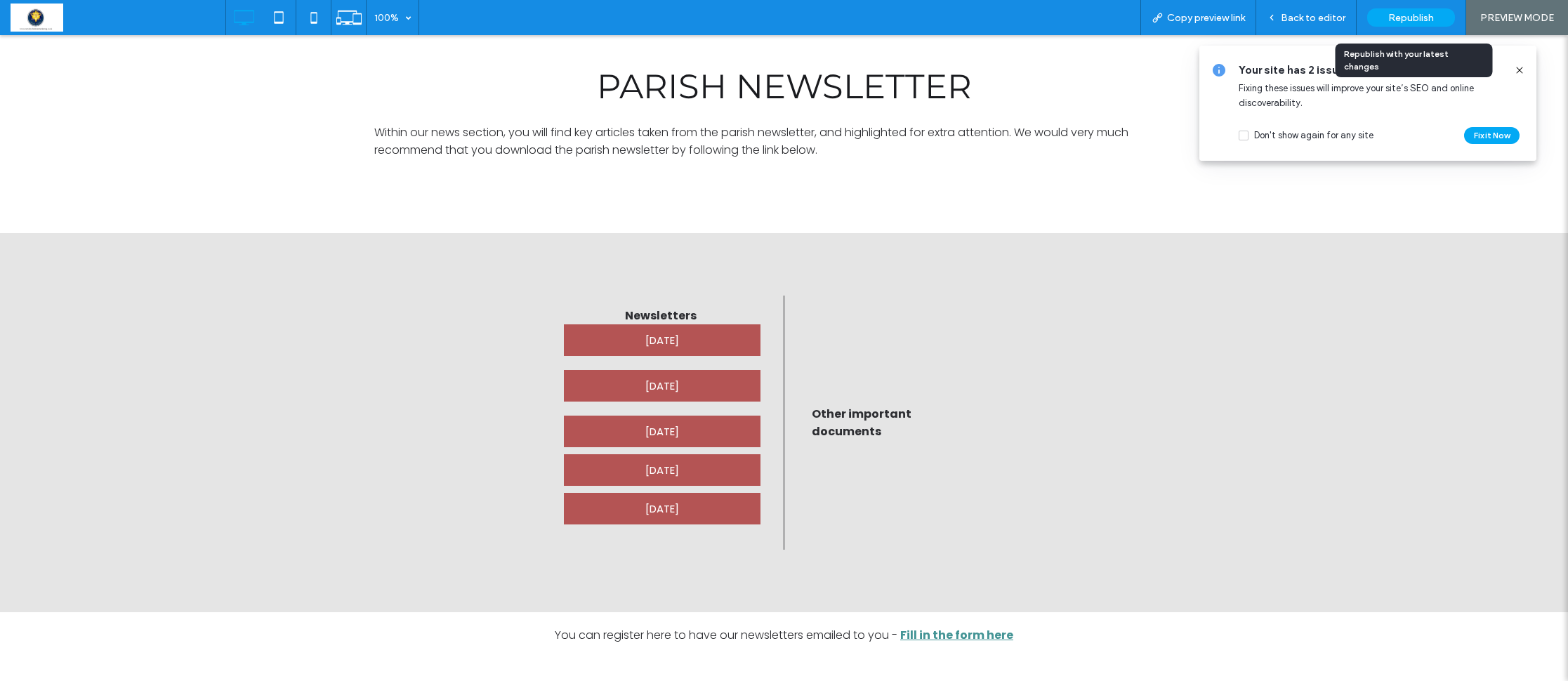
click at [1401, 13] on span "Republish" at bounding box center [1411, 18] width 45 height 12
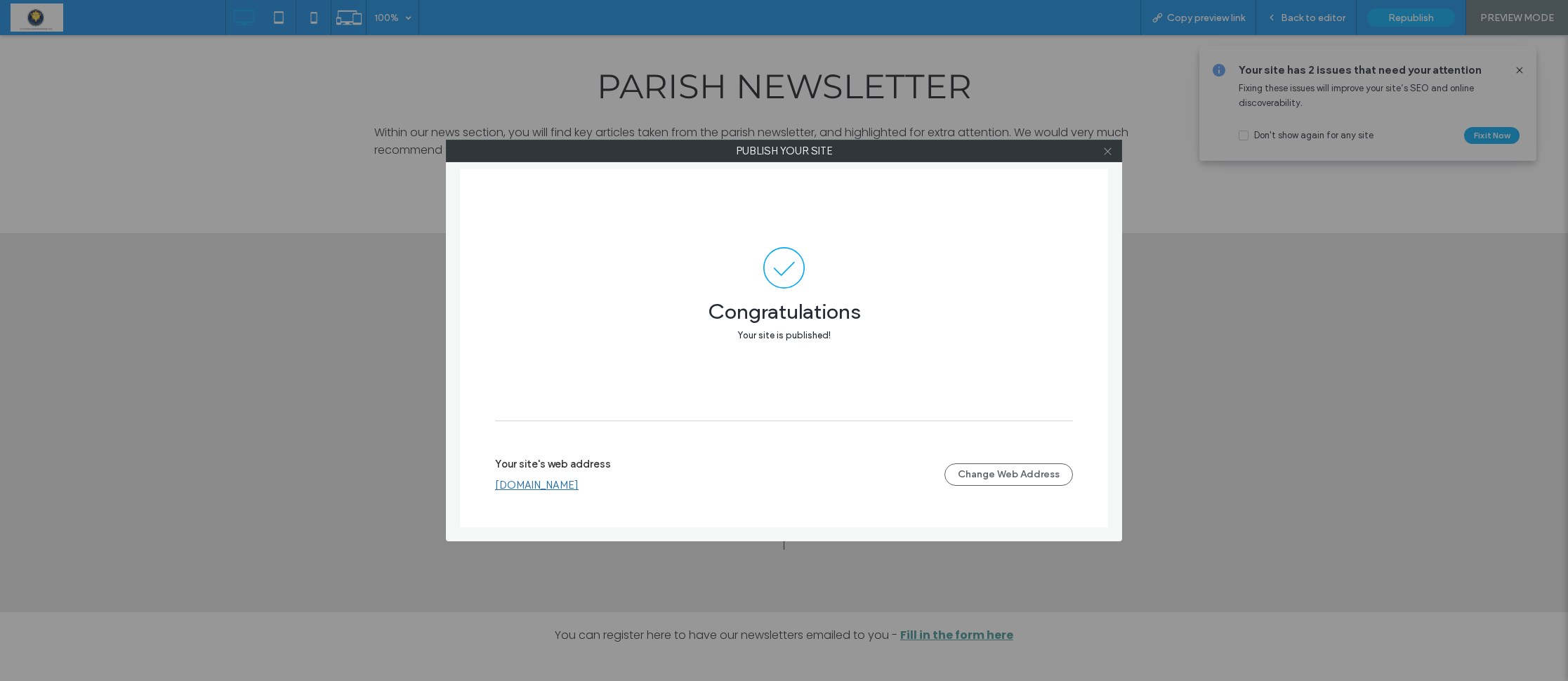
drag, startPoint x: 1109, startPoint y: 154, endPoint x: 1102, endPoint y: 156, distance: 7.3
click at [1109, 154] on icon at bounding box center [1107, 151] width 11 height 11
